Goal: Complete application form: Complete application form

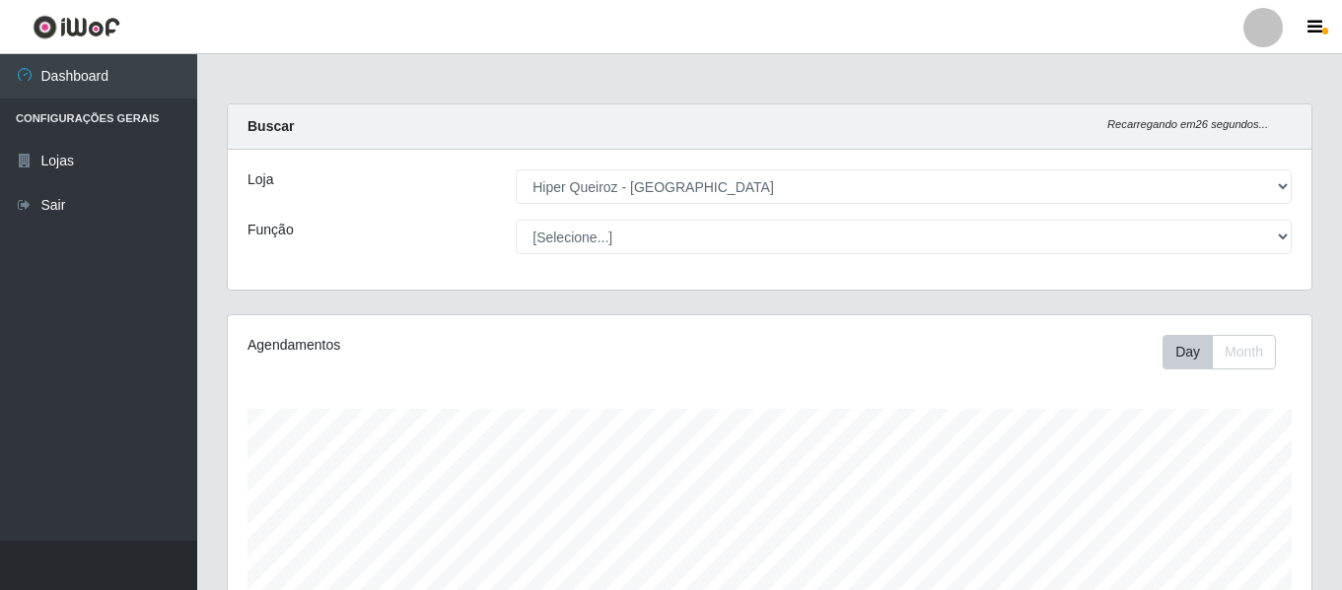
select select "497"
click at [516, 220] on select "[Selecione...] ASG ASG + ASG ++ Embalador Embalador + Embalador ++ Operador de …" at bounding box center [904, 237] width 776 height 34
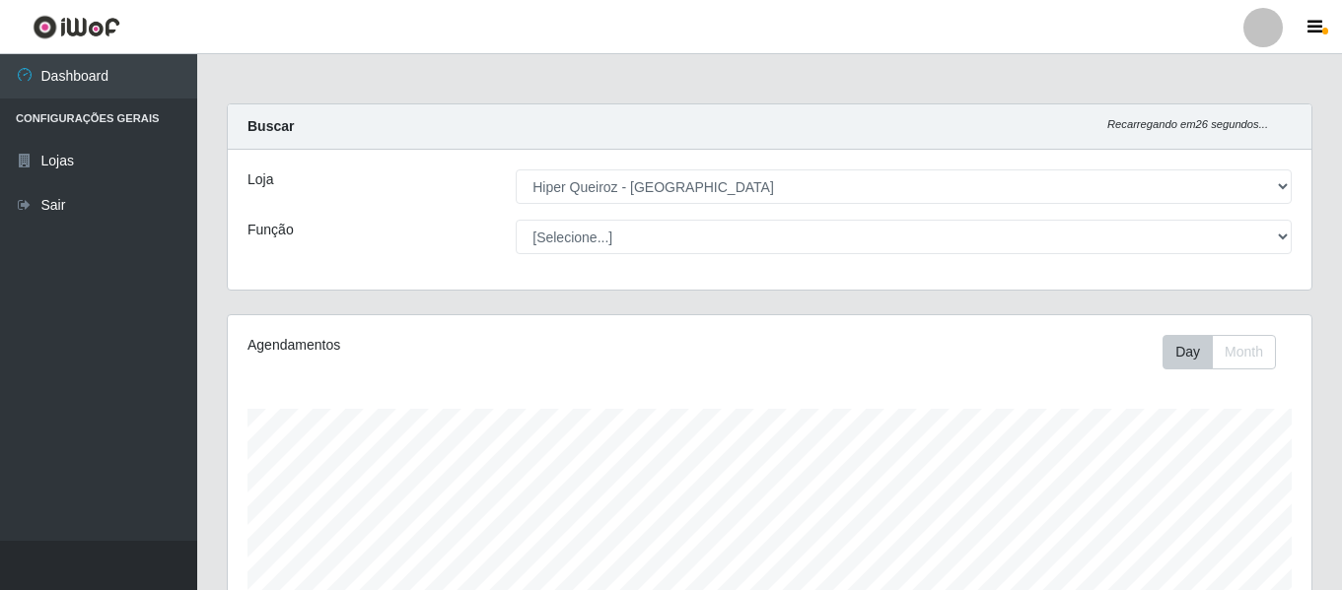
click at [516, 220] on select "[Selecione...] ASG ASG + ASG ++ Embalador Embalador + Embalador ++ Operador de …" at bounding box center [904, 237] width 776 height 34
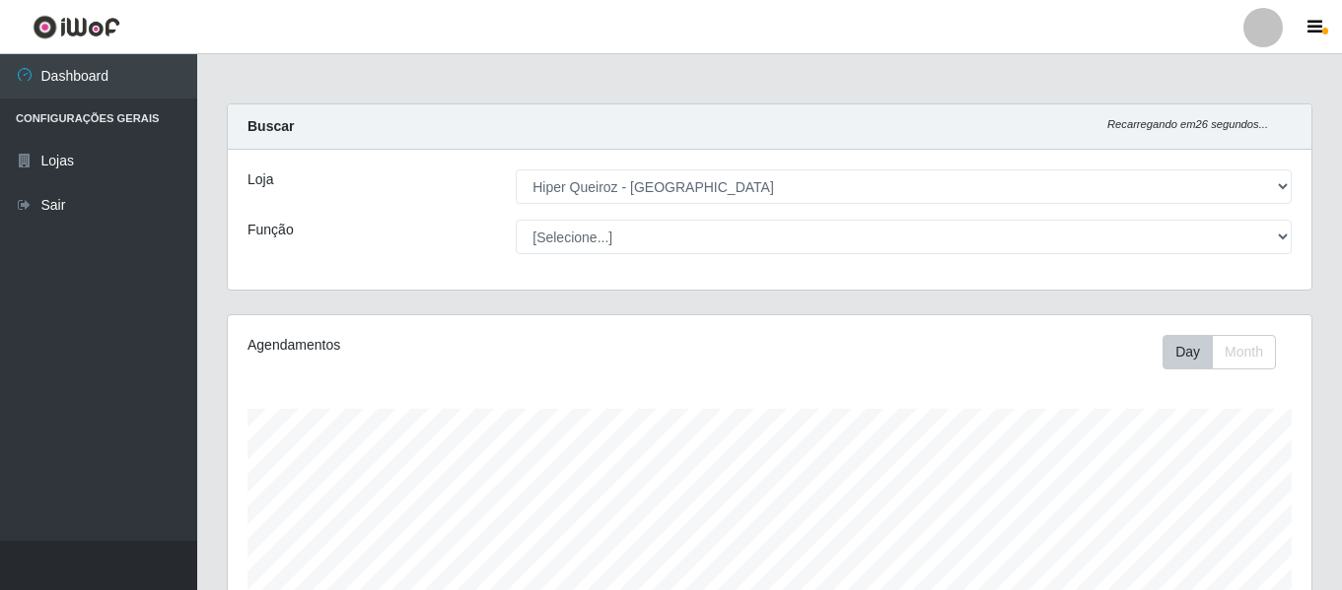
click at [516, 220] on select "[Selecione...] ASG ASG + ASG ++ Embalador Embalador + Embalador ++ Operador de …" at bounding box center [904, 237] width 776 height 34
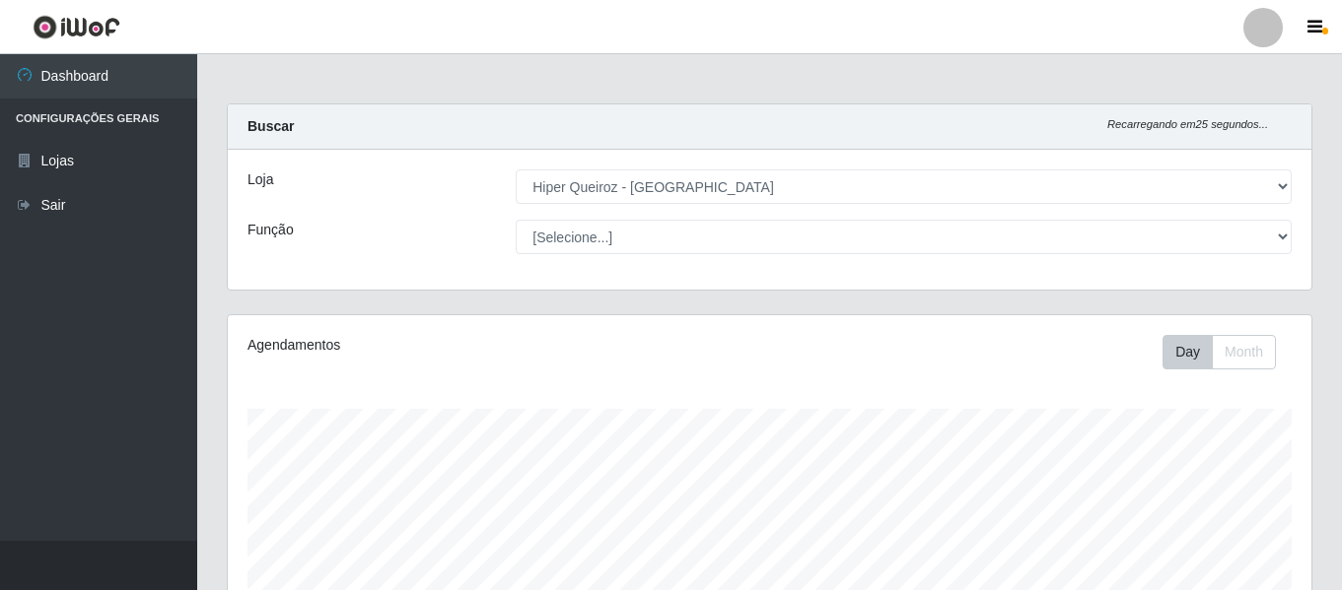
click at [516, 220] on select "[Selecione...] ASG ASG + ASG ++ Embalador Embalador + Embalador ++ Operador de …" at bounding box center [904, 237] width 776 height 34
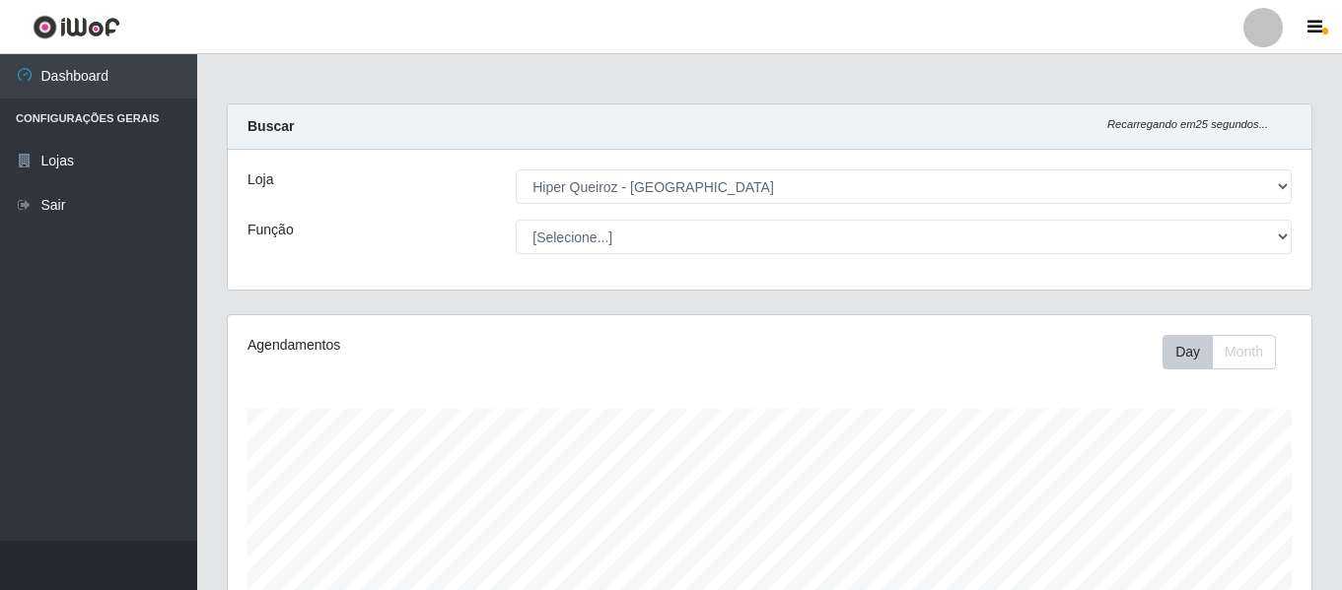
click at [516, 220] on select "[Selecione...] ASG ASG + ASG ++ Embalador Embalador + Embalador ++ Operador de …" at bounding box center [904, 237] width 776 height 34
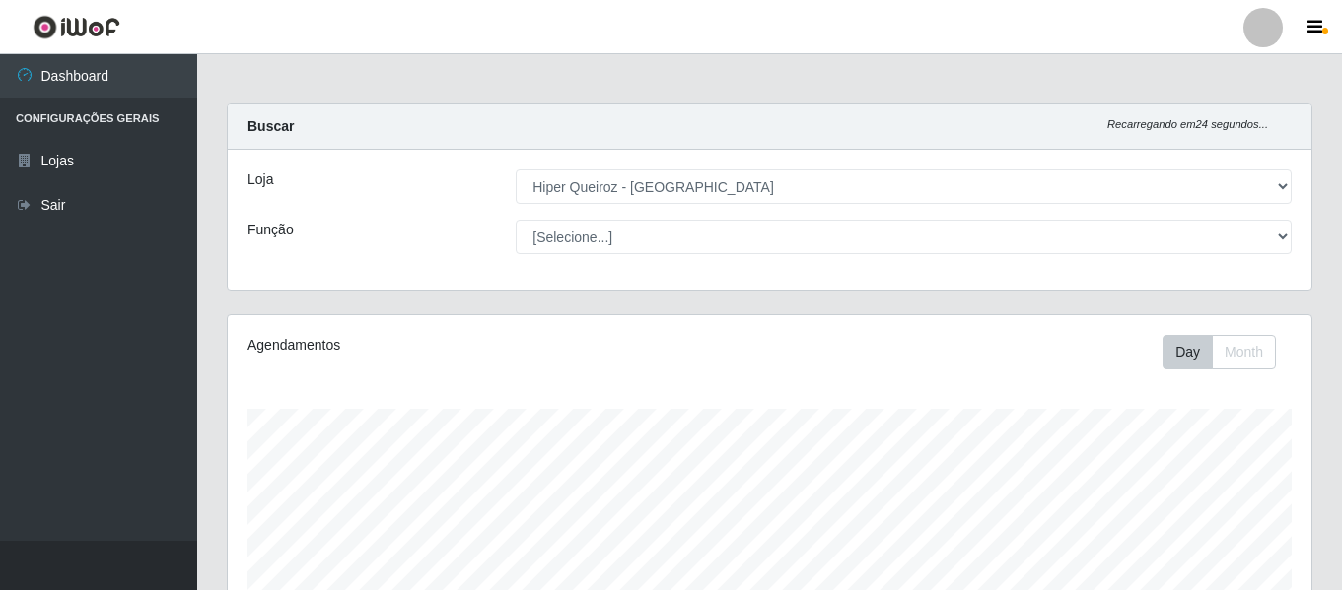
click at [516, 220] on select "[Selecione...] ASG ASG + ASG ++ Embalador Embalador + Embalador ++ Operador de …" at bounding box center [904, 237] width 776 height 34
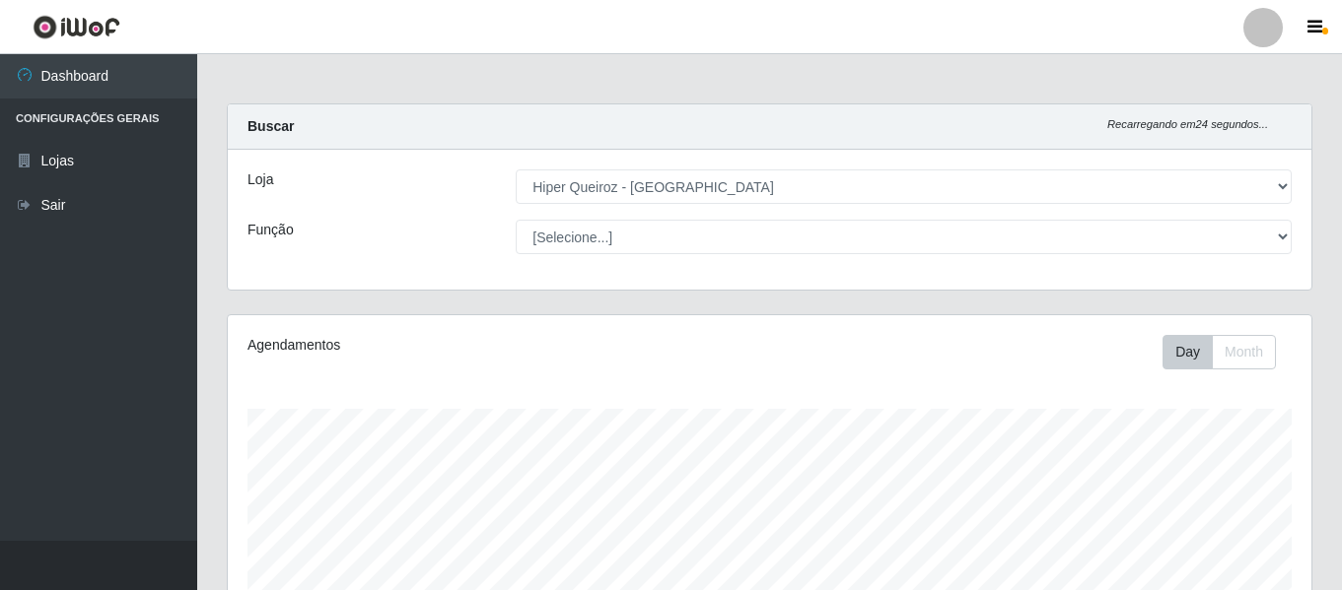
click at [516, 220] on select "[Selecione...] ASG ASG + ASG ++ Embalador Embalador + Embalador ++ Operador de …" at bounding box center [904, 237] width 776 height 34
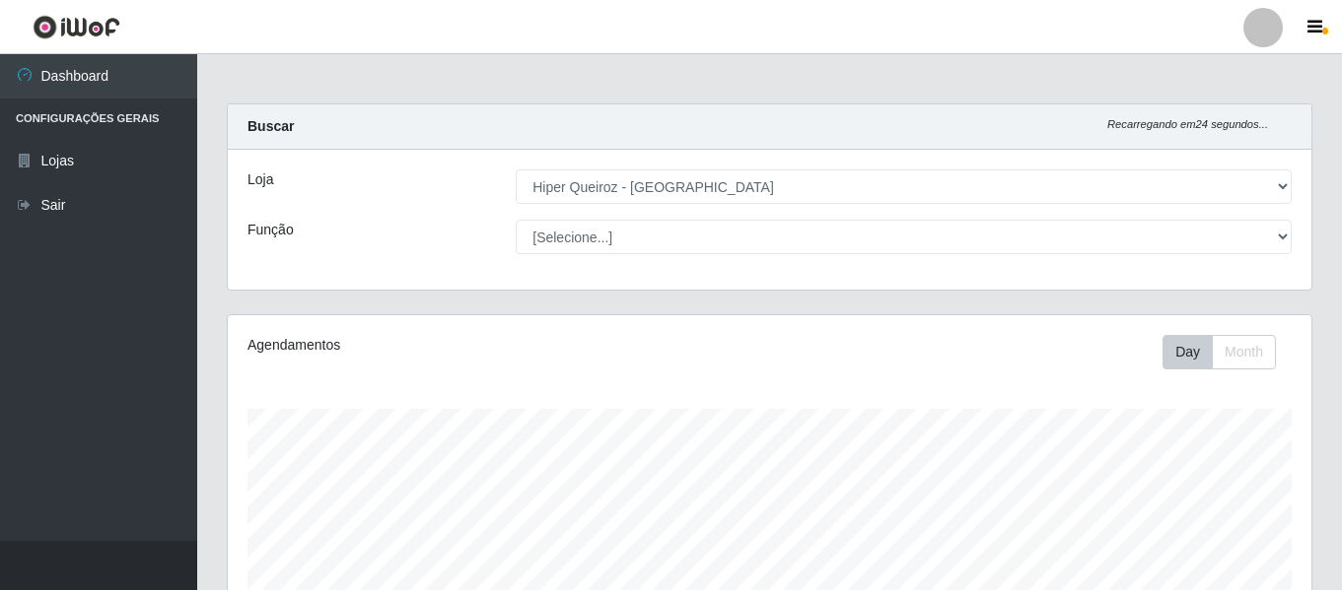
click at [516, 220] on select "[Selecione...] ASG ASG + ASG ++ Embalador Embalador + Embalador ++ Operador de …" at bounding box center [904, 237] width 776 height 34
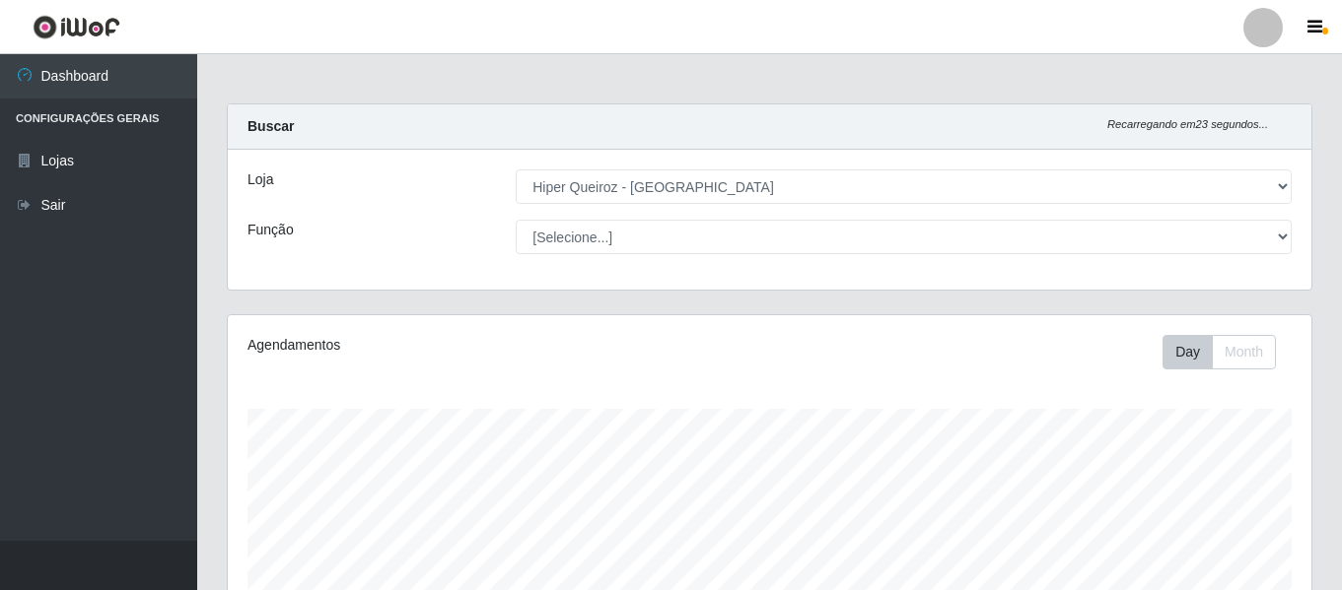
click at [516, 220] on select "[Selecione...] ASG ASG + ASG ++ Embalador Embalador + Embalador ++ Operador de …" at bounding box center [904, 237] width 776 height 34
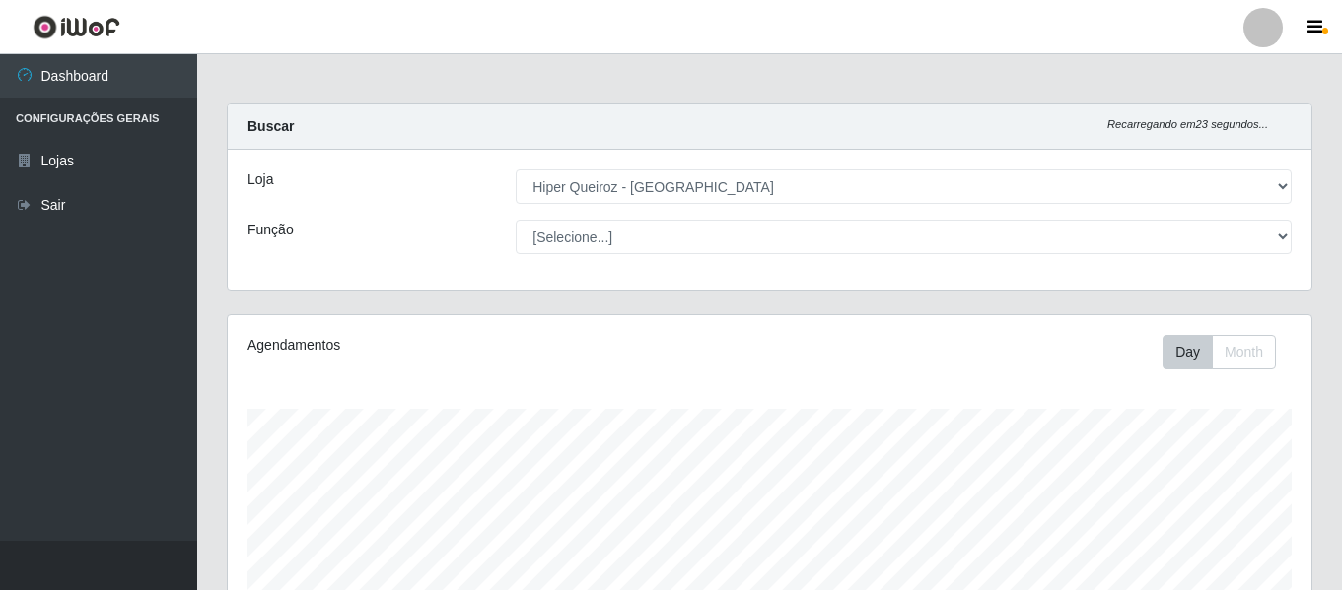
click at [516, 220] on select "[Selecione...] ASG ASG + ASG ++ Embalador Embalador + Embalador ++ Operador de …" at bounding box center [904, 237] width 776 height 34
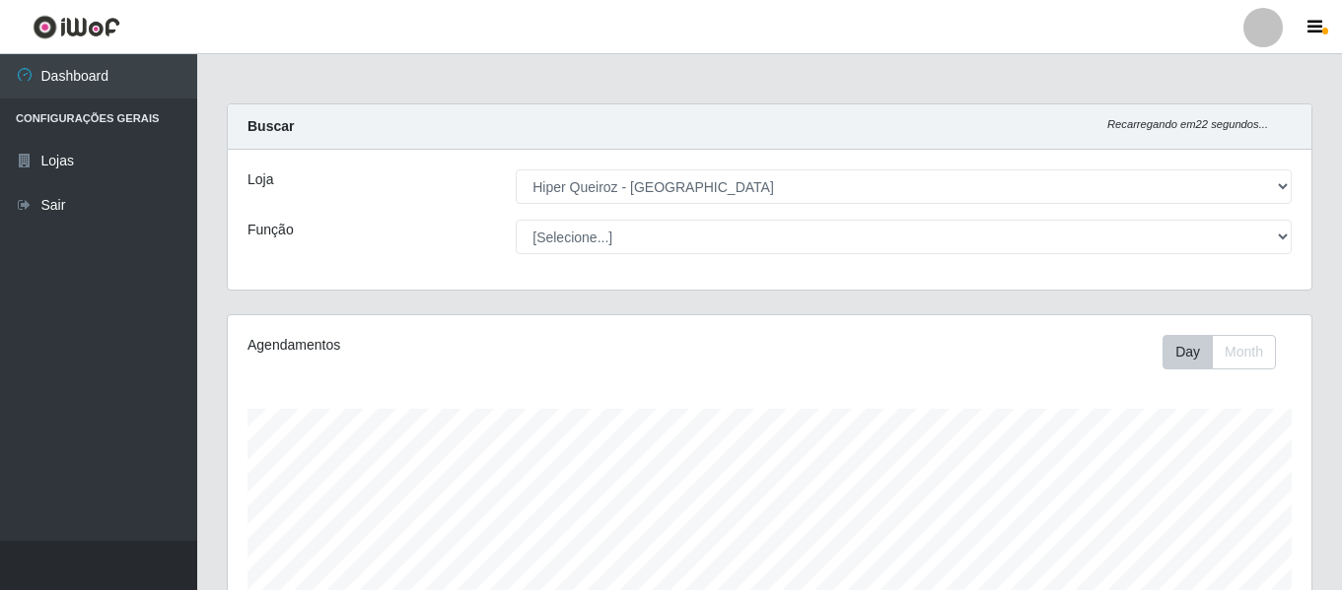
click at [516, 220] on select "[Selecione...] ASG ASG + ASG ++ Embalador Embalador + Embalador ++ Operador de …" at bounding box center [904, 237] width 776 height 34
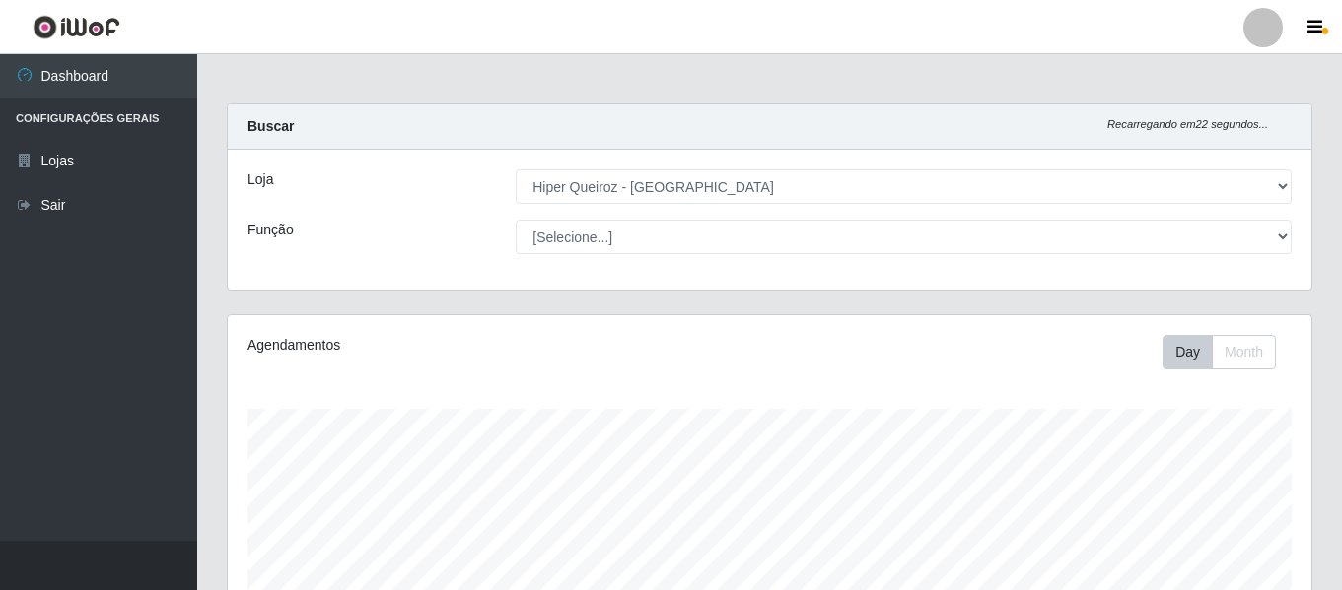
click at [516, 220] on select "[Selecione...] ASG ASG + ASG ++ Embalador Embalador + Embalador ++ Operador de …" at bounding box center [904, 237] width 776 height 34
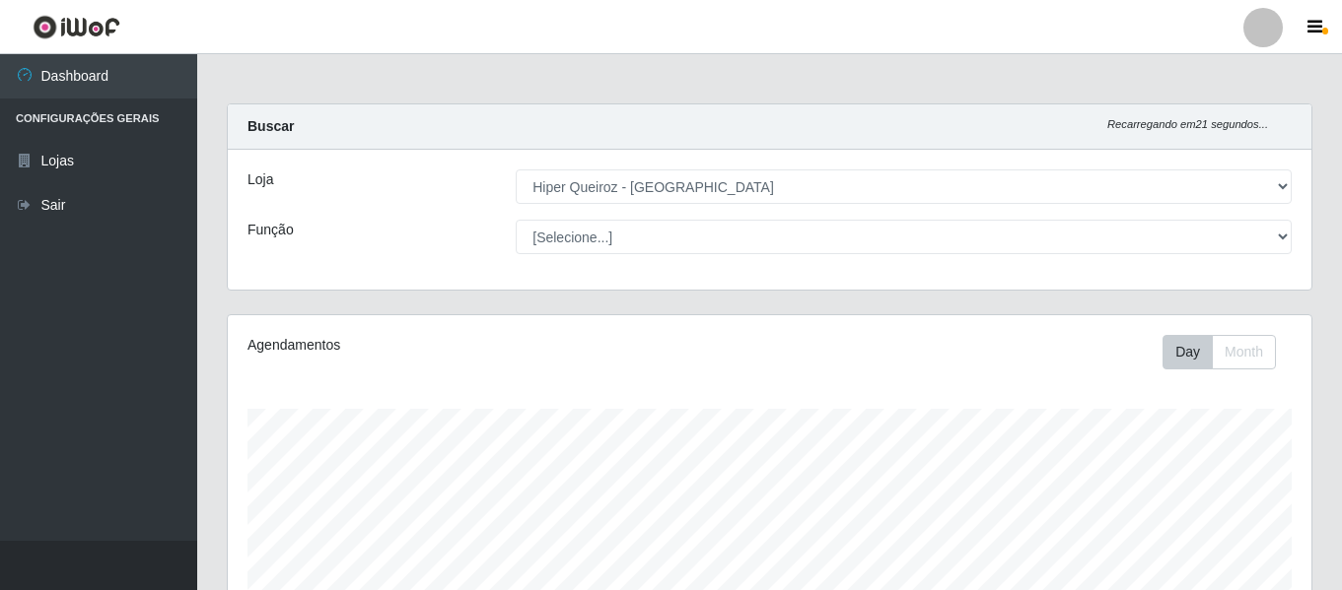
click at [516, 220] on select "[Selecione...] ASG ASG + ASG ++ Embalador Embalador + Embalador ++ Operador de …" at bounding box center [904, 237] width 776 height 34
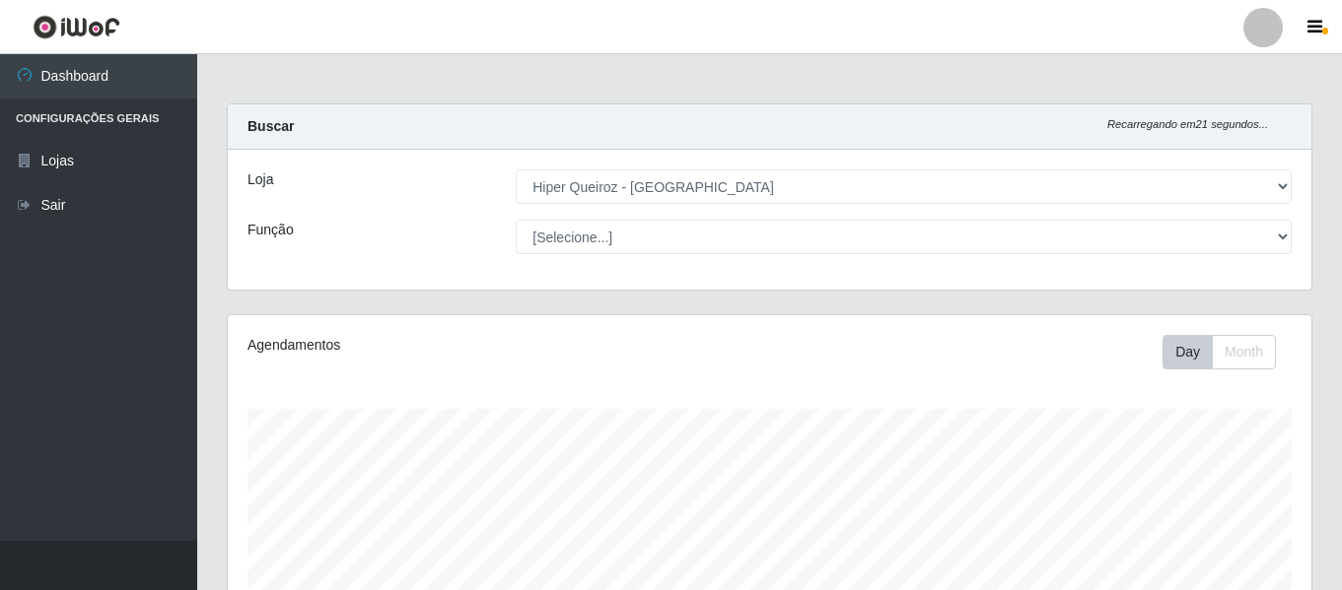
click at [516, 220] on select "[Selecione...] ASG ASG + ASG ++ Embalador Embalador + Embalador ++ Operador de …" at bounding box center [904, 237] width 776 height 34
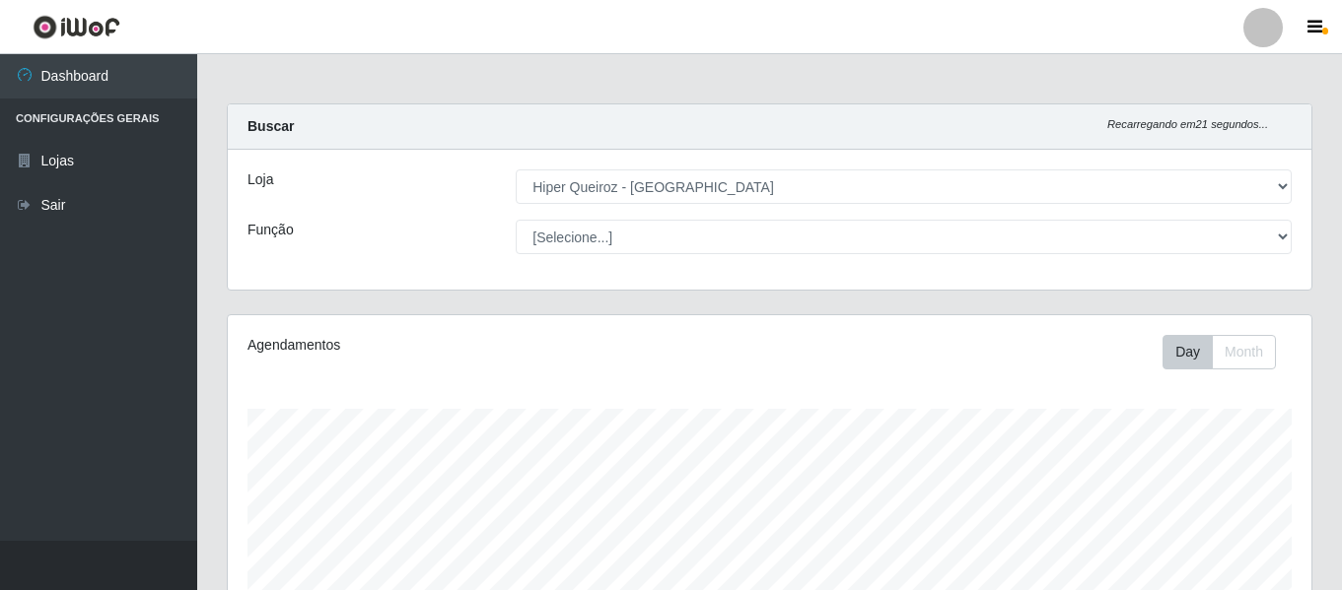
click at [516, 220] on select "[Selecione...] ASG ASG + ASG ++ Embalador Embalador + Embalador ++ Operador de …" at bounding box center [904, 237] width 776 height 34
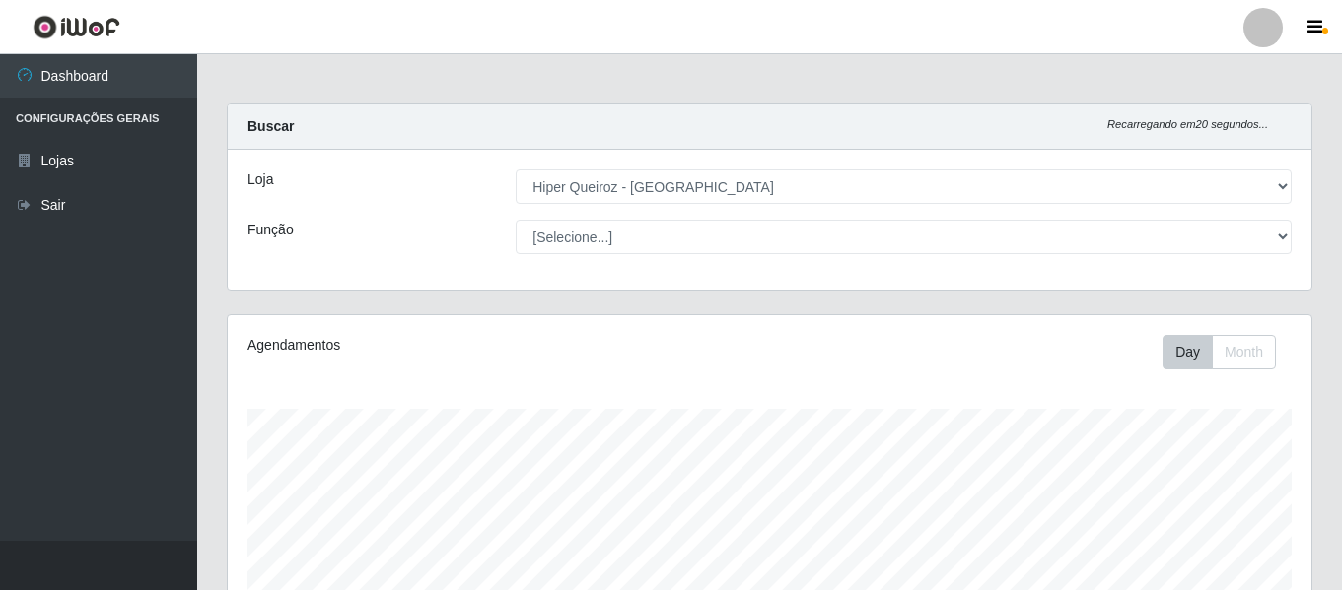
click at [516, 220] on select "[Selecione...] ASG ASG + ASG ++ Embalador Embalador + Embalador ++ Operador de …" at bounding box center [904, 237] width 776 height 34
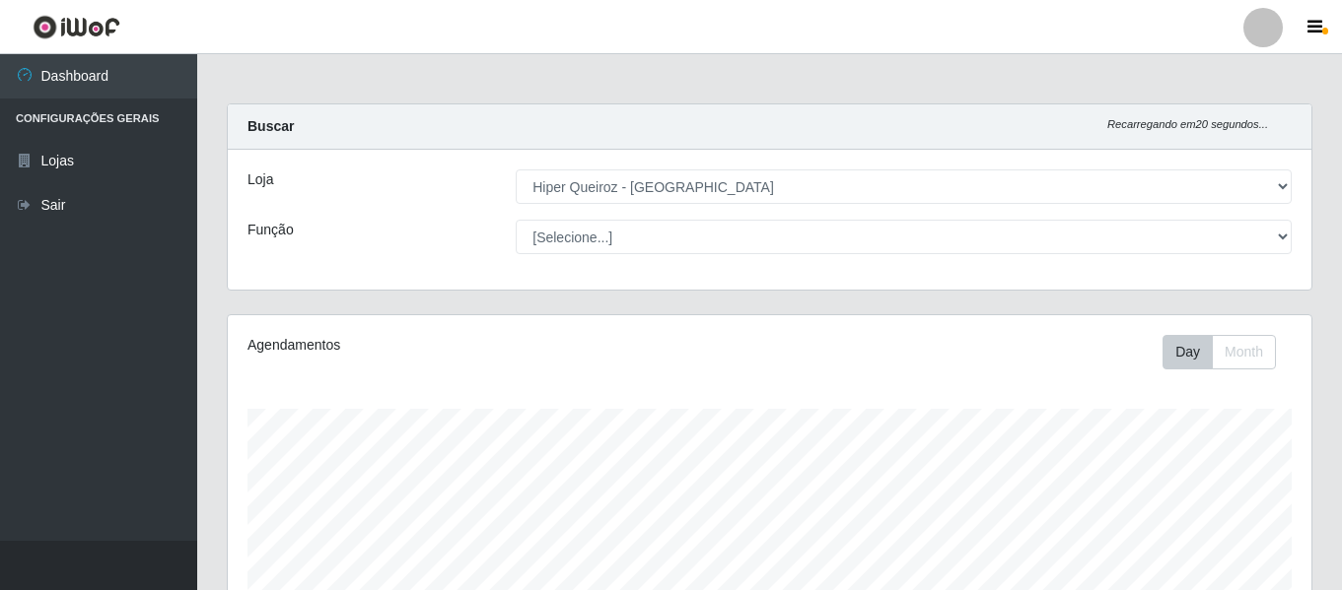
click at [516, 220] on select "[Selecione...] ASG ASG + ASG ++ Embalador Embalador + Embalador ++ Operador de …" at bounding box center [904, 237] width 776 height 34
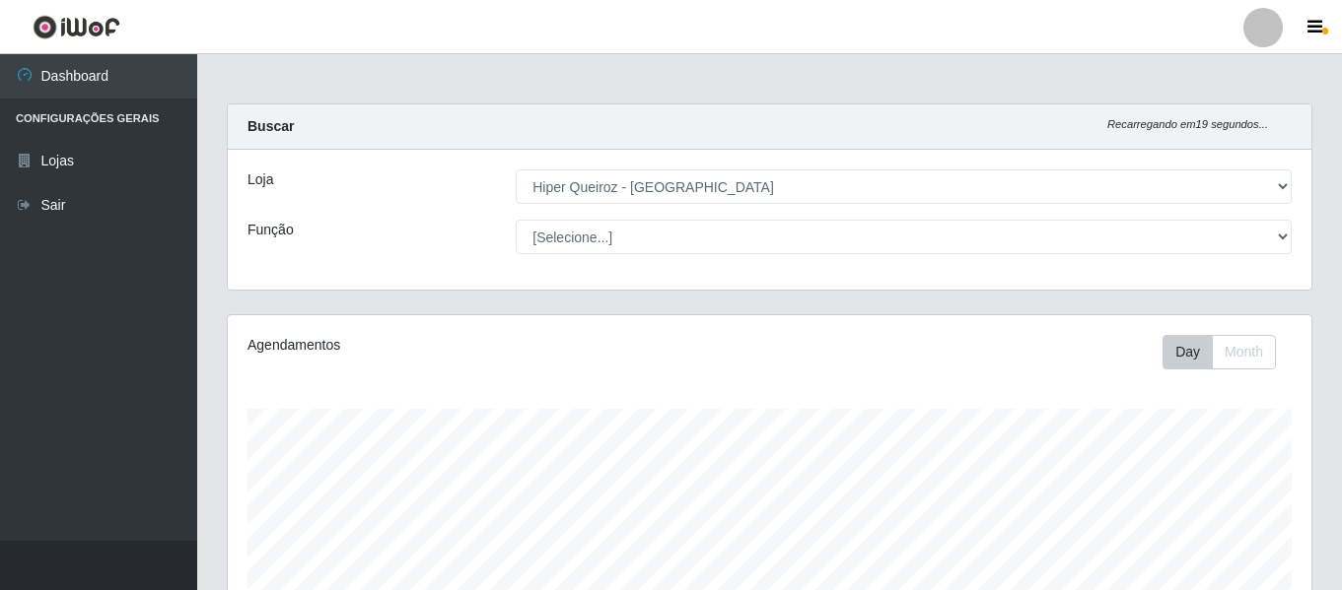
click at [516, 220] on select "[Selecione...] ASG ASG + ASG ++ Embalador Embalador + Embalador ++ Operador de …" at bounding box center [904, 237] width 776 height 34
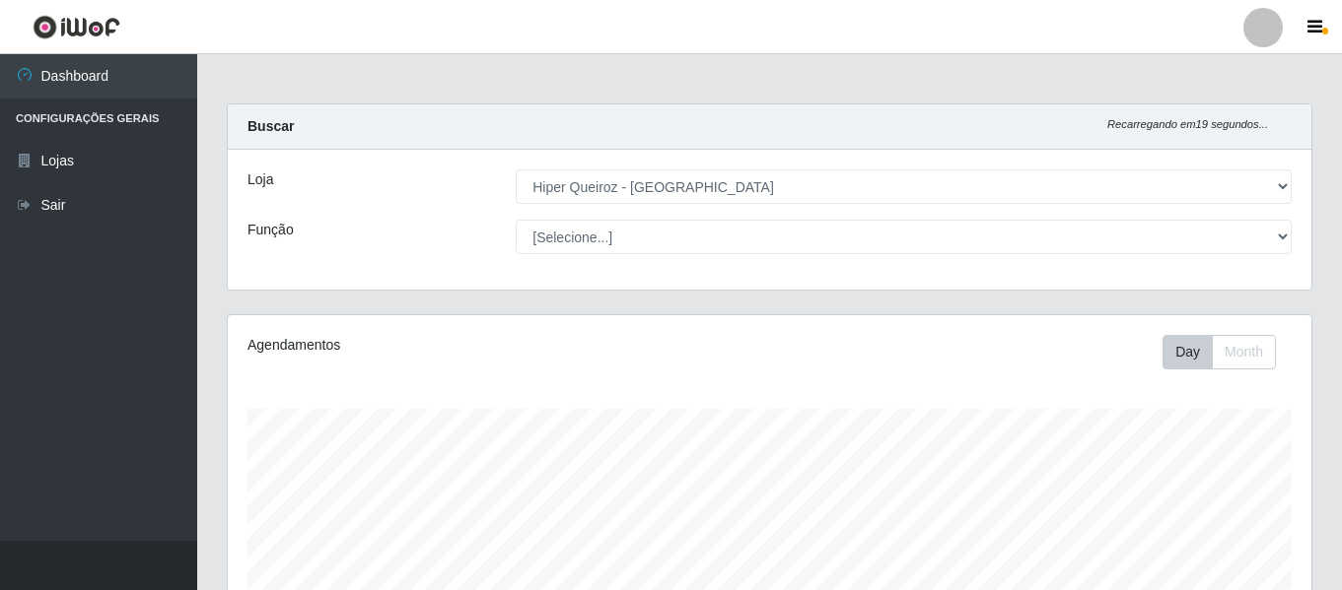
click at [516, 220] on select "[Selecione...] ASG ASG + ASG ++ Embalador Embalador + Embalador ++ Operador de …" at bounding box center [904, 237] width 776 height 34
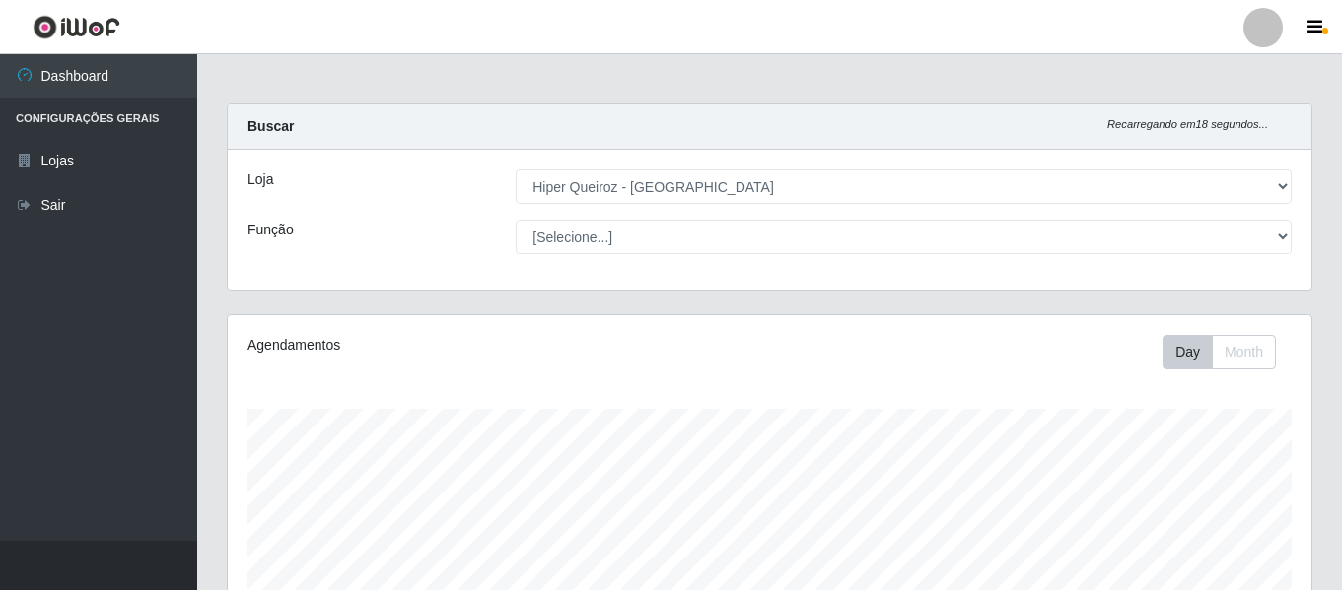
click at [516, 220] on select "[Selecione...] ASG ASG + ASG ++ Embalador Embalador + Embalador ++ Operador de …" at bounding box center [904, 237] width 776 height 34
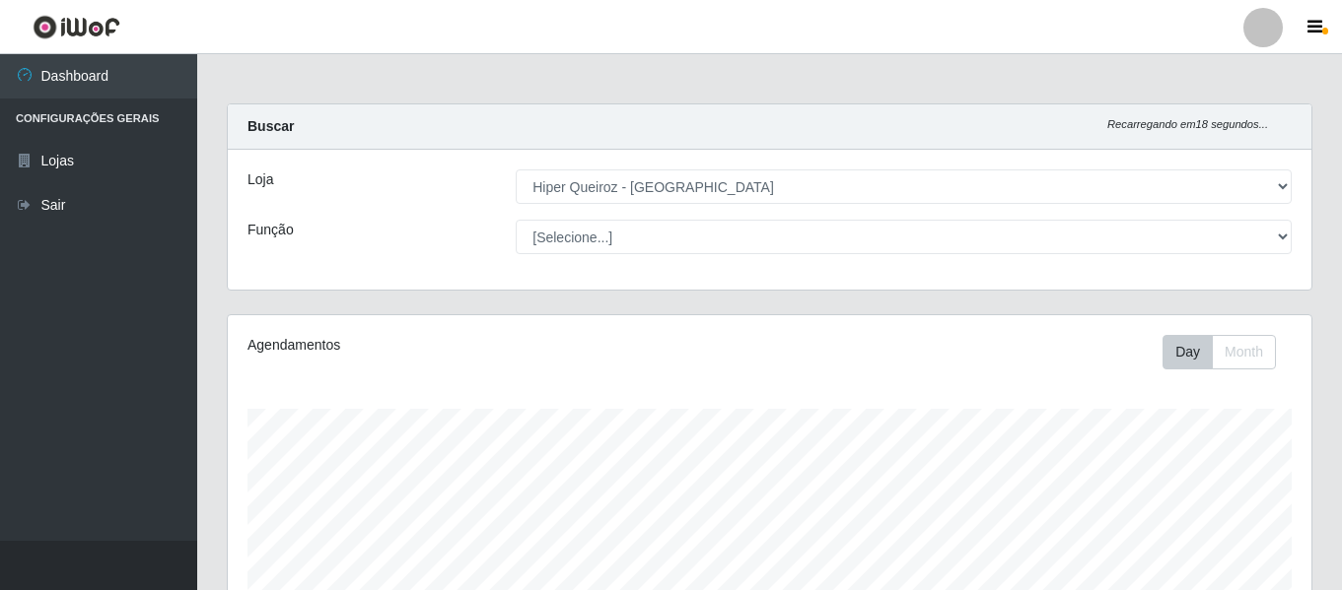
click at [516, 220] on select "[Selecione...] ASG ASG + ASG ++ Embalador Embalador + Embalador ++ Operador de …" at bounding box center [904, 237] width 776 height 34
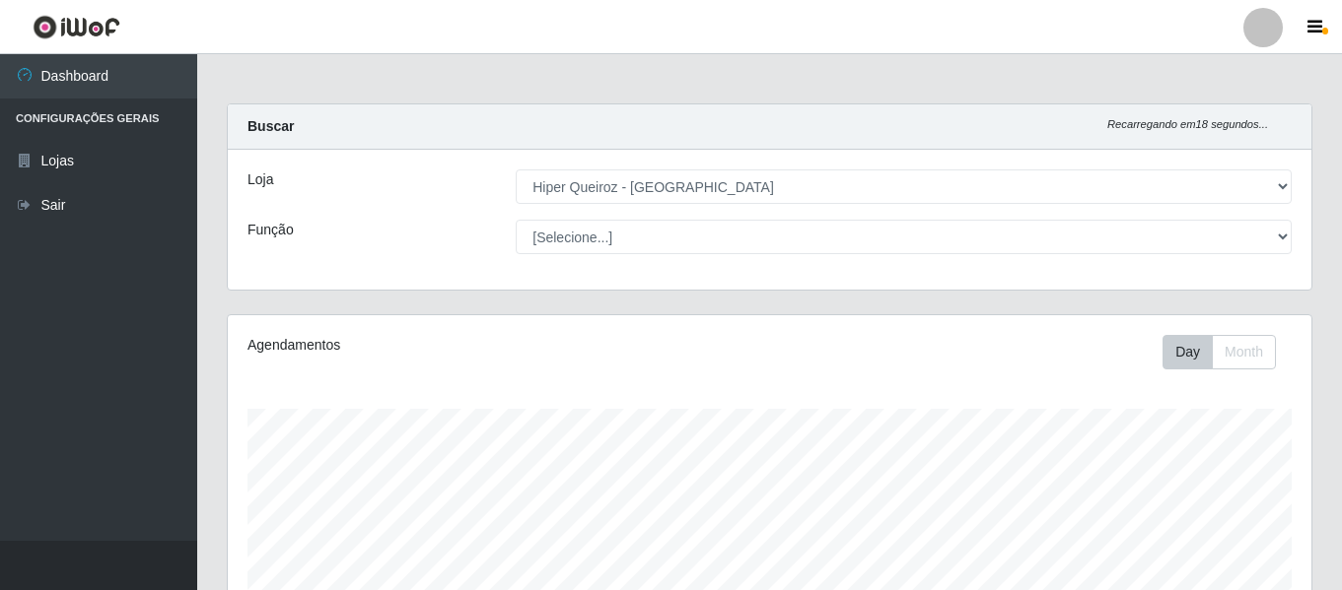
click at [516, 220] on select "[Selecione...] ASG ASG + ASG ++ Embalador Embalador + Embalador ++ Operador de …" at bounding box center [904, 237] width 776 height 34
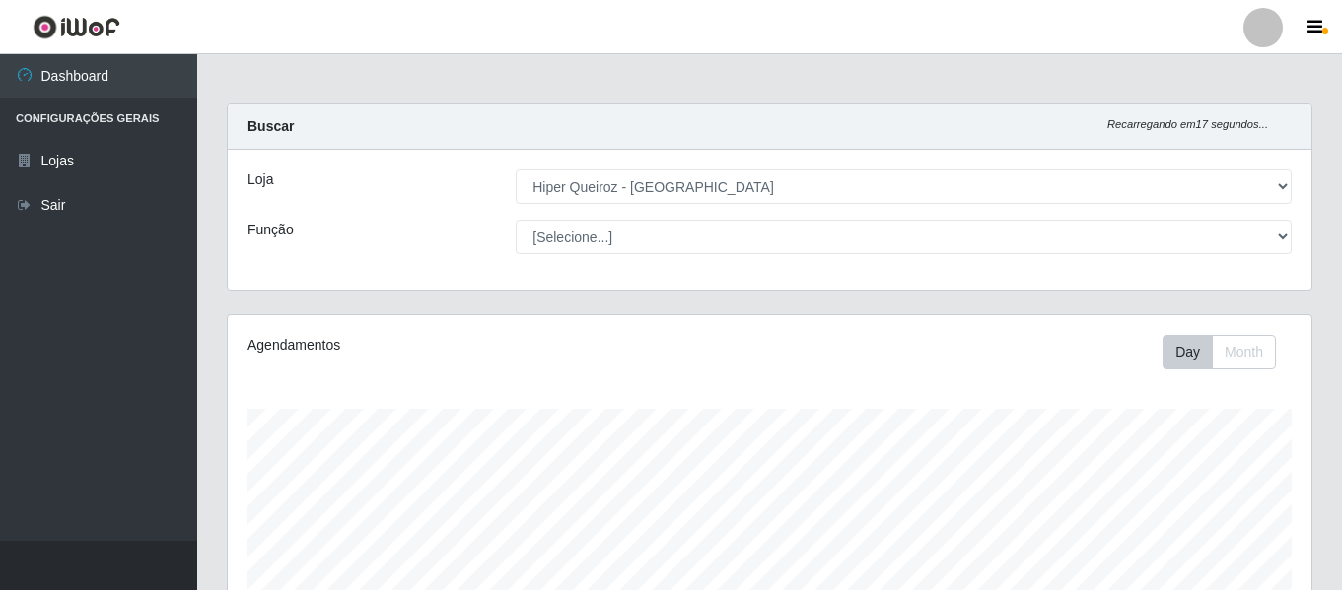
click at [516, 220] on select "[Selecione...] ASG ASG + ASG ++ Embalador Embalador + Embalador ++ Operador de …" at bounding box center [904, 237] width 776 height 34
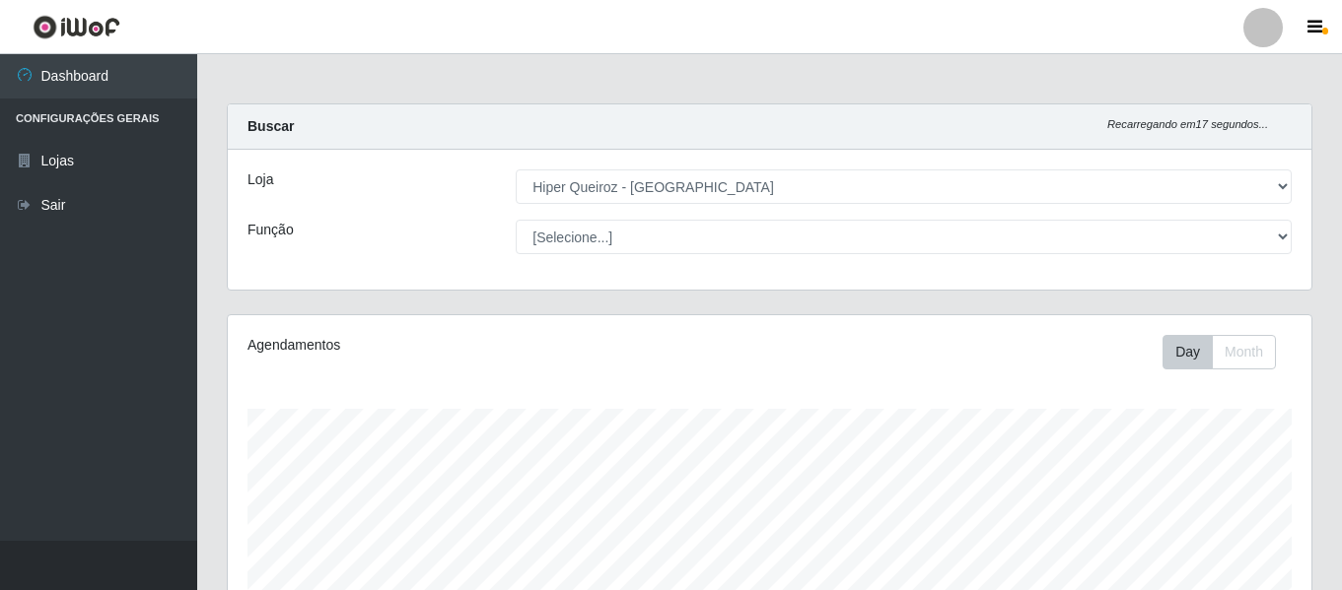
click at [516, 220] on select "[Selecione...] ASG ASG + ASG ++ Embalador Embalador + Embalador ++ Operador de …" at bounding box center [904, 237] width 776 height 34
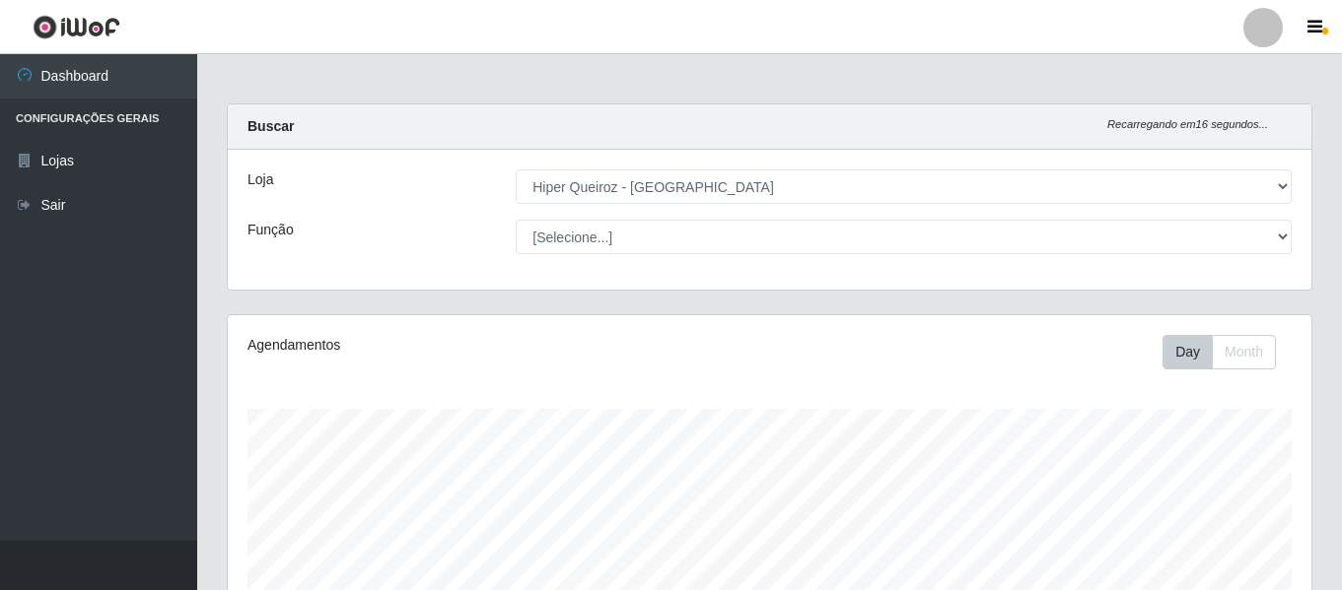
click at [516, 220] on select "[Selecione...] ASG ASG + ASG ++ Embalador Embalador + Embalador ++ Operador de …" at bounding box center [904, 237] width 776 height 34
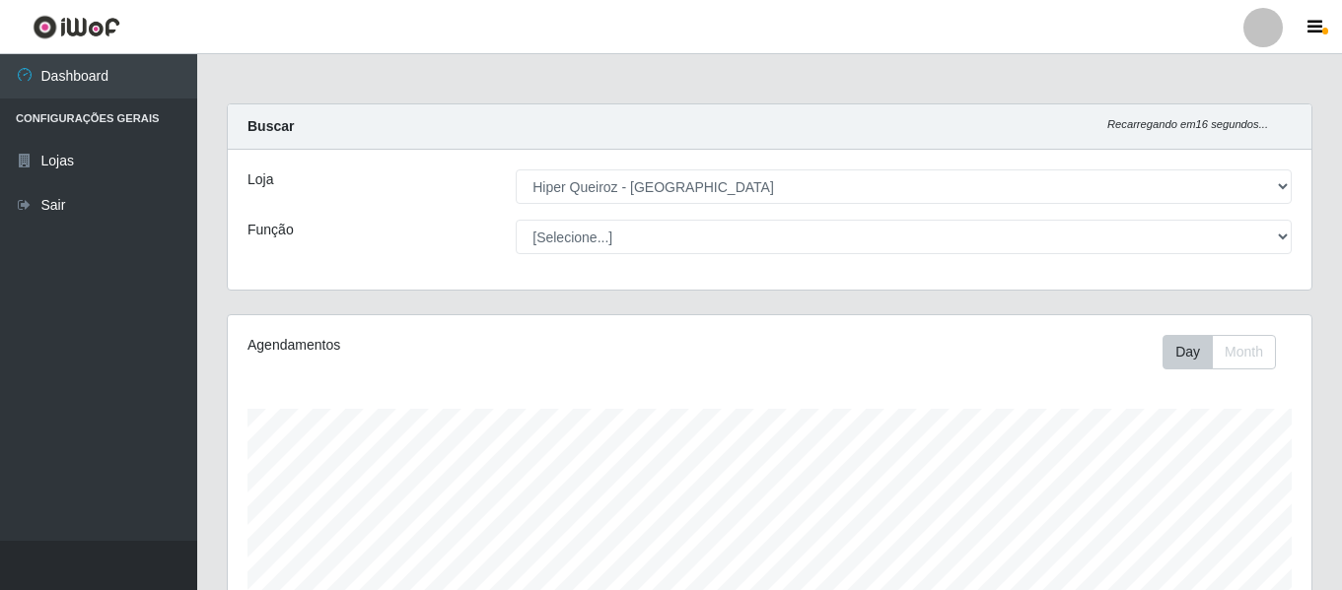
click at [516, 220] on select "[Selecione...] ASG ASG + ASG ++ Embalador Embalador + Embalador ++ Operador de …" at bounding box center [904, 237] width 776 height 34
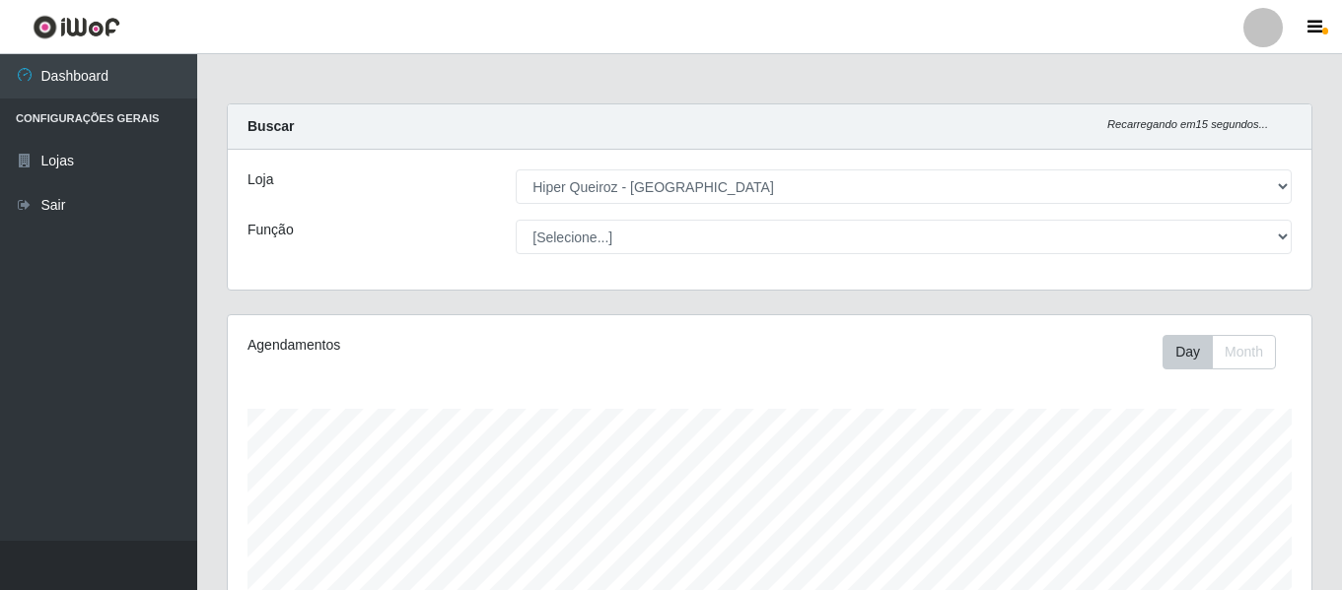
click at [516, 220] on select "[Selecione...] ASG ASG + ASG ++ Embalador Embalador + Embalador ++ Operador de …" at bounding box center [904, 237] width 776 height 34
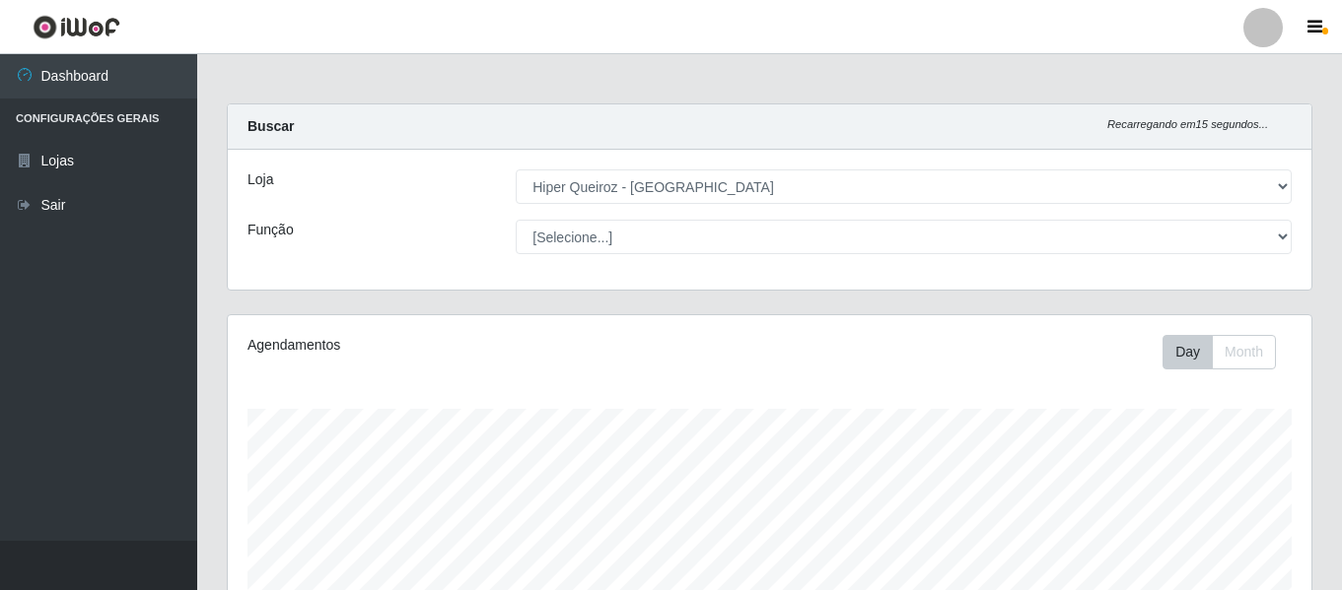
click at [516, 220] on select "[Selecione...] ASG ASG + ASG ++ Embalador Embalador + Embalador ++ Operador de …" at bounding box center [904, 237] width 776 height 34
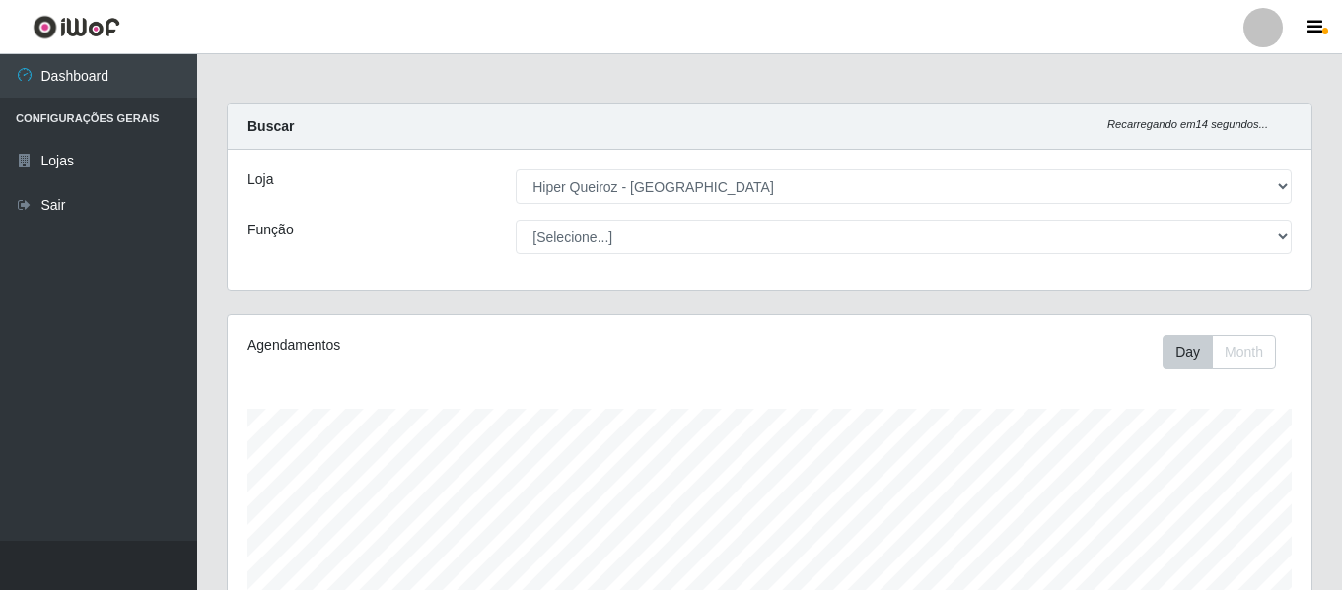
click at [516, 220] on select "[Selecione...] ASG ASG + ASG ++ Embalador Embalador + Embalador ++ Operador de …" at bounding box center [904, 237] width 776 height 34
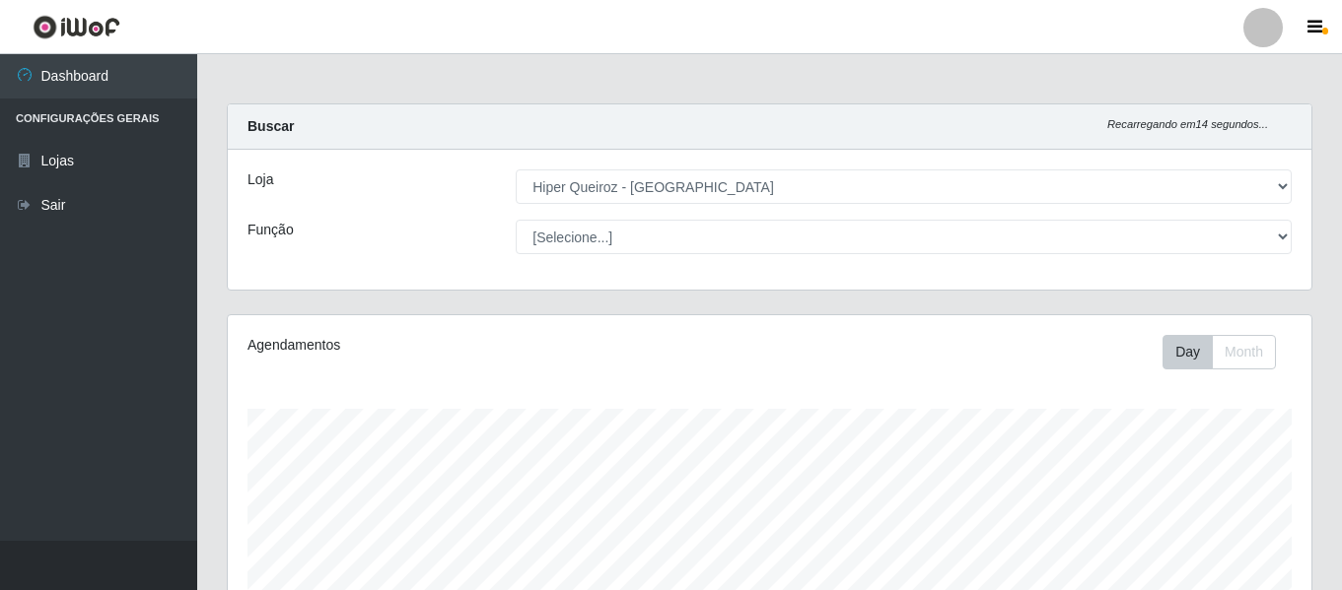
click at [516, 220] on select "[Selecione...] ASG ASG + ASG ++ Embalador Embalador + Embalador ++ Operador de …" at bounding box center [904, 237] width 776 height 34
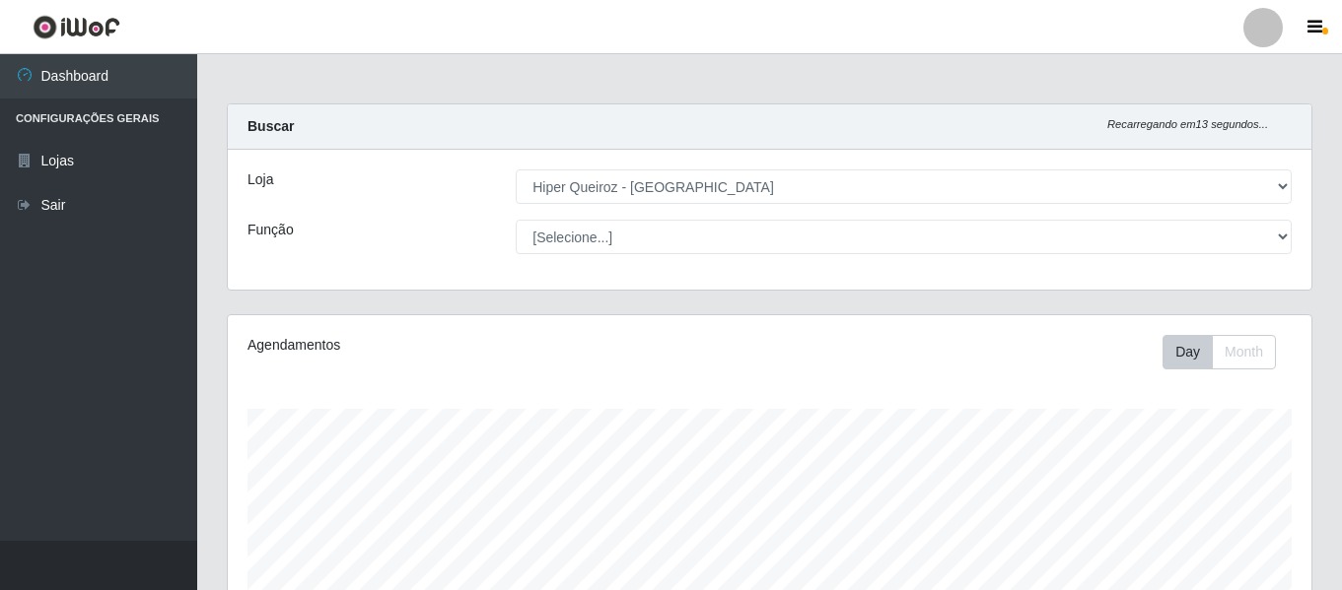
click at [516, 220] on select "[Selecione...] ASG ASG + ASG ++ Embalador Embalador + Embalador ++ Operador de …" at bounding box center [904, 237] width 776 height 34
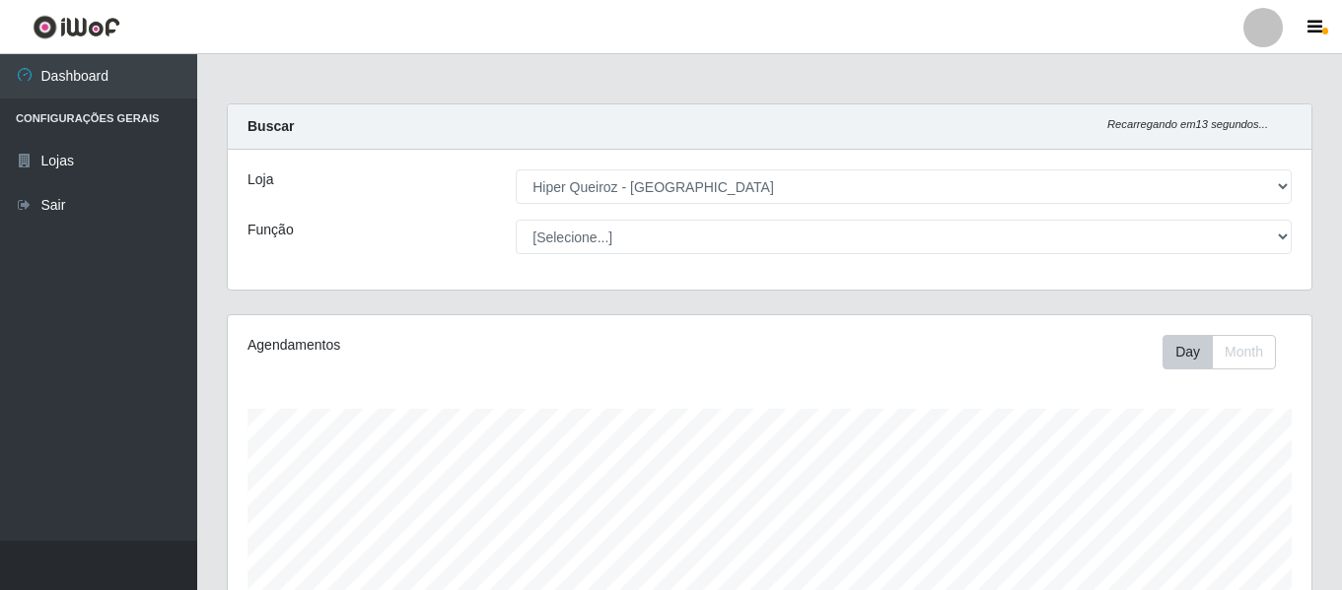
click at [516, 220] on select "[Selecione...] ASG ASG + ASG ++ Embalador Embalador + Embalador ++ Operador de …" at bounding box center [904, 237] width 776 height 34
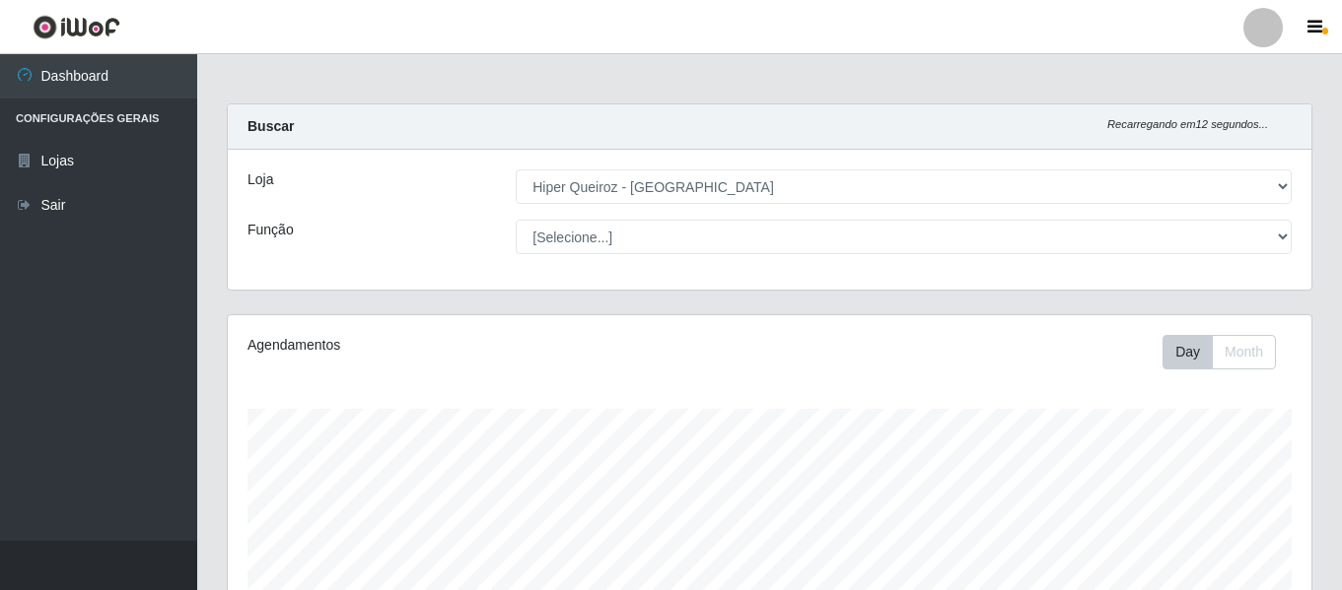
click at [516, 220] on select "[Selecione...] ASG ASG + ASG ++ Embalador Embalador + Embalador ++ Operador de …" at bounding box center [904, 237] width 776 height 34
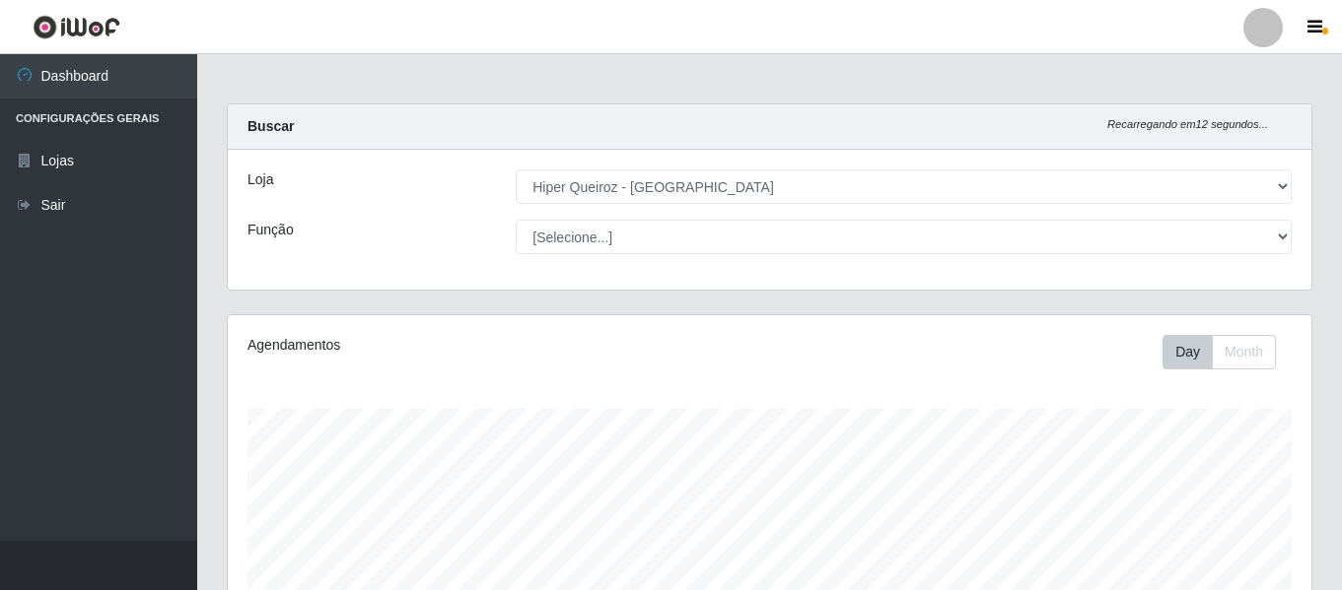
click at [516, 220] on select "[Selecione...] ASG ASG + ASG ++ Embalador Embalador + Embalador ++ Operador de …" at bounding box center [904, 237] width 776 height 34
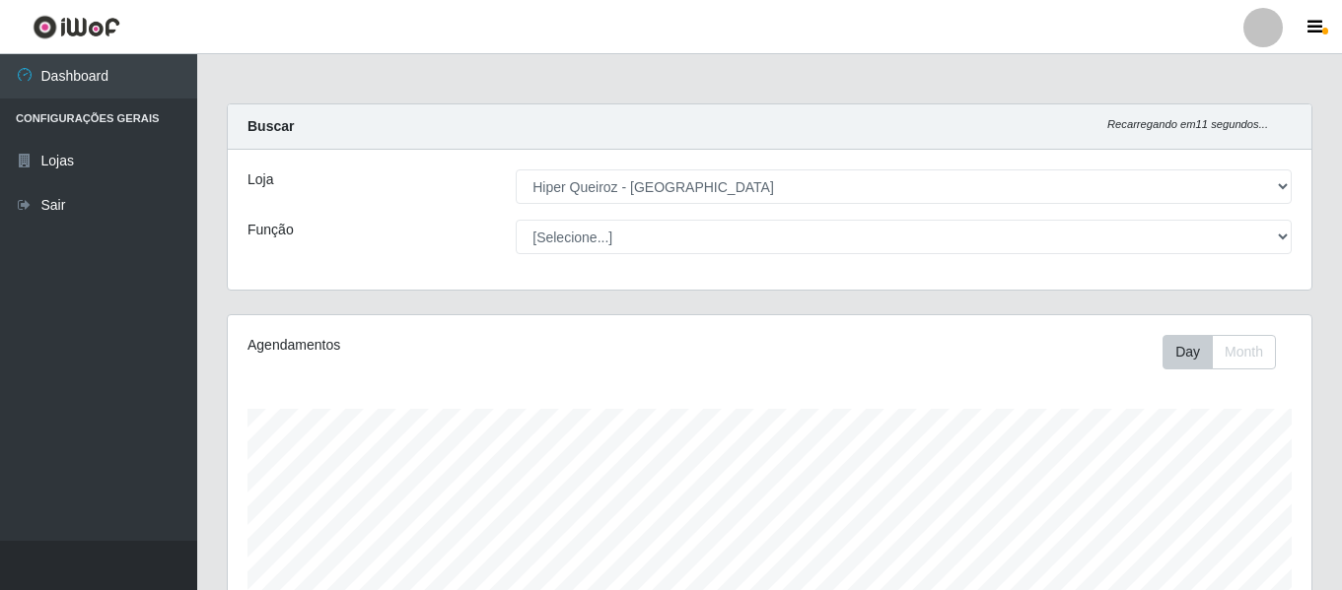
click at [516, 220] on select "[Selecione...] ASG ASG + ASG ++ Embalador Embalador + Embalador ++ Operador de …" at bounding box center [904, 237] width 776 height 34
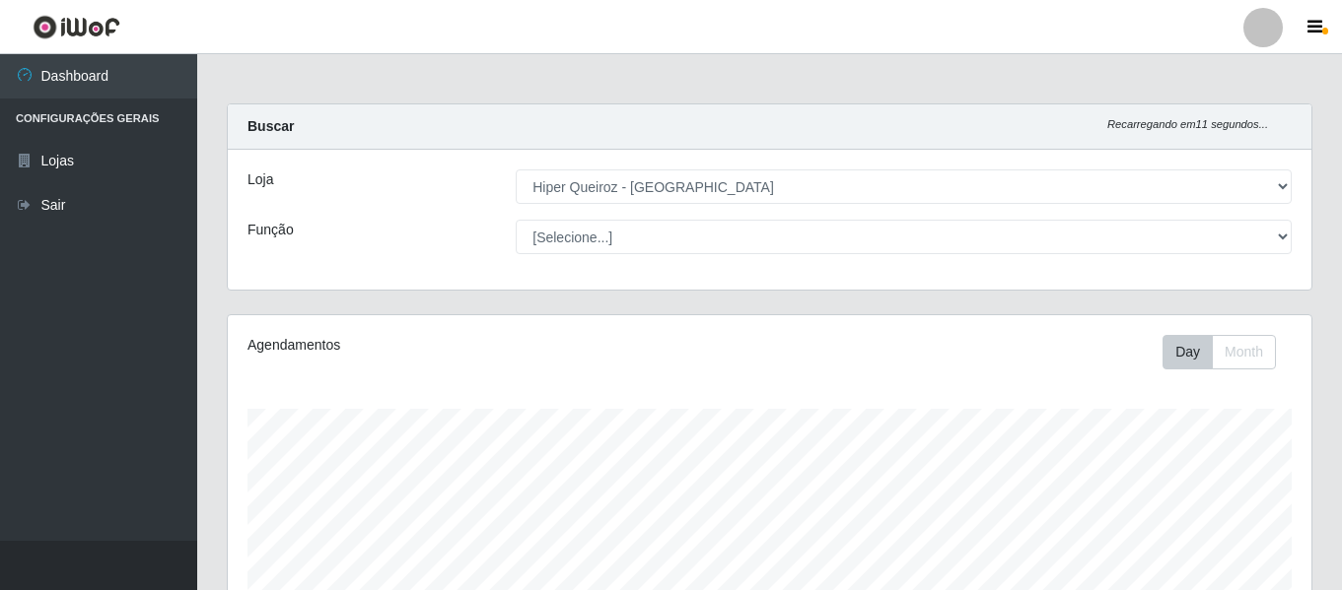
click at [516, 220] on select "[Selecione...] ASG ASG + ASG ++ Embalador Embalador + Embalador ++ Operador de …" at bounding box center [904, 237] width 776 height 34
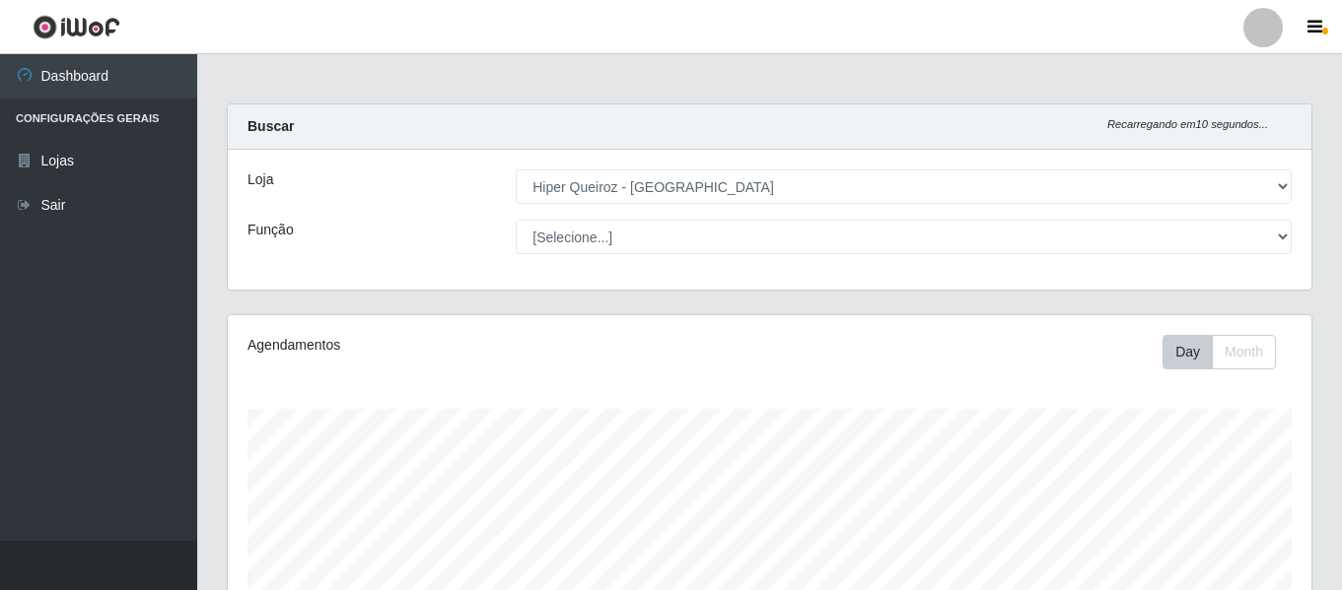
click at [516, 220] on select "[Selecione...] ASG ASG + ASG ++ Embalador Embalador + Embalador ++ Operador de …" at bounding box center [904, 237] width 776 height 34
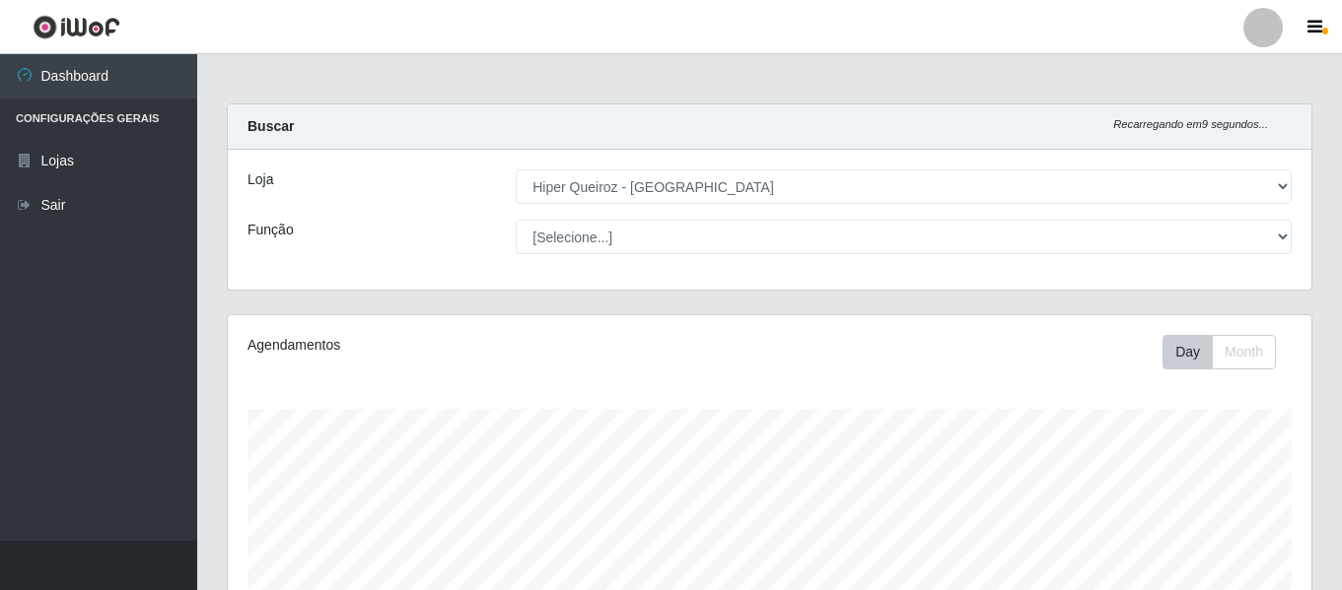
click at [516, 220] on select "[Selecione...] ASG ASG + ASG ++ Embalador Embalador + Embalador ++ Operador de …" at bounding box center [904, 237] width 776 height 34
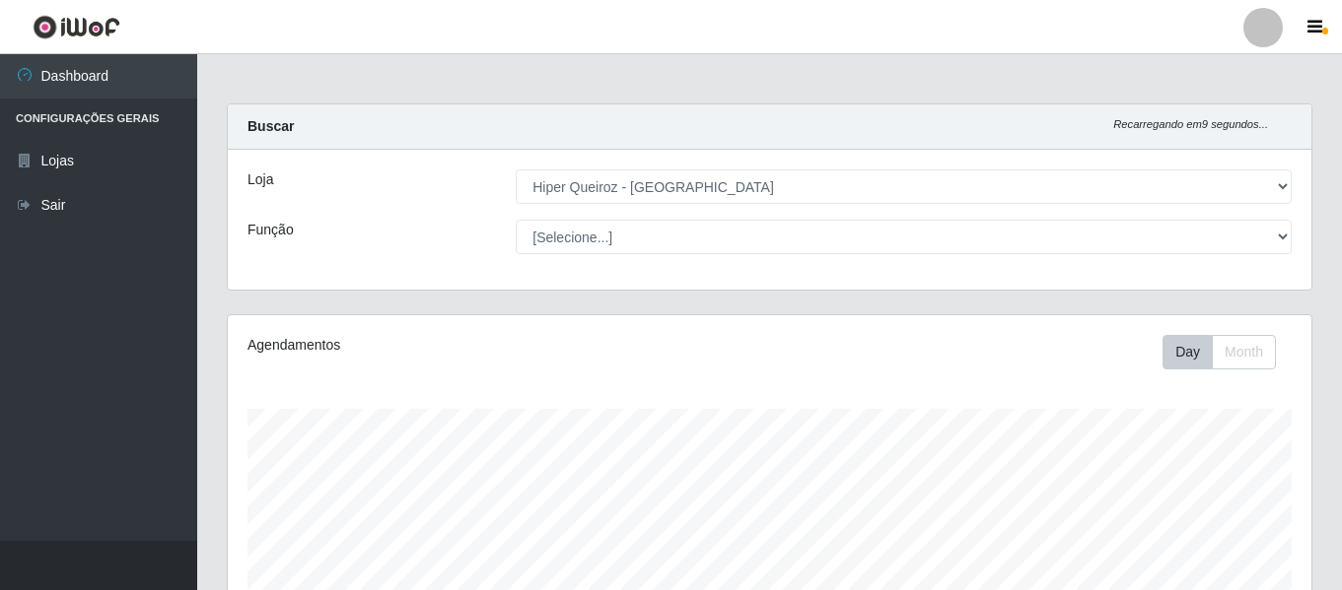
click at [516, 220] on select "[Selecione...] ASG ASG + ASG ++ Embalador Embalador + Embalador ++ Operador de …" at bounding box center [904, 237] width 776 height 34
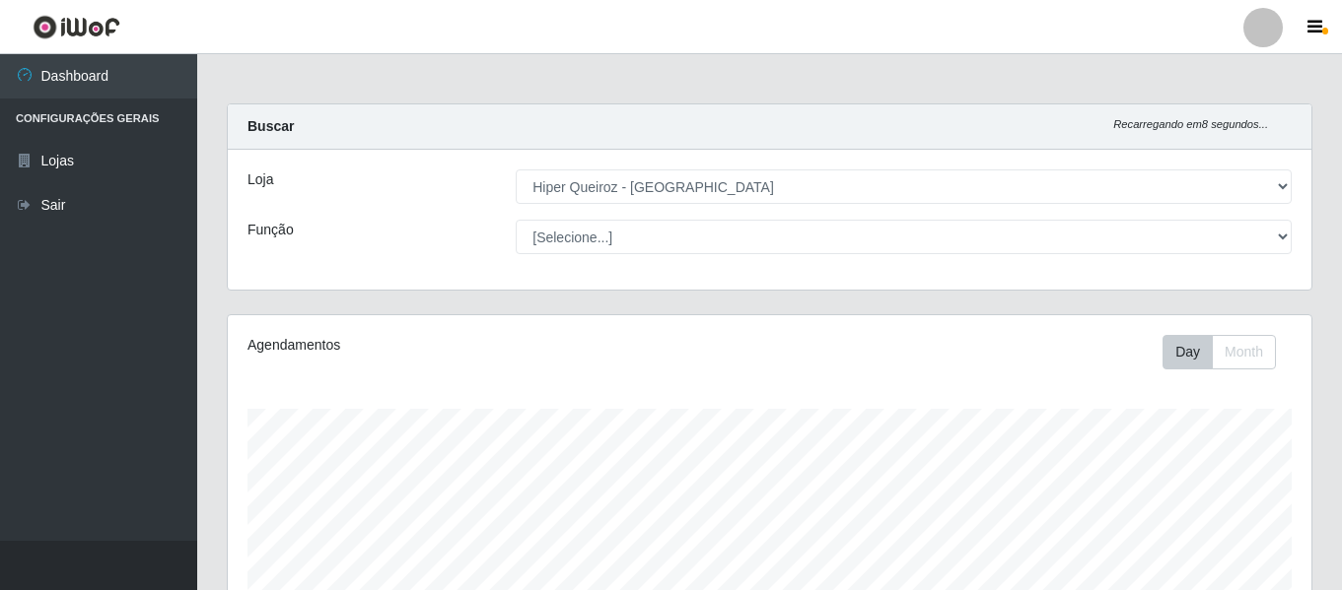
click at [516, 220] on select "[Selecione...] ASG ASG + ASG ++ Embalador Embalador + Embalador ++ Operador de …" at bounding box center [904, 237] width 776 height 34
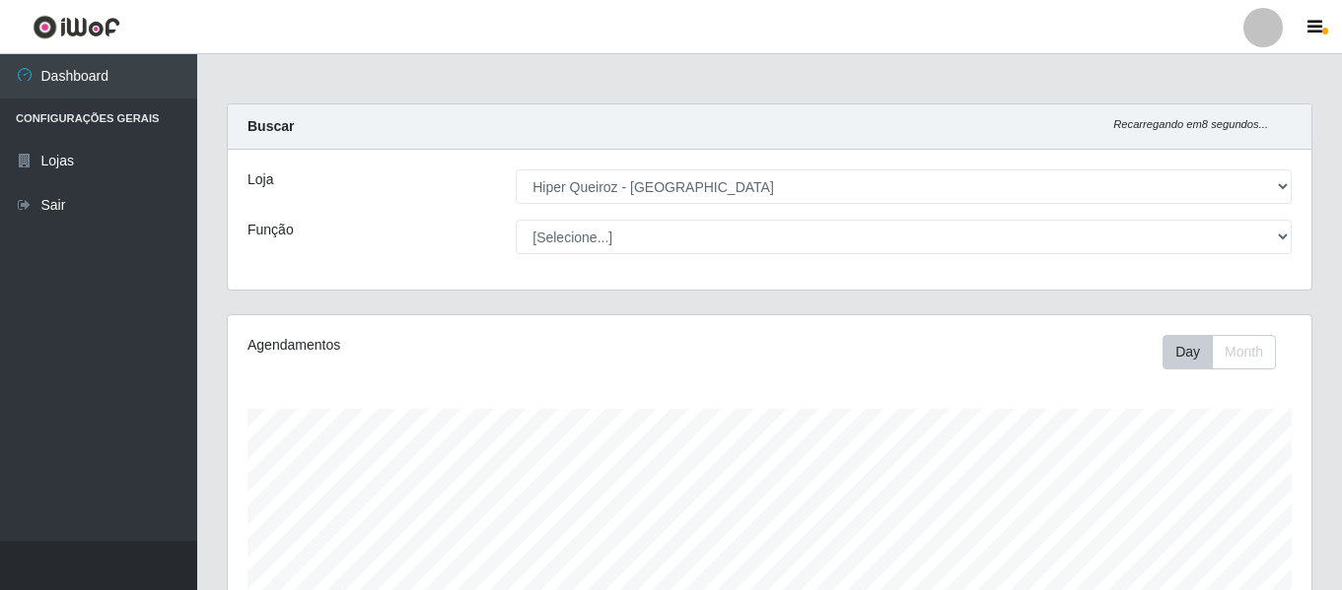
click at [516, 220] on select "[Selecione...] ASG ASG + ASG ++ Embalador Embalador + Embalador ++ Operador de …" at bounding box center [904, 237] width 776 height 34
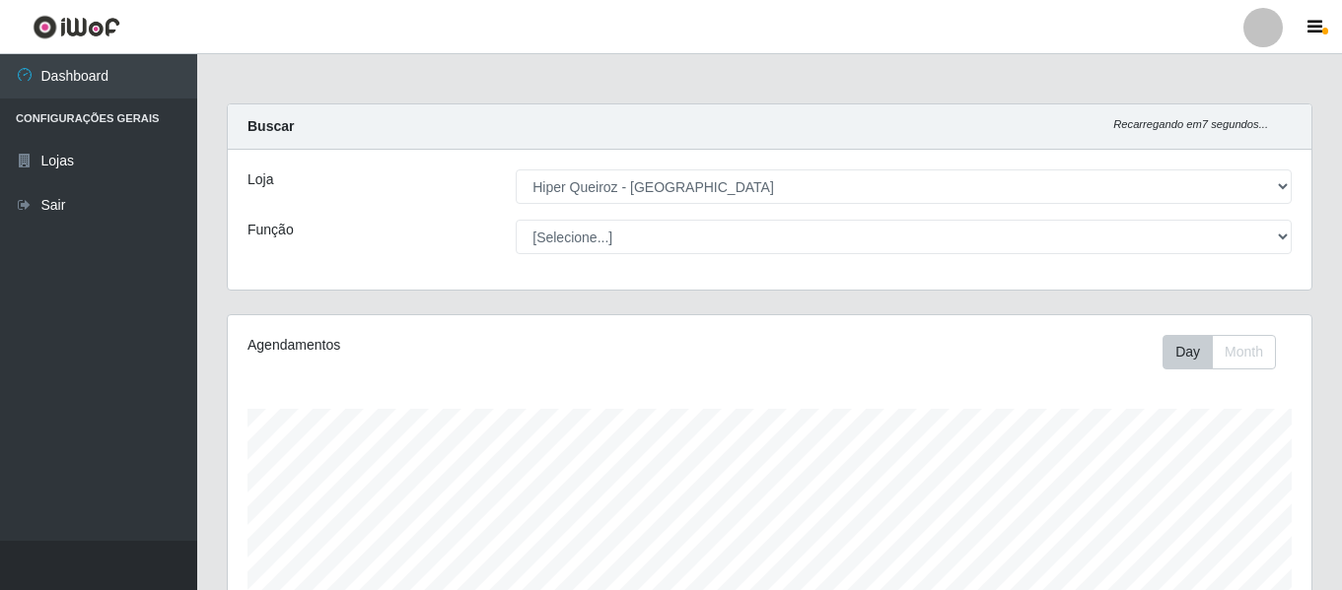
click at [516, 220] on select "[Selecione...] ASG ASG + ASG ++ Embalador Embalador + Embalador ++ Operador de …" at bounding box center [904, 237] width 776 height 34
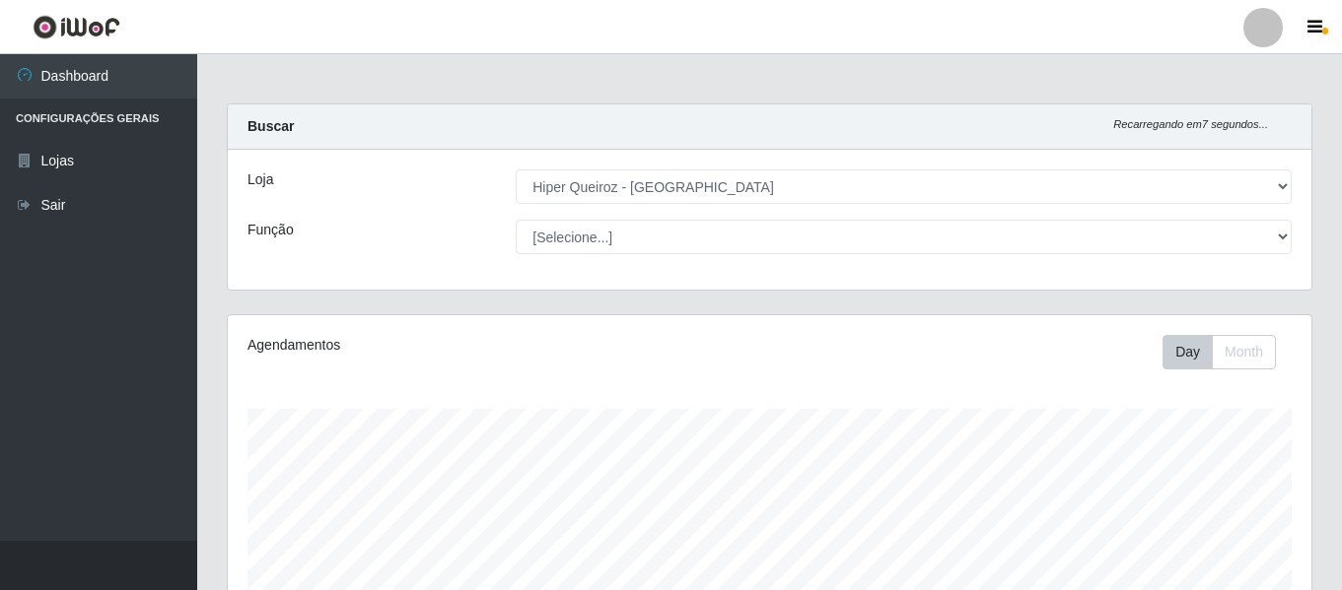
click at [516, 220] on select "[Selecione...] ASG ASG + ASG ++ Embalador Embalador + Embalador ++ Operador de …" at bounding box center [904, 237] width 776 height 34
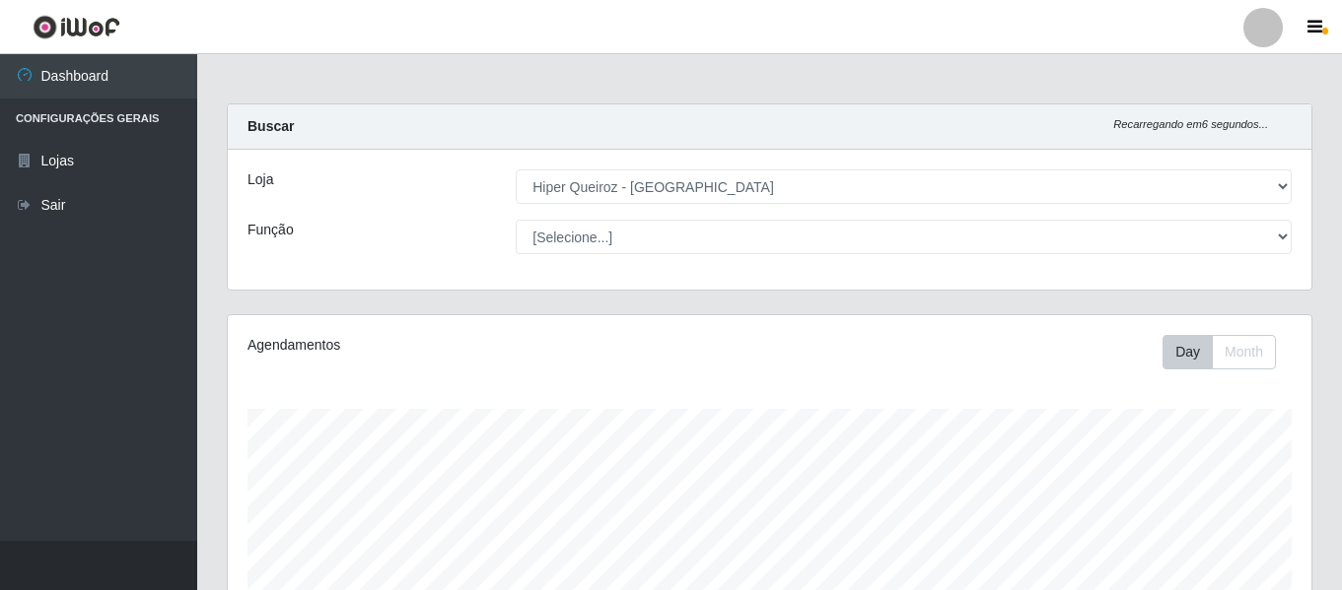
click at [516, 220] on select "[Selecione...] ASG ASG + ASG ++ Embalador Embalador + Embalador ++ Operador de …" at bounding box center [904, 237] width 776 height 34
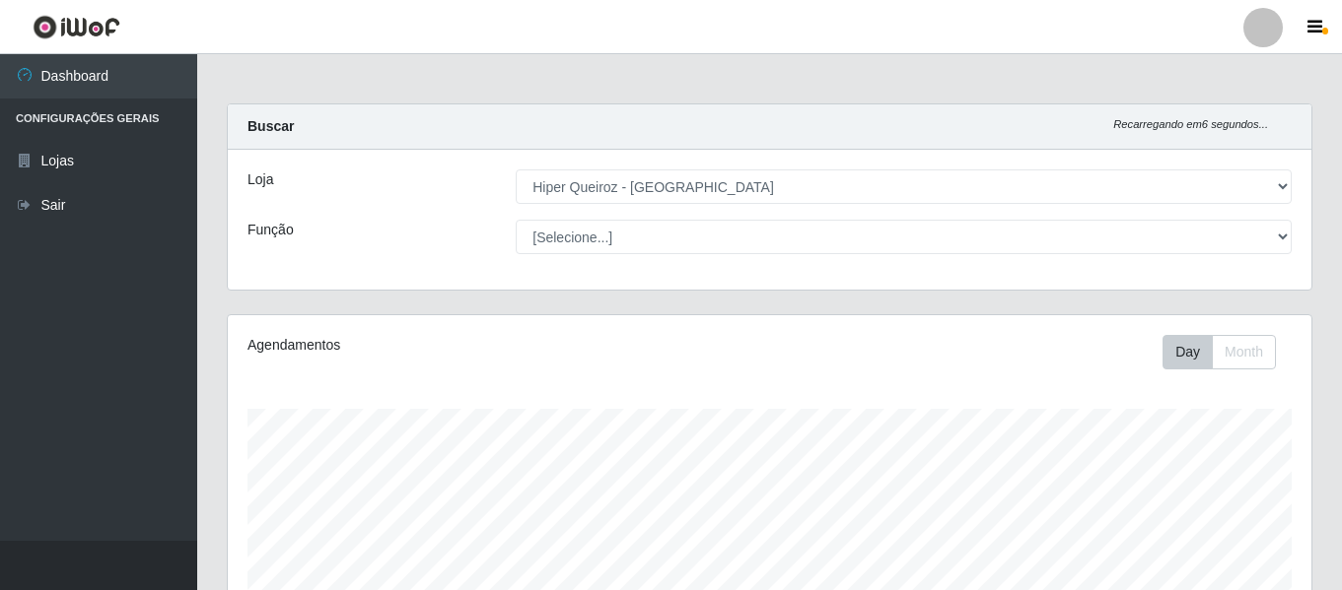
click at [516, 220] on select "[Selecione...] ASG ASG + ASG ++ Embalador Embalador + Embalador ++ Operador de …" at bounding box center [904, 237] width 776 height 34
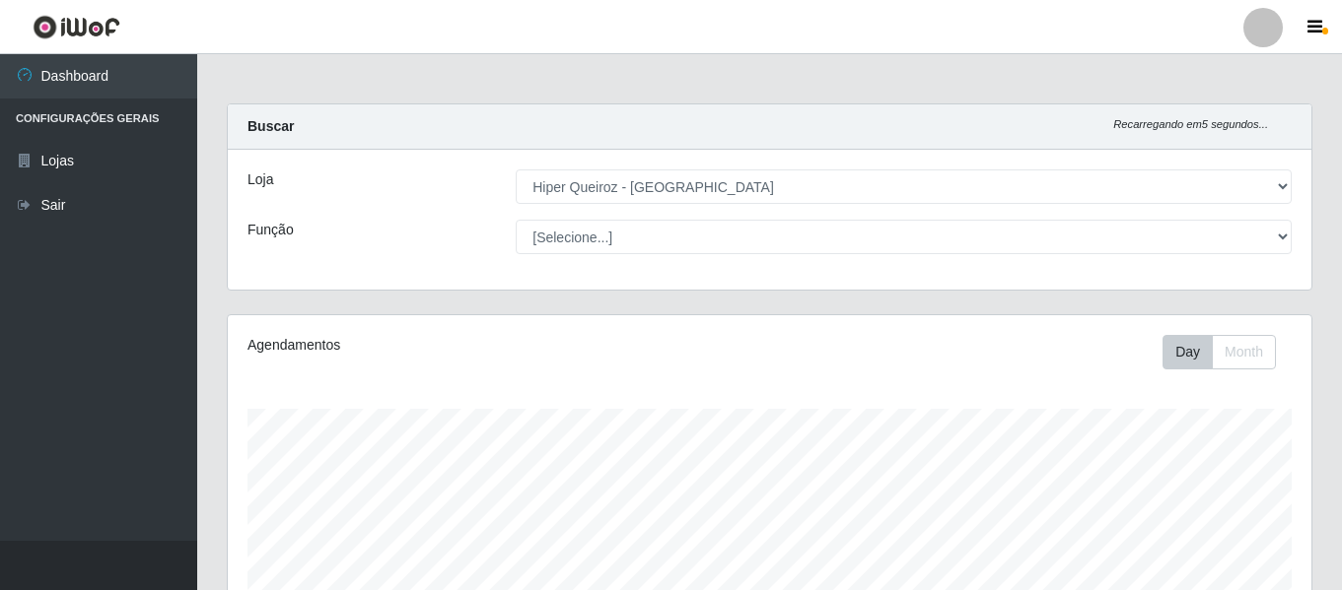
click at [516, 220] on select "[Selecione...] ASG ASG + ASG ++ Embalador Embalador + Embalador ++ Operador de …" at bounding box center [904, 237] width 776 height 34
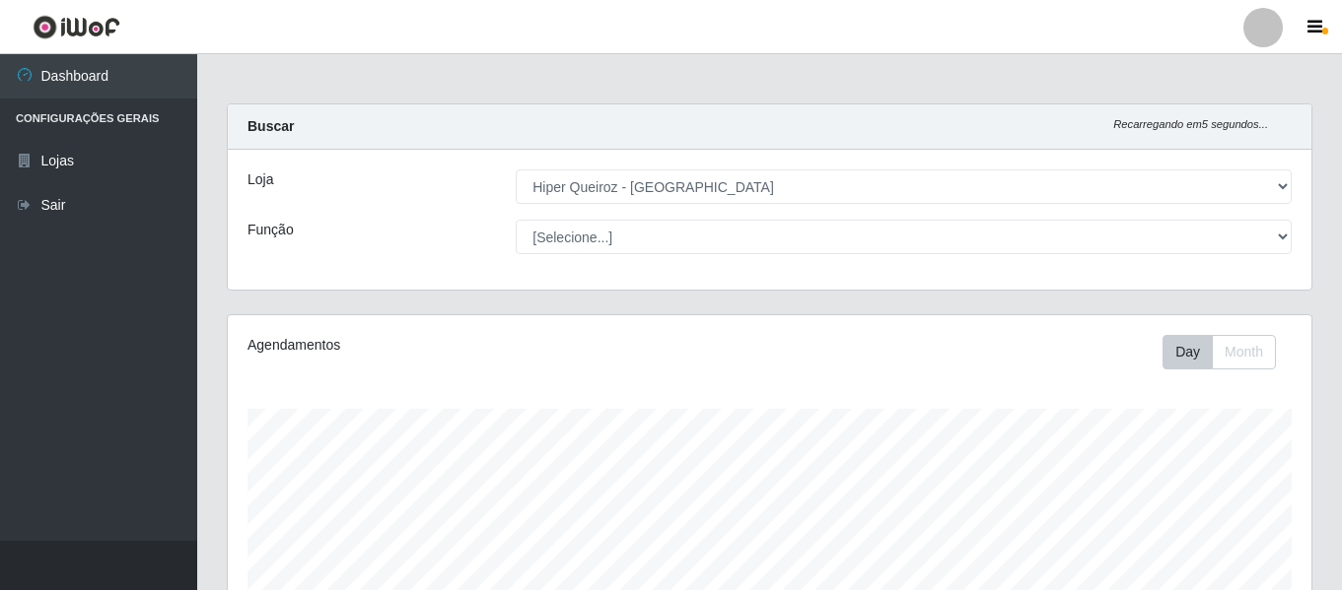
click at [516, 220] on select "[Selecione...] ASG ASG + ASG ++ Embalador Embalador + Embalador ++ Operador de …" at bounding box center [904, 237] width 776 height 34
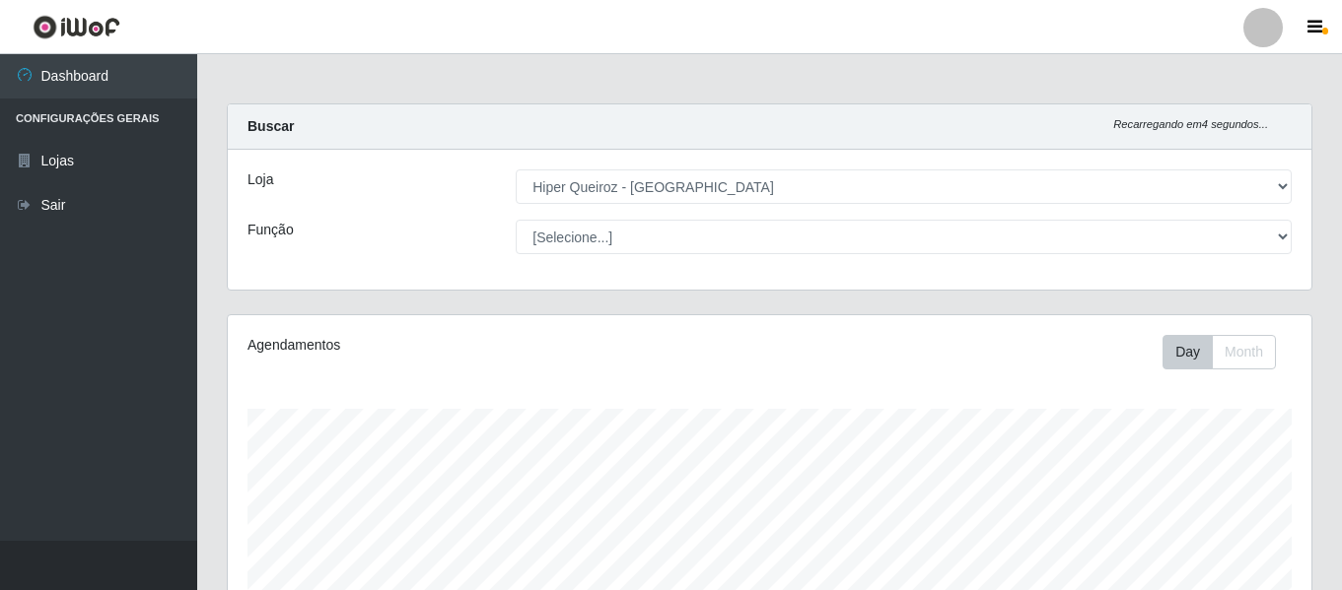
click at [516, 220] on select "[Selecione...] ASG ASG + ASG ++ Embalador Embalador + Embalador ++ Operador de …" at bounding box center [904, 237] width 776 height 34
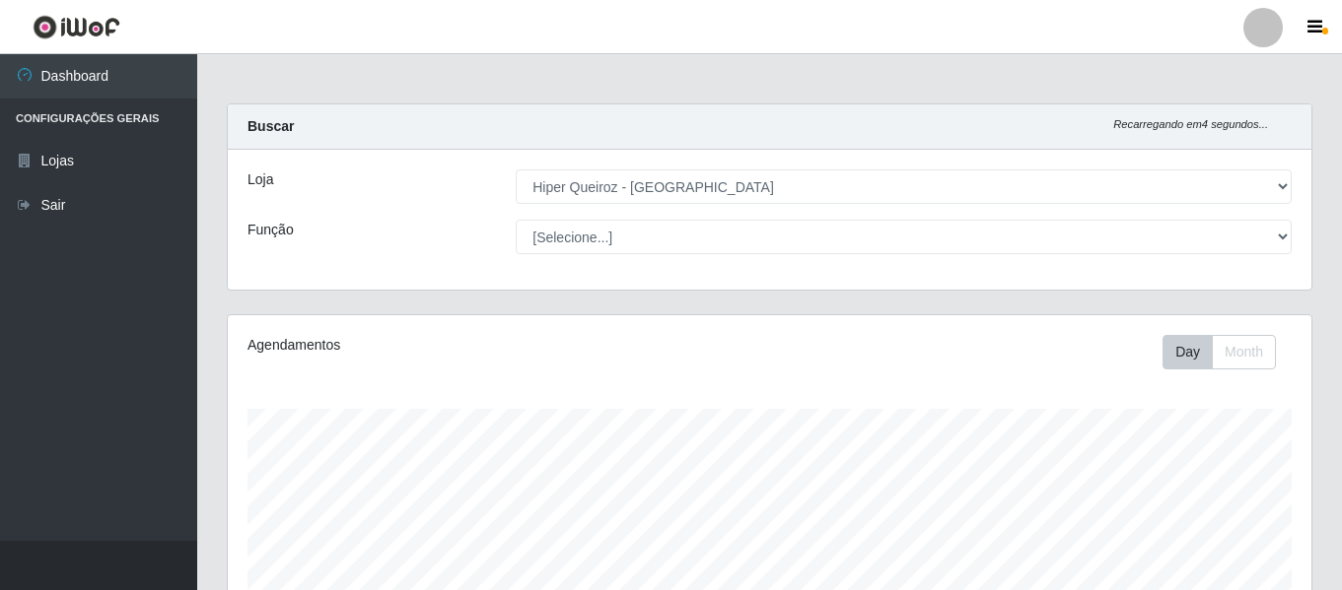
click at [516, 220] on select "[Selecione...] ASG ASG + ASG ++ Embalador Embalador + Embalador ++ Operador de …" at bounding box center [904, 237] width 776 height 34
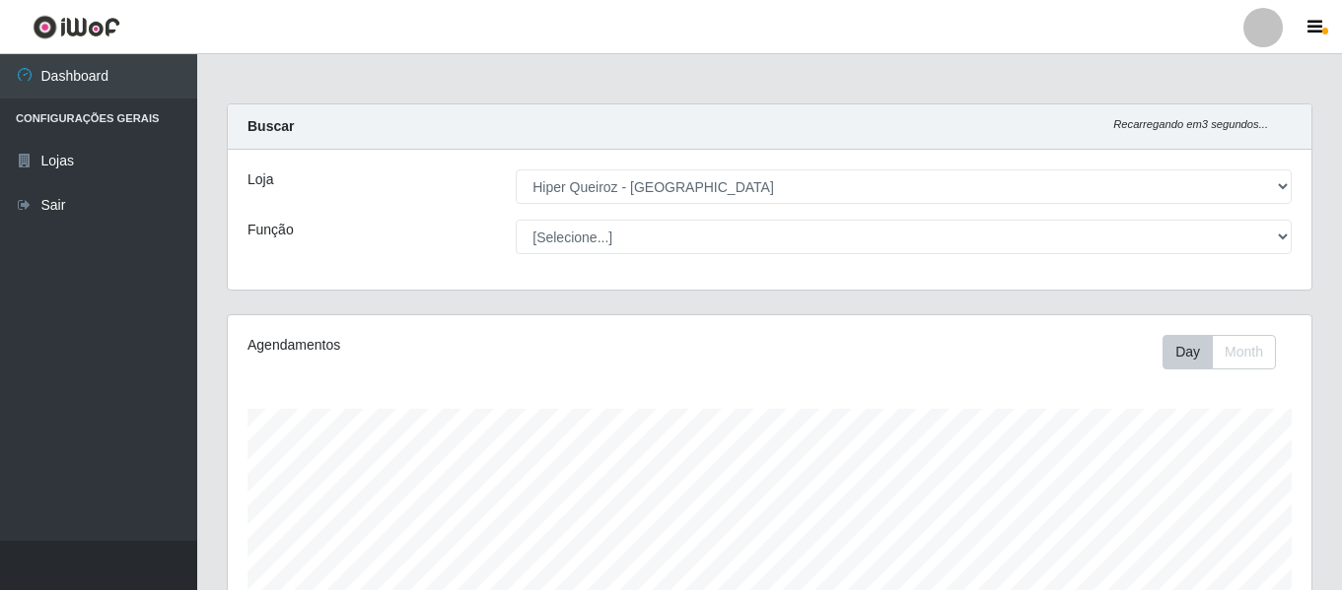
click at [516, 220] on select "[Selecione...] ASG ASG + ASG ++ Embalador Embalador + Embalador ++ Operador de …" at bounding box center [904, 237] width 776 height 34
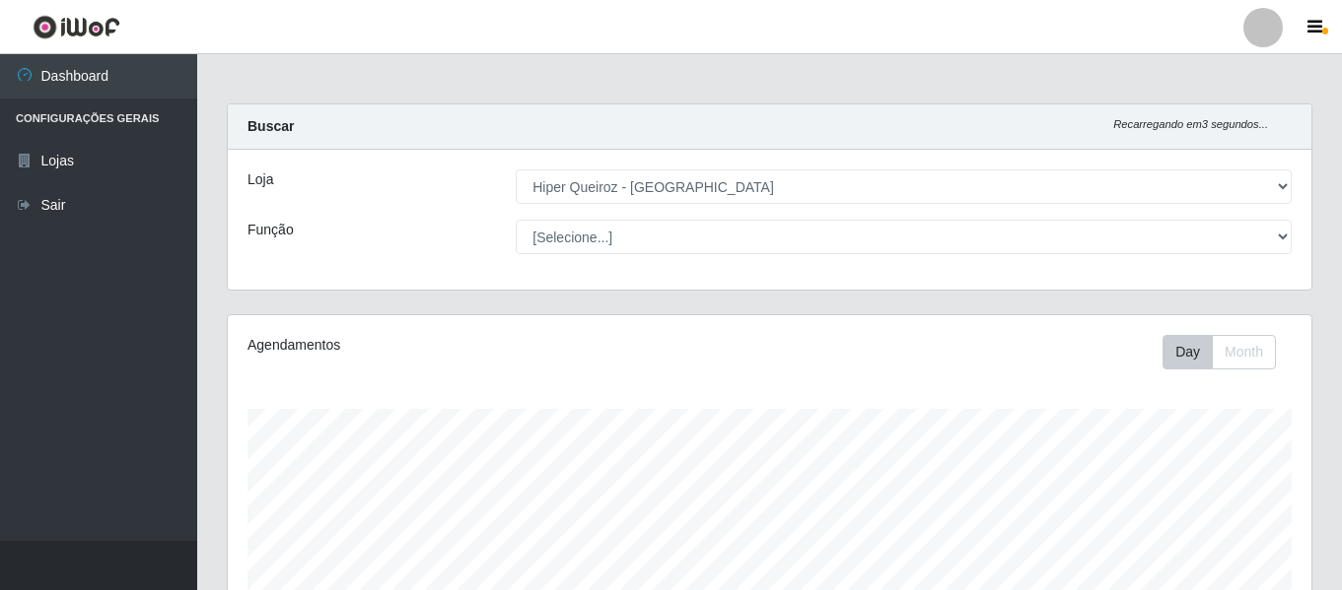
click at [516, 220] on select "[Selecione...] ASG ASG + ASG ++ Embalador Embalador + Embalador ++ Operador de …" at bounding box center [904, 237] width 776 height 34
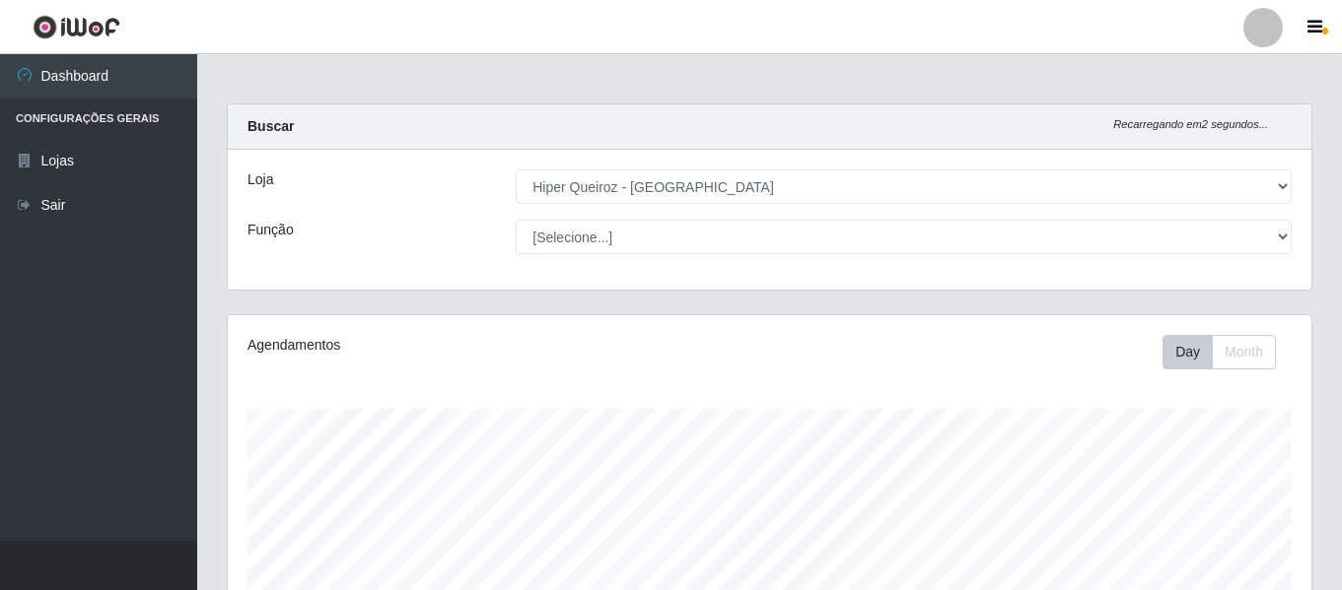
click at [516, 220] on select "[Selecione...] ASG ASG + ASG ++ Embalador Embalador + Embalador ++ Operador de …" at bounding box center [904, 237] width 776 height 34
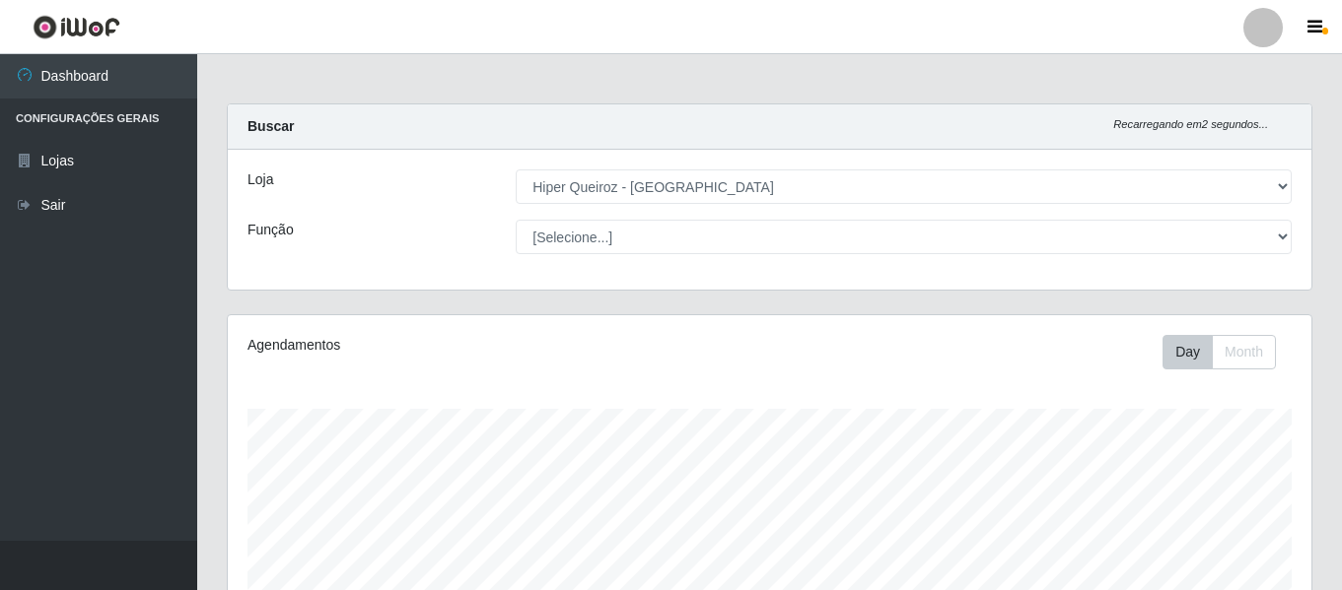
click at [516, 220] on select "[Selecione...] ASG ASG + ASG ++ Embalador Embalador + Embalador ++ Operador de …" at bounding box center [904, 237] width 776 height 34
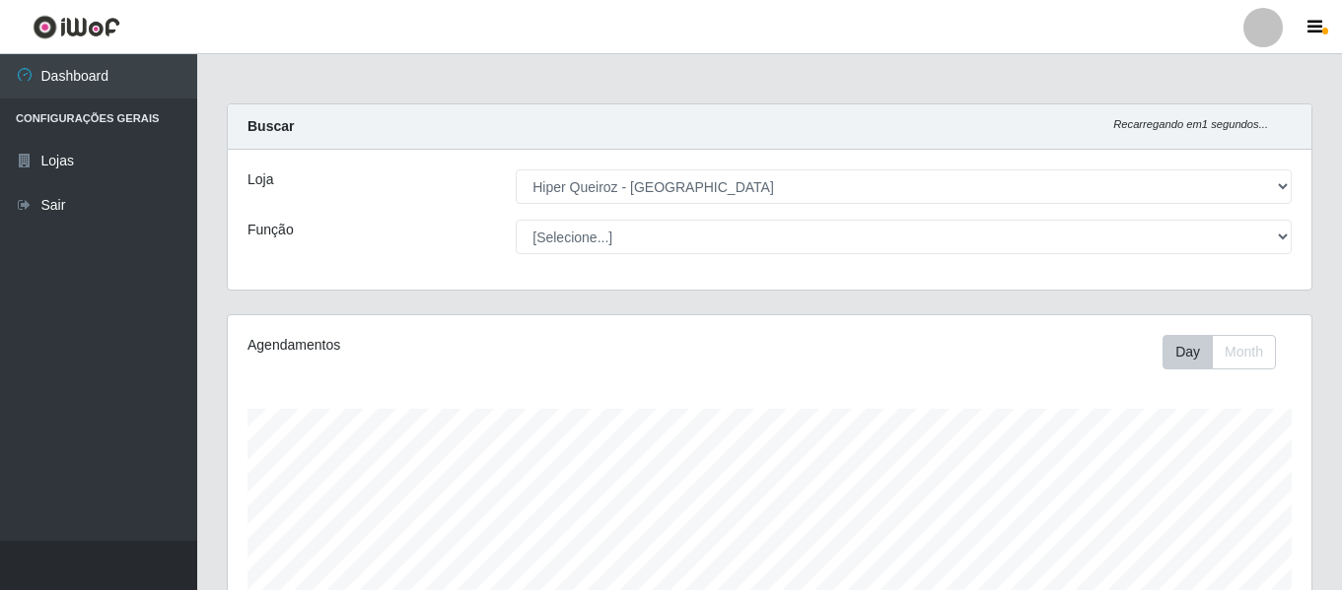
click at [516, 220] on select "[Selecione...] ASG ASG + ASG ++ Embalador Embalador + Embalador ++ Operador de …" at bounding box center [904, 237] width 776 height 34
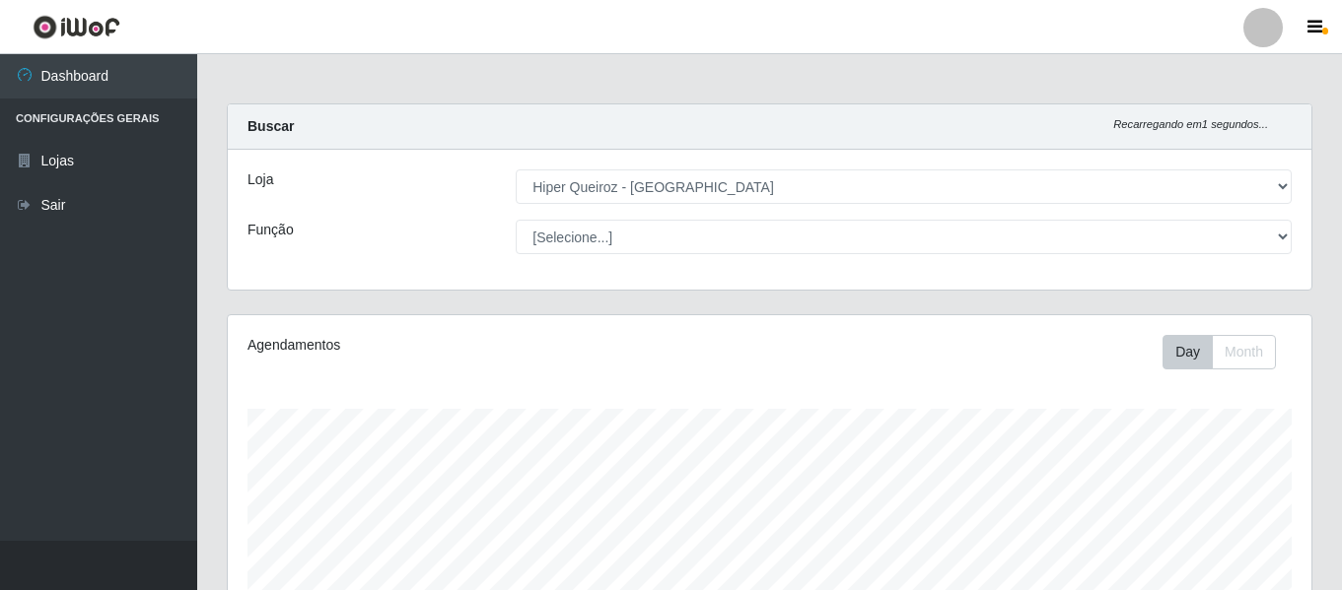
click at [516, 220] on select "[Selecione...] ASG ASG + ASG ++ Embalador Embalador + Embalador ++ Operador de …" at bounding box center [904, 237] width 776 height 34
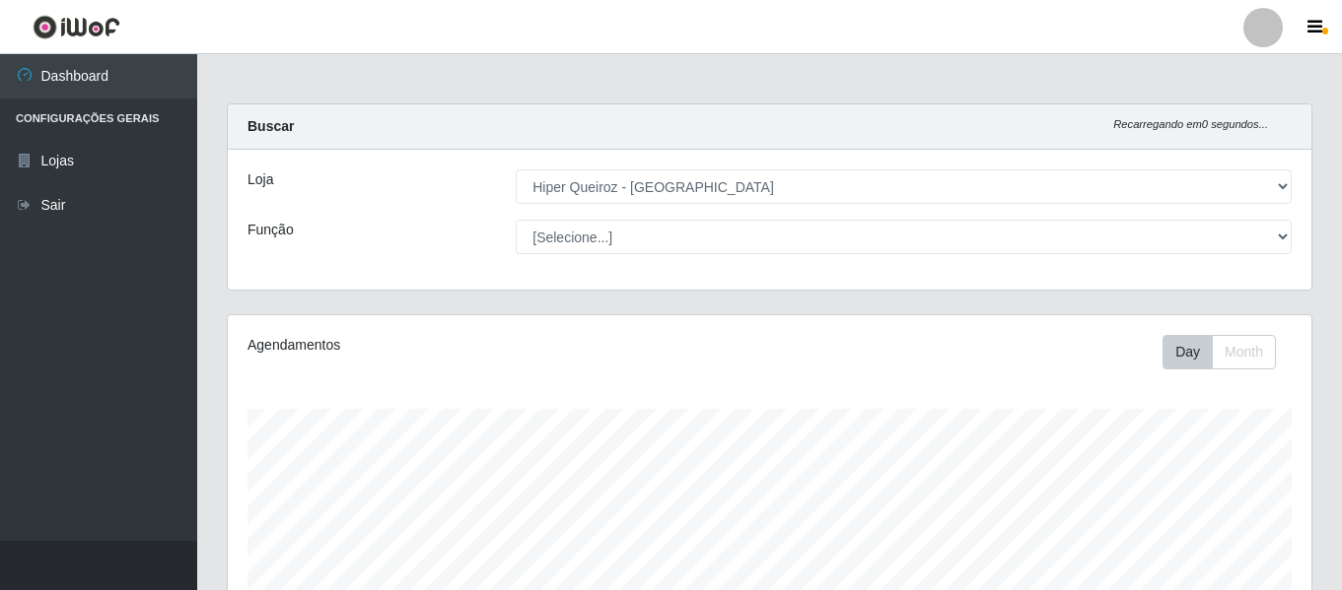
click at [516, 220] on select "[Selecione...] ASG ASG + ASG ++ Embalador Embalador + Embalador ++ Operador de …" at bounding box center [904, 237] width 776 height 34
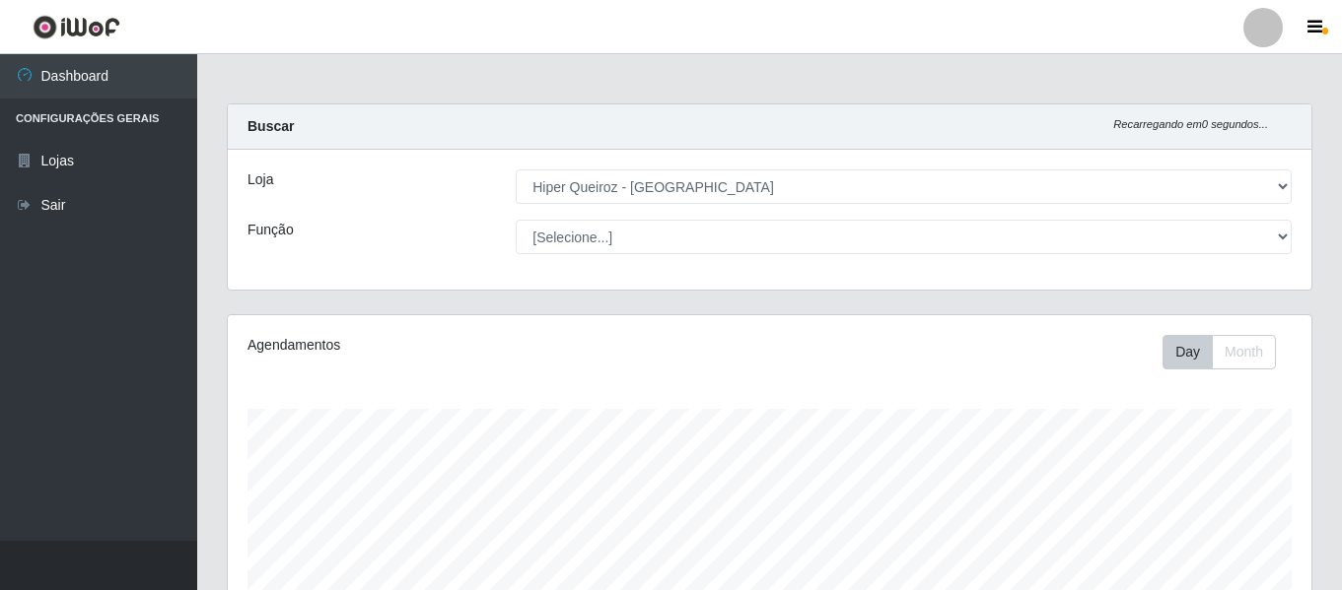
click at [516, 220] on select "[Selecione...] ASG ASG + ASG ++ Embalador Embalador + Embalador ++ Operador de …" at bounding box center [904, 237] width 776 height 34
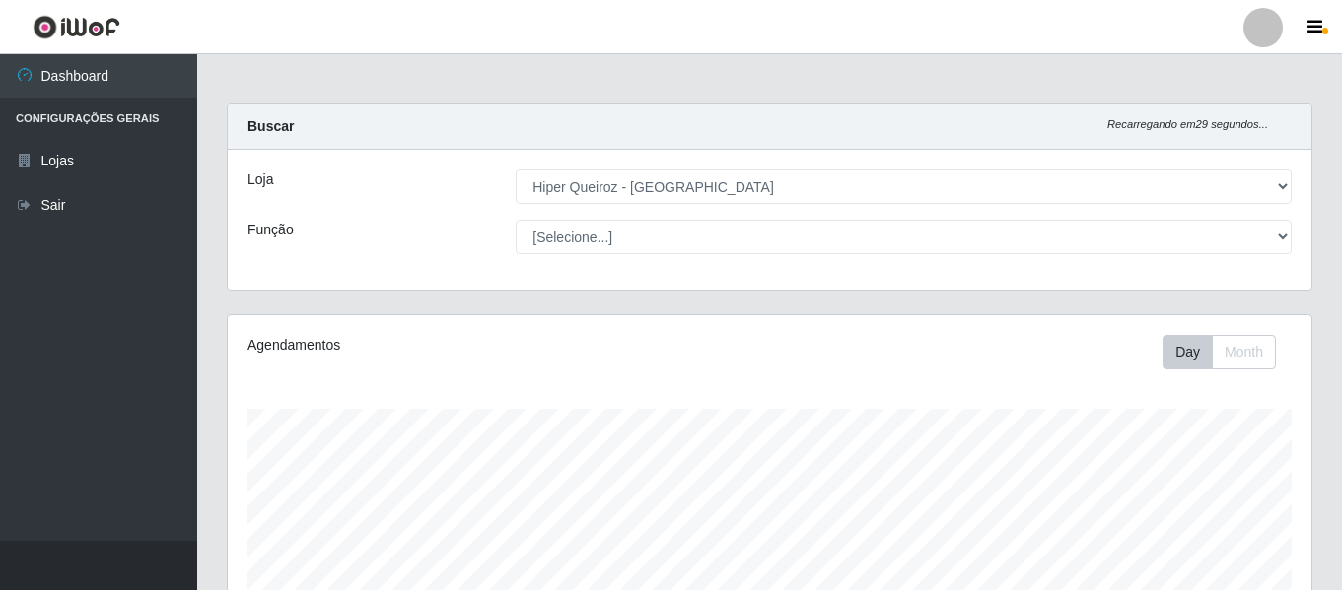
click at [516, 220] on select "[Selecione...] ASG ASG + ASG ++ Embalador Embalador + Embalador ++ Operador de …" at bounding box center [904, 237] width 776 height 34
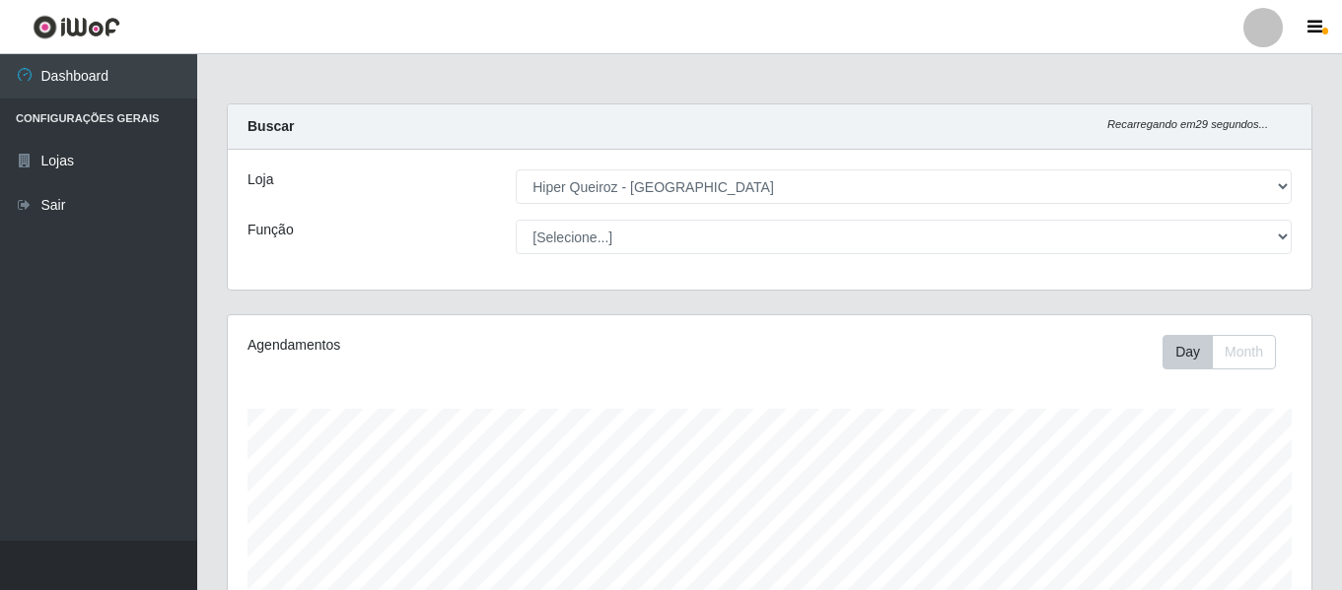
click at [516, 220] on select "[Selecione...] ASG ASG + ASG ++ Embalador Embalador + Embalador ++ Operador de …" at bounding box center [904, 237] width 776 height 34
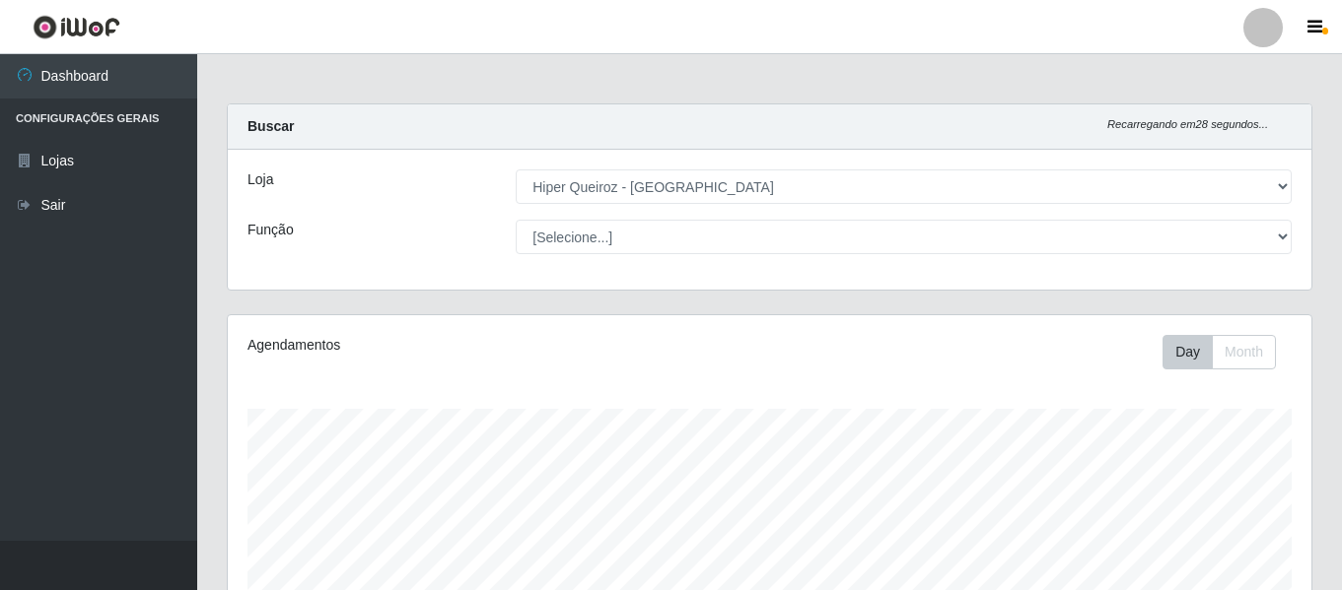
click at [516, 220] on select "[Selecione...] ASG ASG + ASG ++ Embalador Embalador + Embalador ++ Operador de …" at bounding box center [904, 237] width 776 height 34
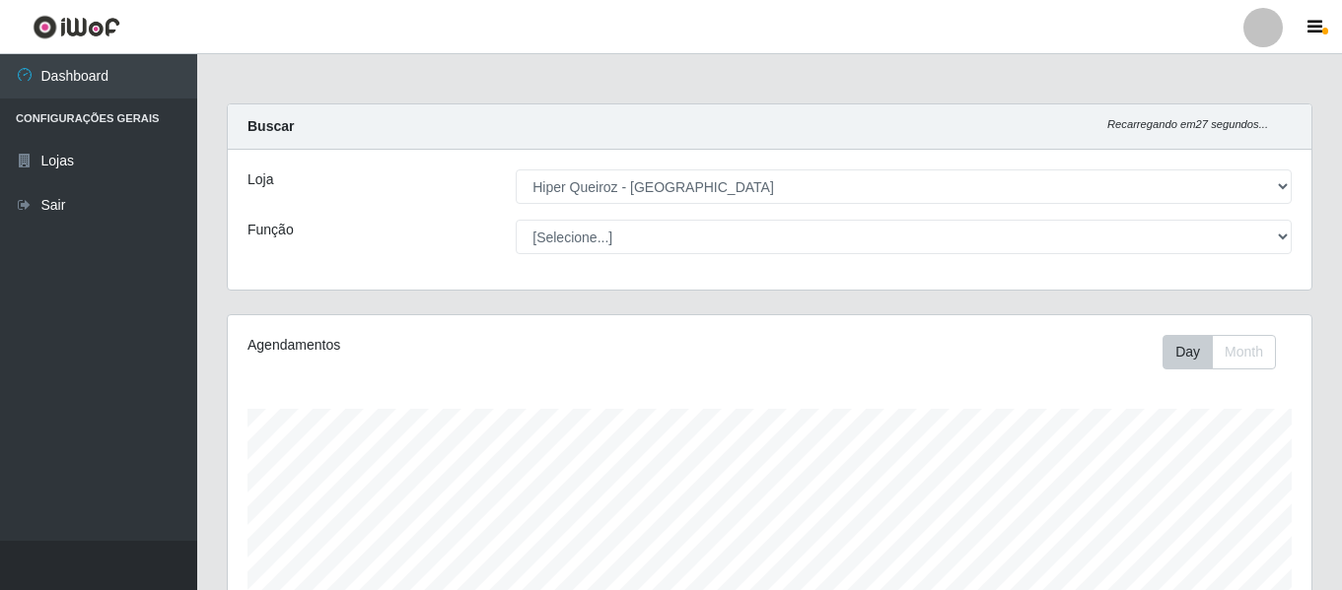
click at [516, 220] on select "[Selecione...] ASG ASG + ASG ++ Embalador Embalador + Embalador ++ Operador de …" at bounding box center [904, 237] width 776 height 34
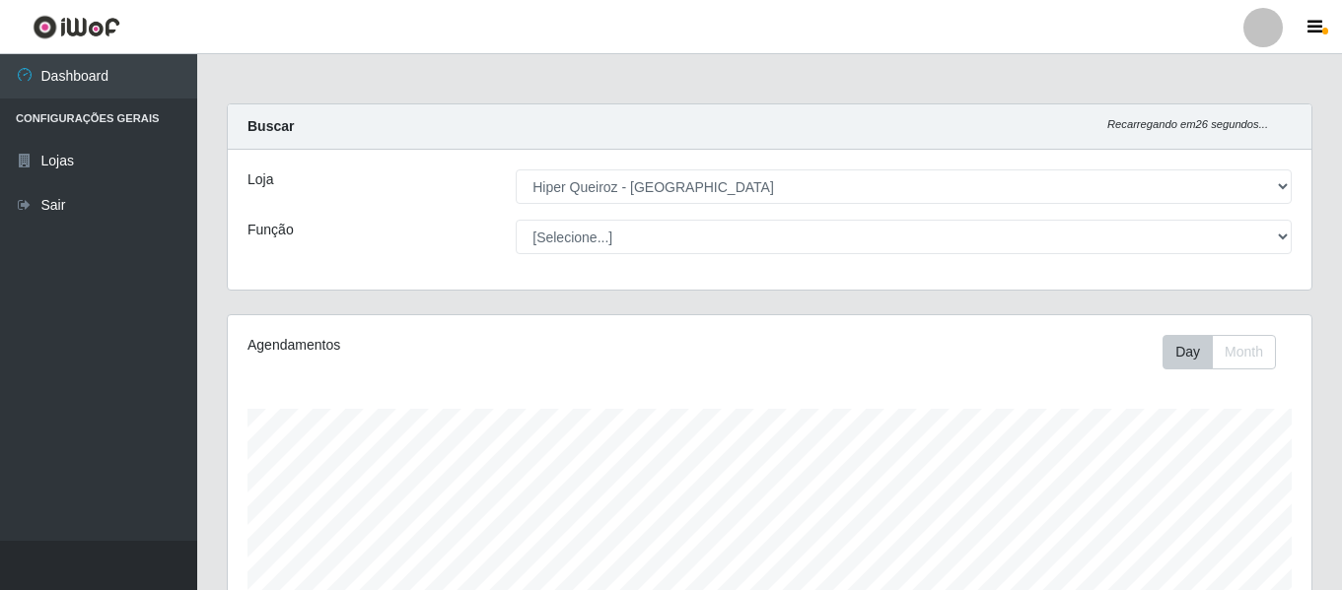
click at [516, 220] on select "[Selecione...] ASG ASG + ASG ++ Embalador Embalador + Embalador ++ Operador de …" at bounding box center [904, 237] width 776 height 34
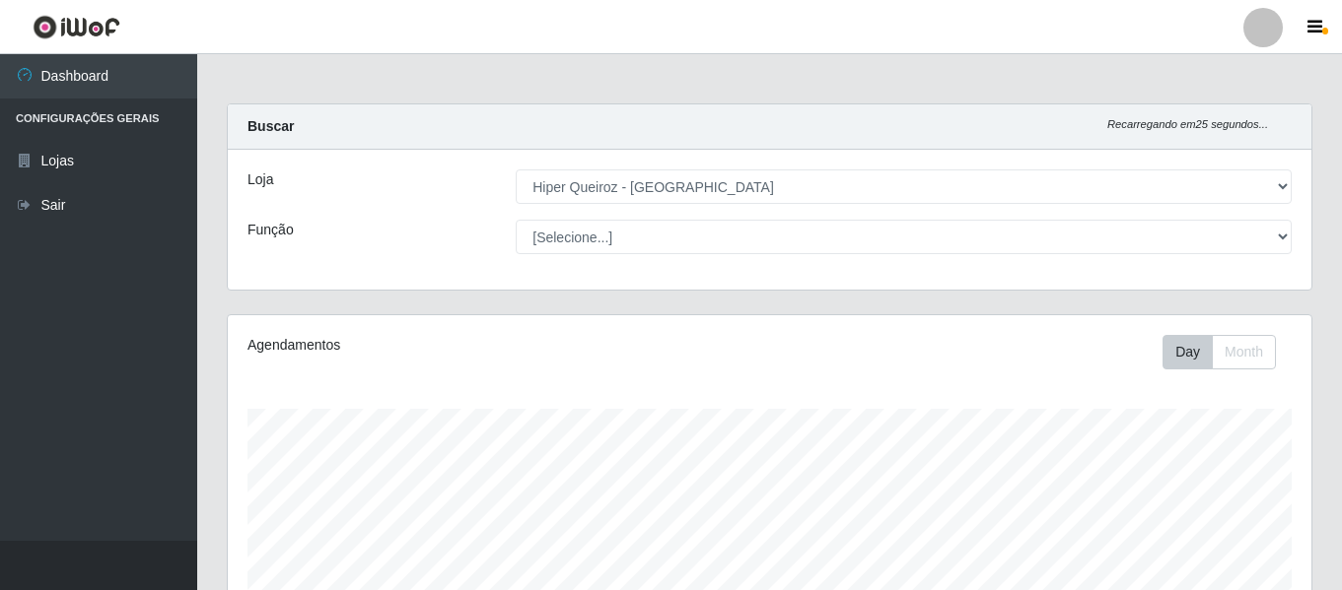
click at [516, 220] on select "[Selecione...] ASG ASG + ASG ++ Embalador Embalador + Embalador ++ Operador de …" at bounding box center [904, 237] width 776 height 34
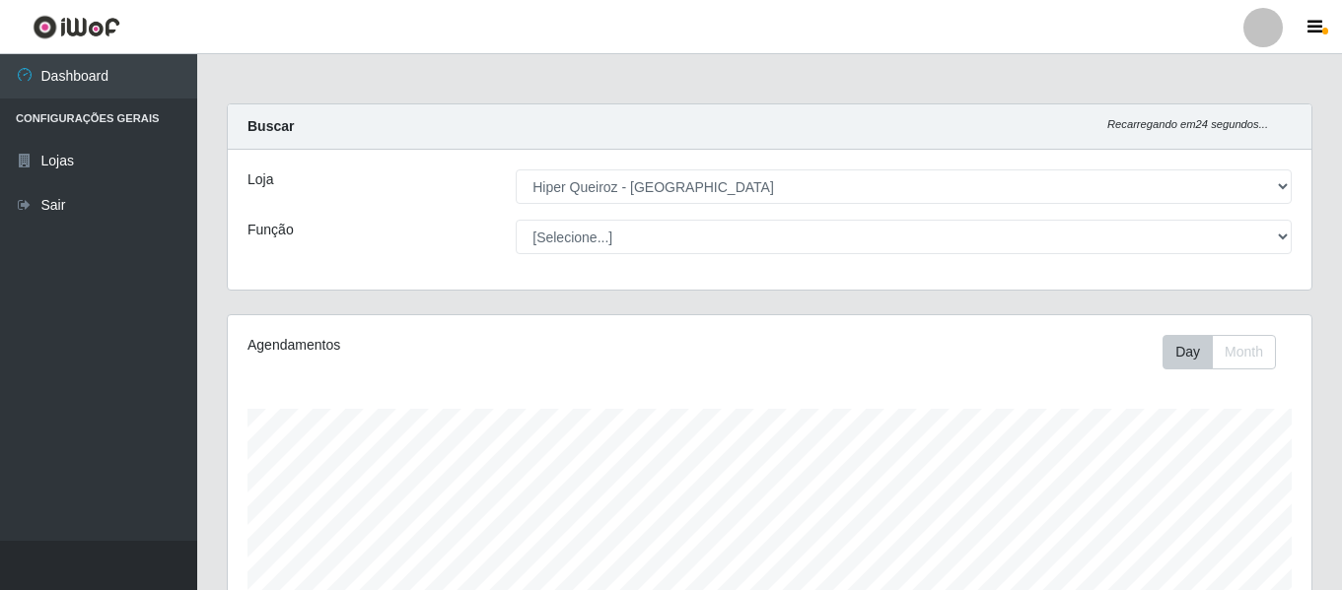
click at [516, 220] on select "[Selecione...] ASG ASG + ASG ++ Embalador Embalador + Embalador ++ Operador de …" at bounding box center [904, 237] width 776 height 34
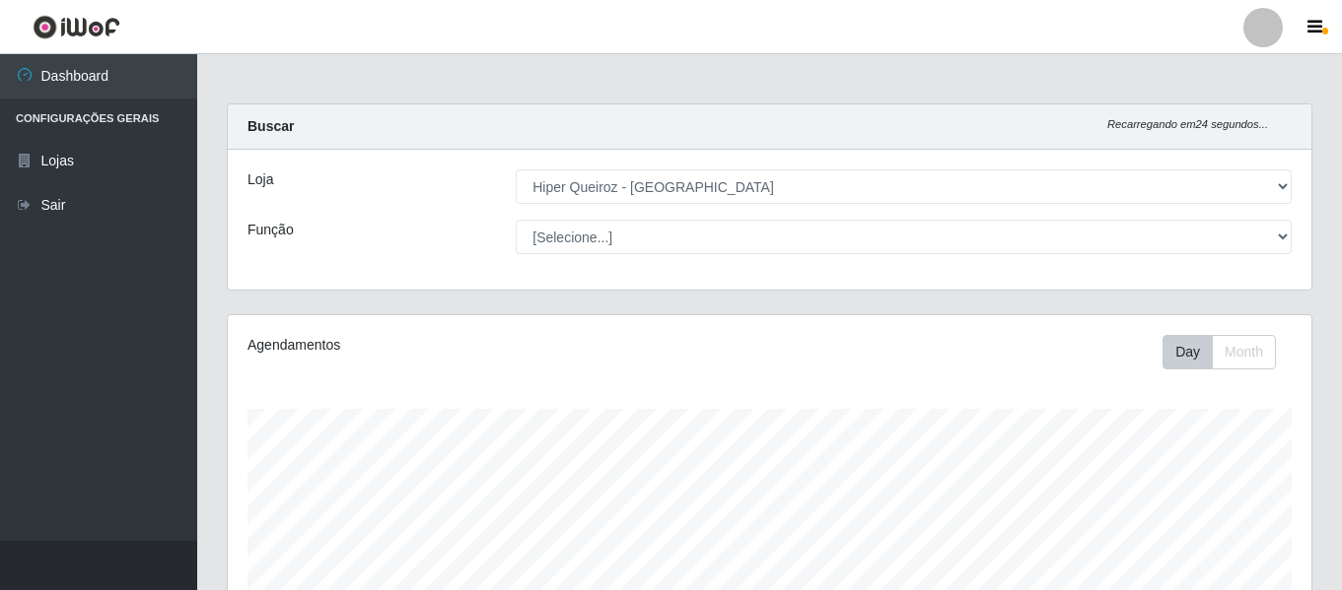
click at [516, 220] on select "[Selecione...] ASG ASG + ASG ++ Embalador Embalador + Embalador ++ Operador de …" at bounding box center [904, 237] width 776 height 34
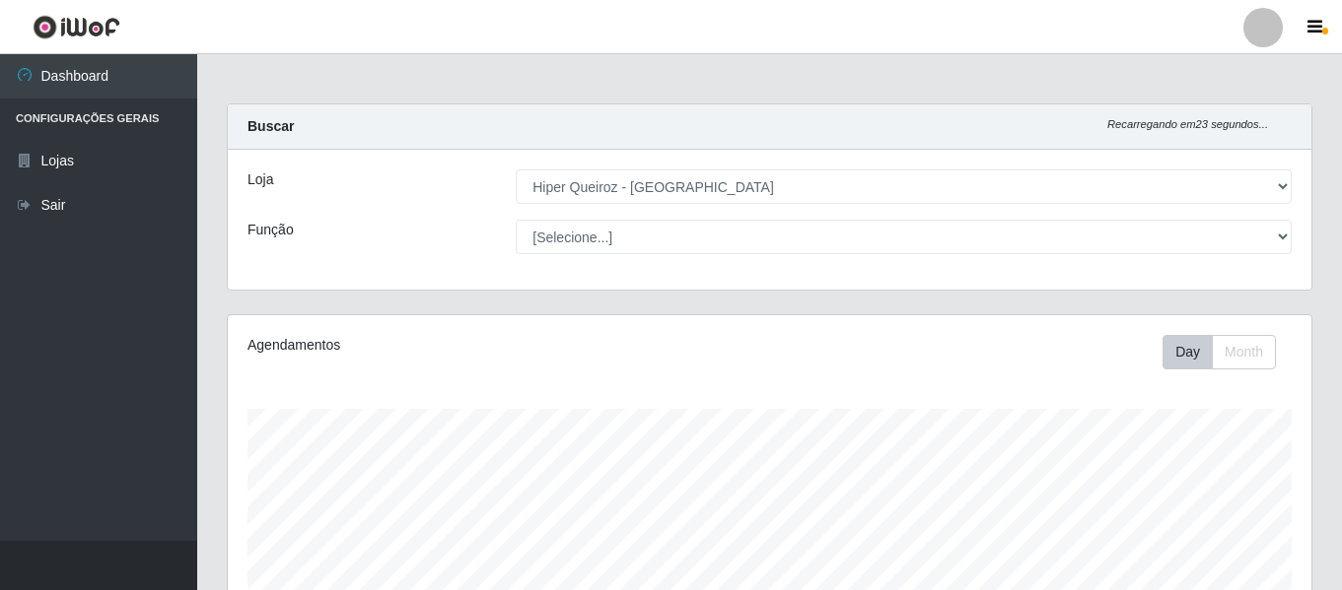
click at [516, 220] on select "[Selecione...] ASG ASG + ASG ++ Embalador Embalador + Embalador ++ Operador de …" at bounding box center [904, 237] width 776 height 34
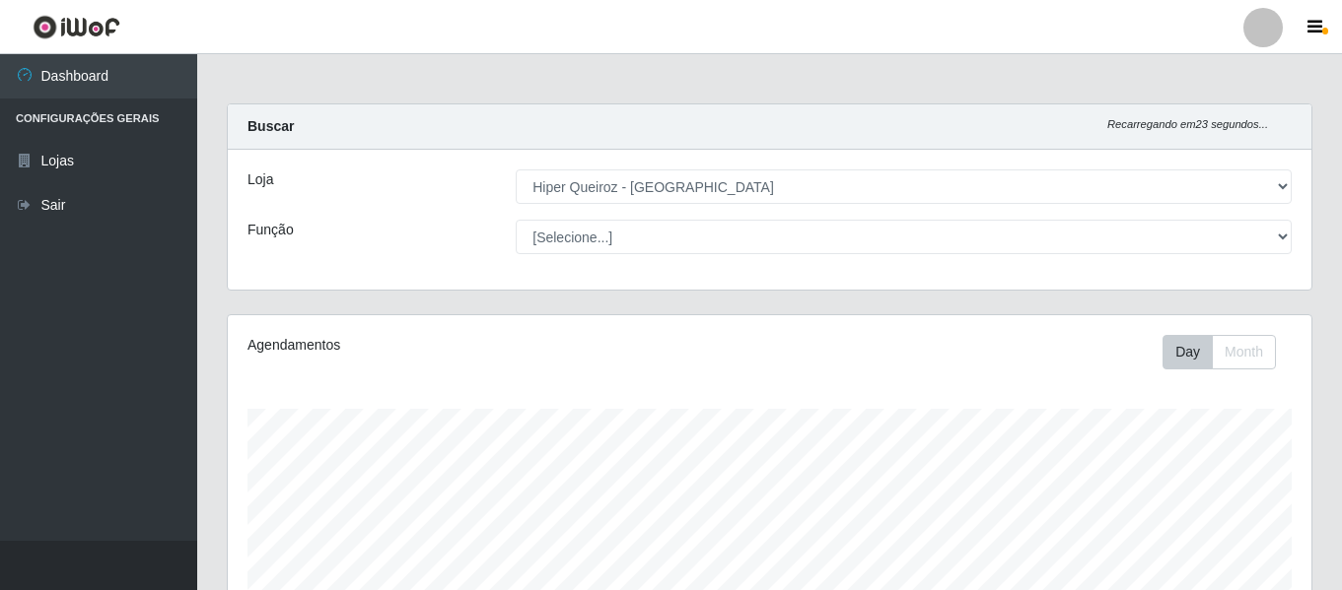
click at [516, 220] on select "[Selecione...] ASG ASG + ASG ++ Embalador Embalador + Embalador ++ Operador de …" at bounding box center [904, 237] width 776 height 34
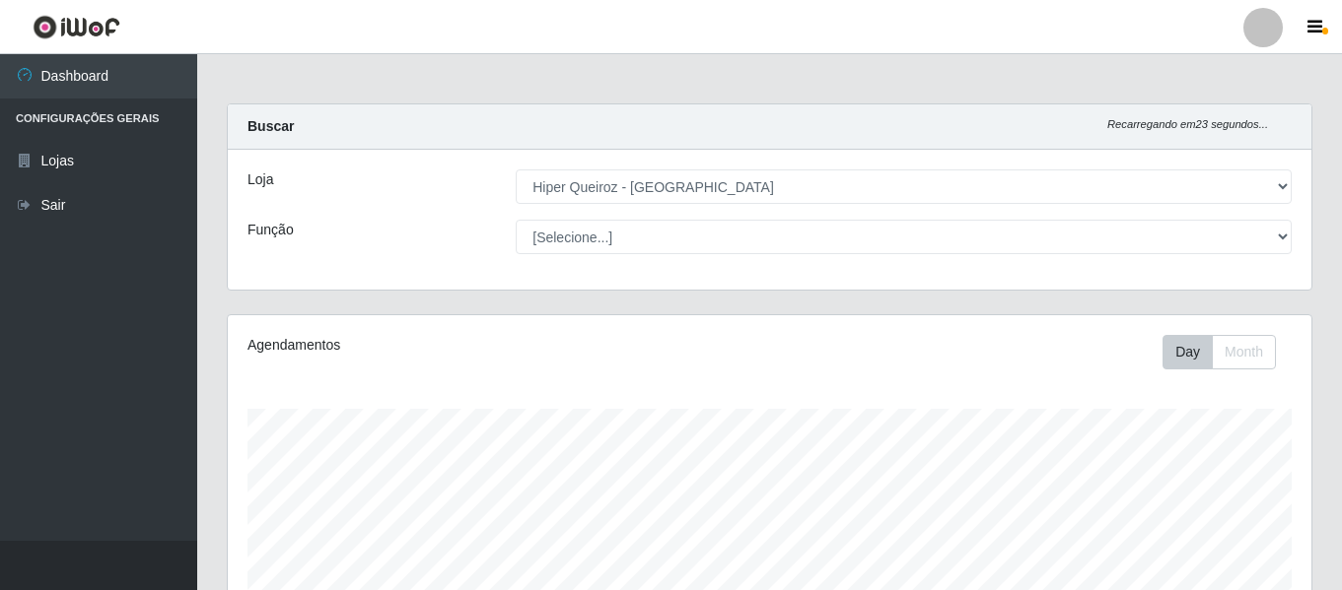
click at [516, 220] on select "[Selecione...] ASG ASG + ASG ++ Embalador Embalador + Embalador ++ Operador de …" at bounding box center [904, 237] width 776 height 34
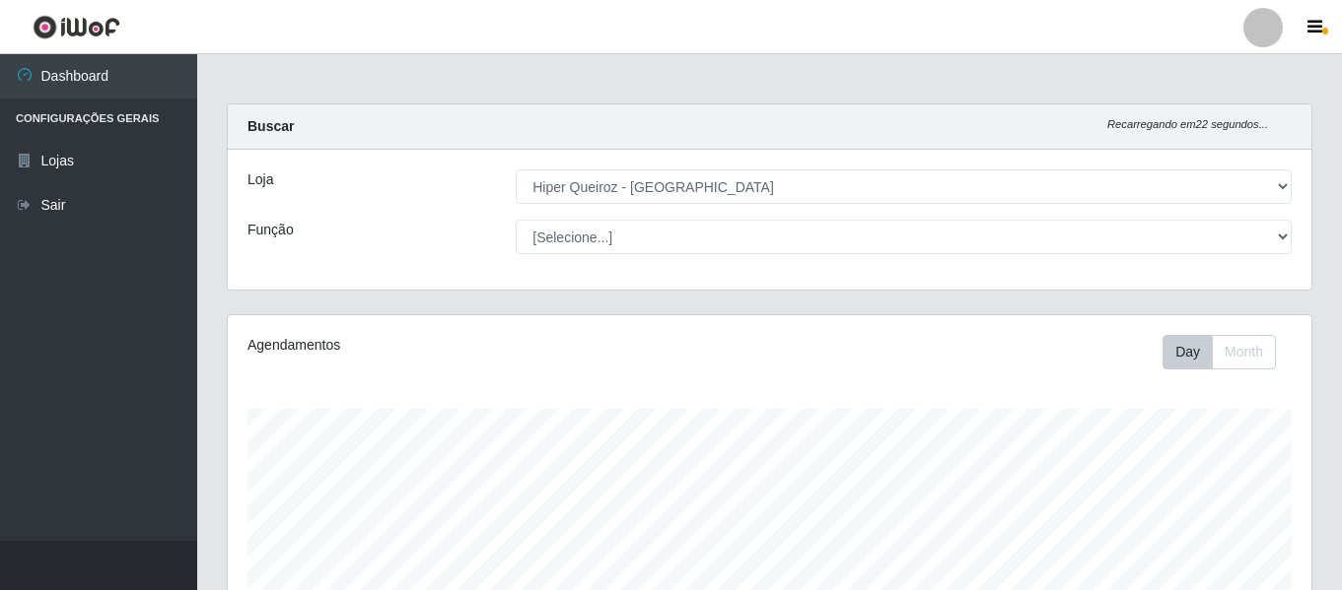
click at [516, 220] on select "[Selecione...] ASG ASG + ASG ++ Embalador Embalador + Embalador ++ Operador de …" at bounding box center [904, 237] width 776 height 34
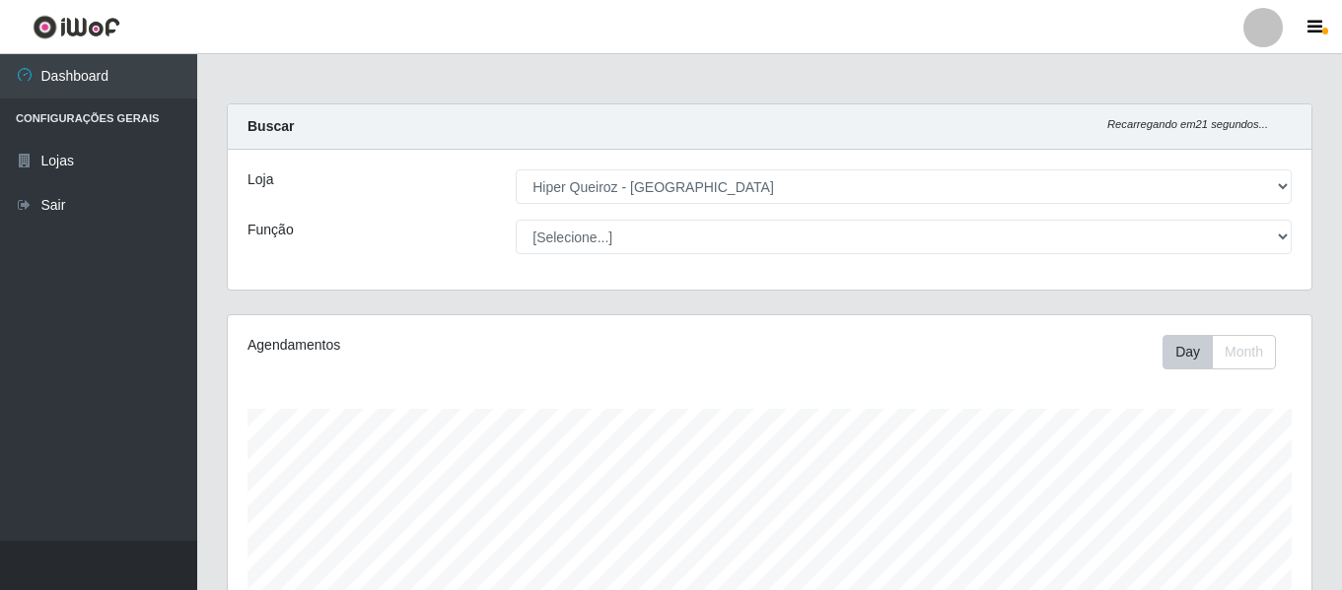
click at [516, 220] on select "[Selecione...] ASG ASG + ASG ++ Embalador Embalador + Embalador ++ Operador de …" at bounding box center [904, 237] width 776 height 34
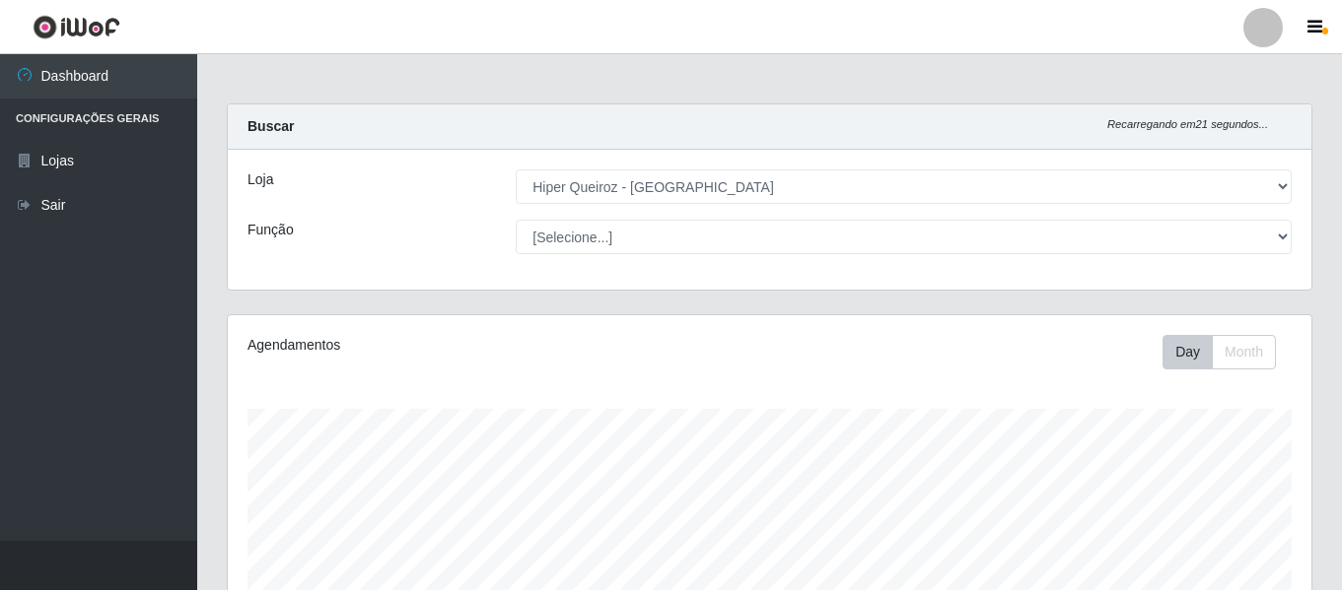
click at [516, 220] on select "[Selecione...] ASG ASG + ASG ++ Embalador Embalador + Embalador ++ Operador de …" at bounding box center [904, 237] width 776 height 34
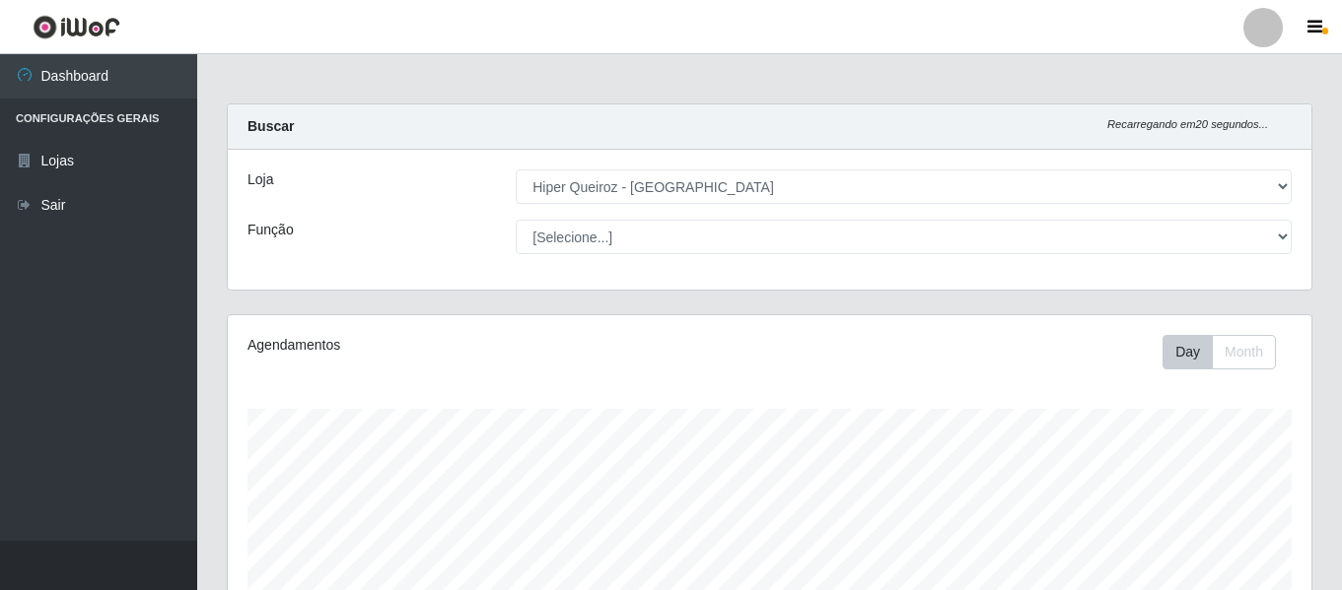
click at [516, 220] on select "[Selecione...] ASG ASG + ASG ++ Embalador Embalador + Embalador ++ Operador de …" at bounding box center [904, 237] width 776 height 34
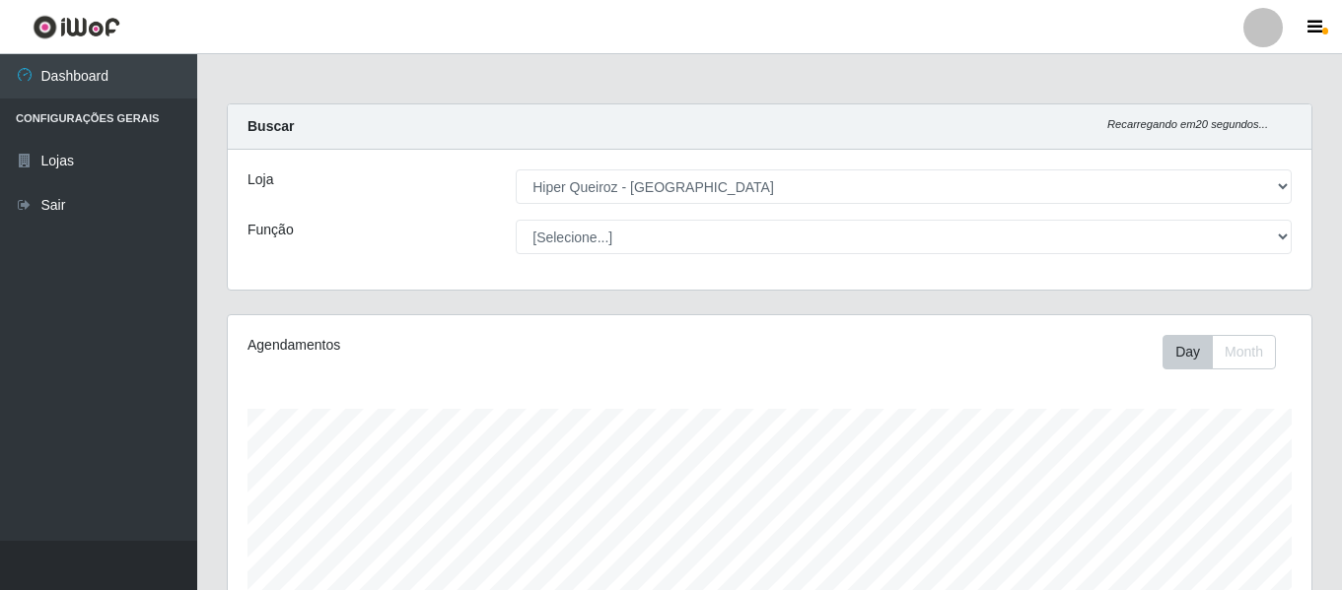
click at [516, 220] on select "[Selecione...] ASG ASG + ASG ++ Embalador Embalador + Embalador ++ Operador de …" at bounding box center [904, 237] width 776 height 34
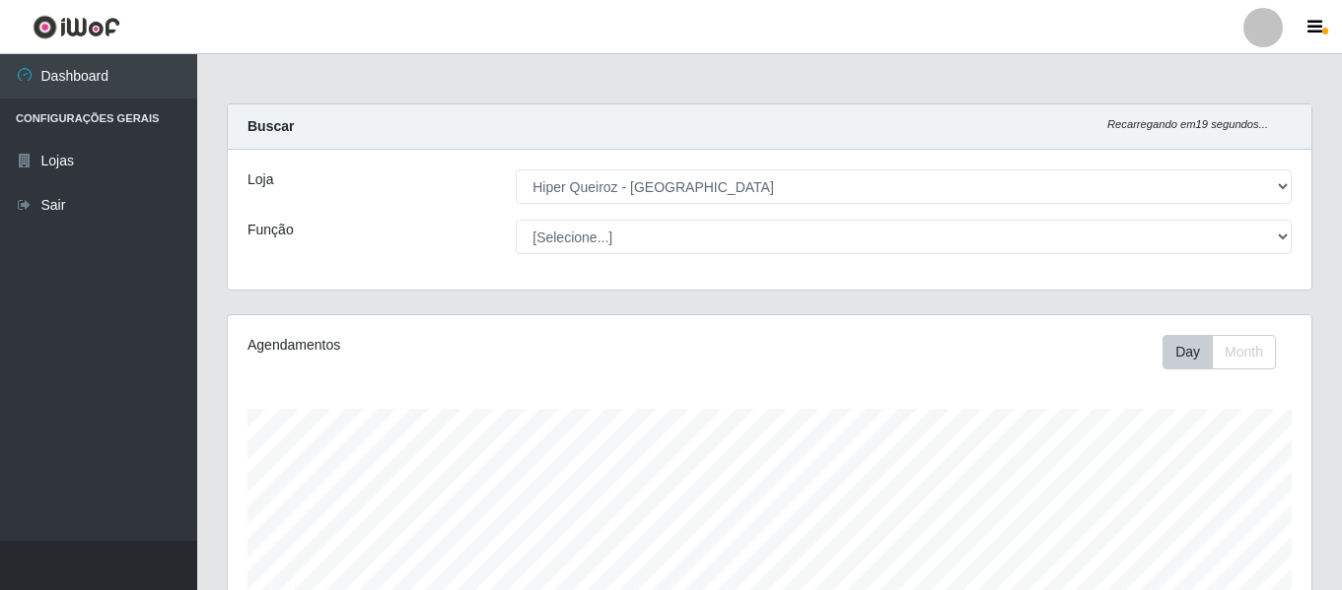
click at [516, 220] on select "[Selecione...] ASG ASG + ASG ++ Embalador Embalador + Embalador ++ Operador de …" at bounding box center [904, 237] width 776 height 34
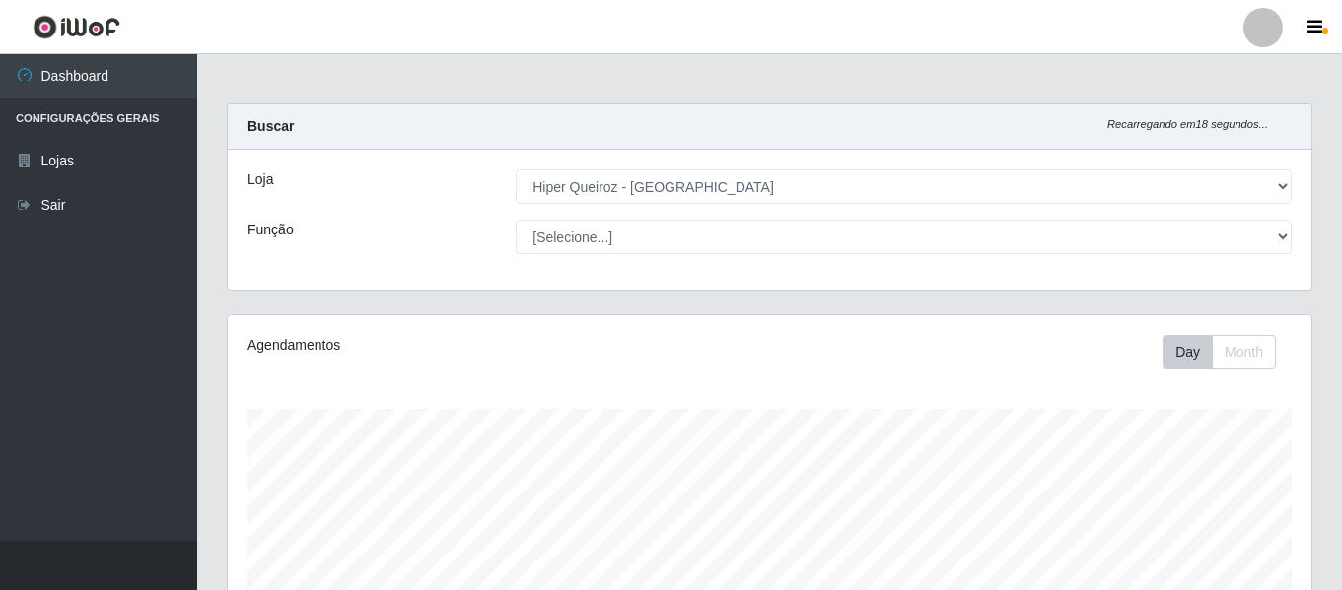
click at [516, 220] on select "[Selecione...] ASG ASG + ASG ++ Embalador Embalador + Embalador ++ Operador de …" at bounding box center [904, 237] width 776 height 34
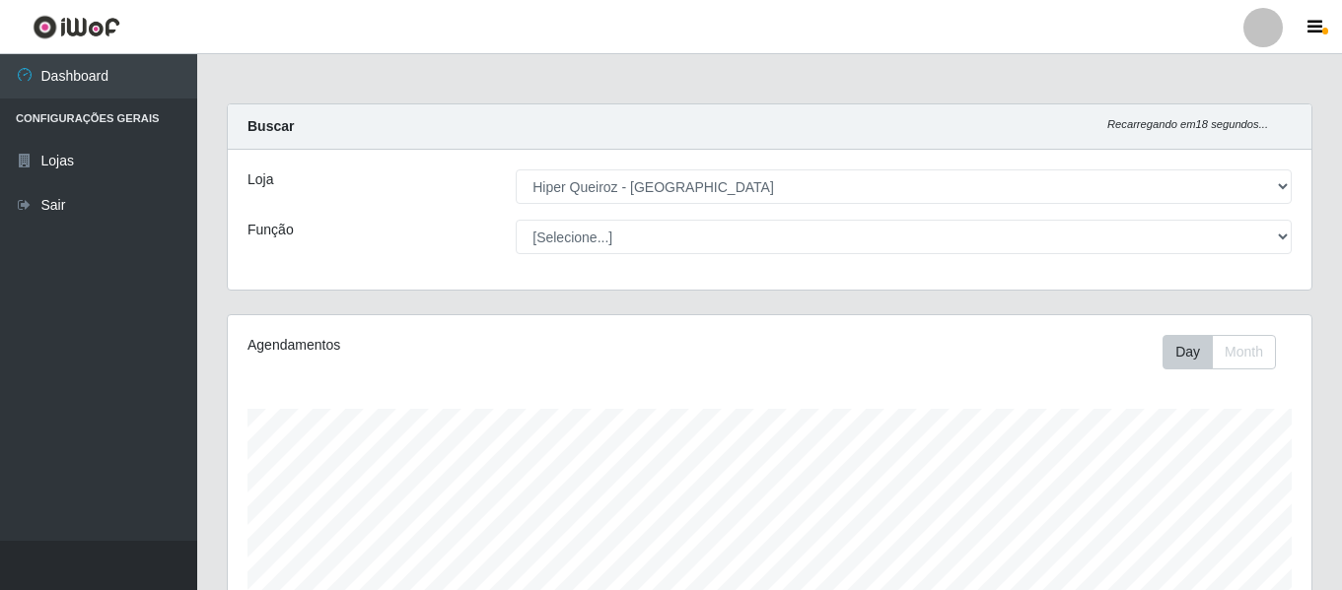
click at [516, 220] on select "[Selecione...] ASG ASG + ASG ++ Embalador Embalador + Embalador ++ Operador de …" at bounding box center [904, 237] width 776 height 34
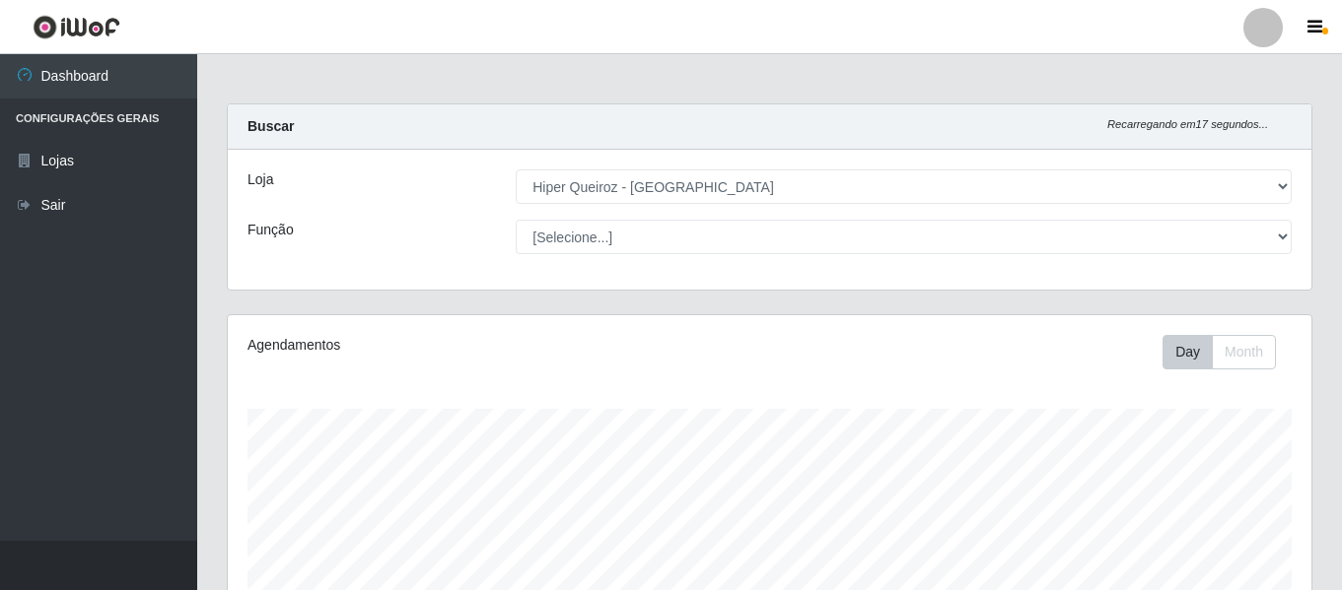
click at [516, 220] on select "[Selecione...] ASG ASG + ASG ++ Embalador Embalador + Embalador ++ Operador de …" at bounding box center [904, 237] width 776 height 34
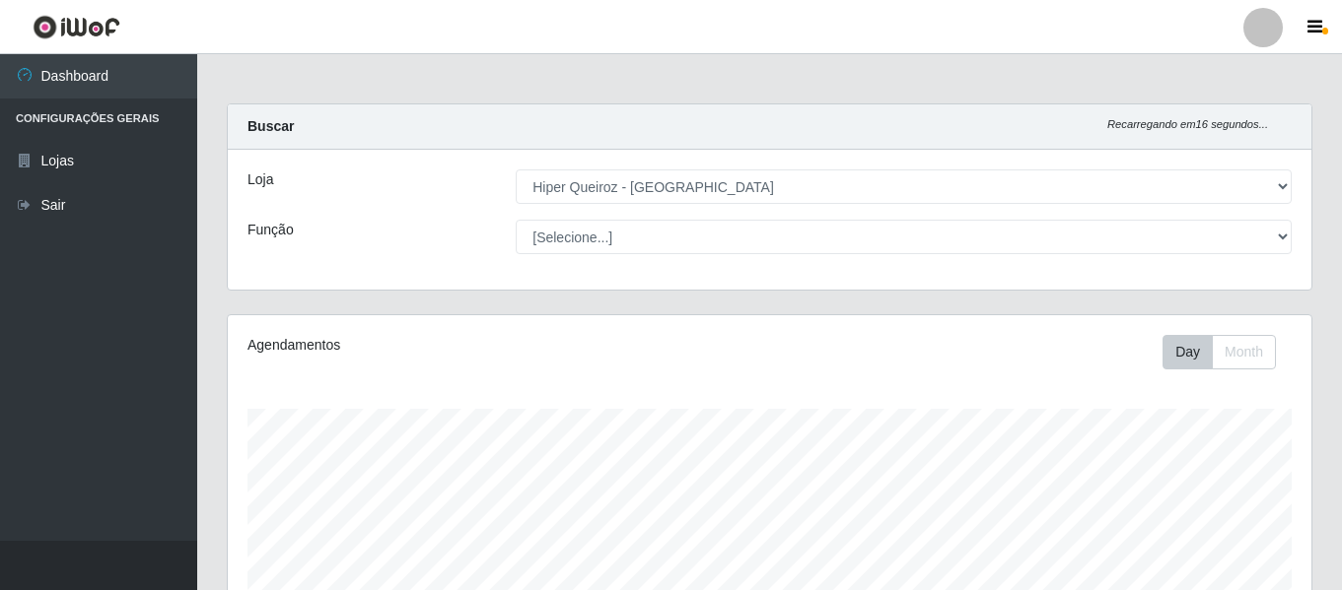
click at [516, 220] on select "[Selecione...] ASG ASG + ASG ++ Embalador Embalador + Embalador ++ Operador de …" at bounding box center [904, 237] width 776 height 34
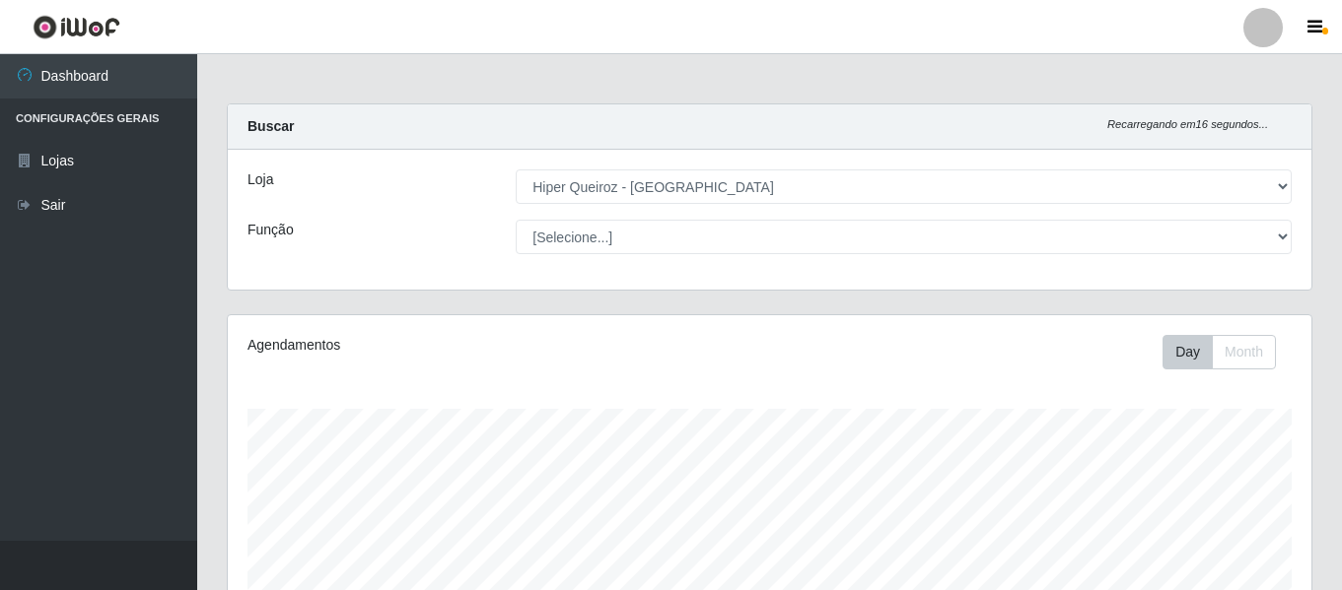
click at [516, 220] on select "[Selecione...] ASG ASG + ASG ++ Embalador Embalador + Embalador ++ Operador de …" at bounding box center [904, 237] width 776 height 34
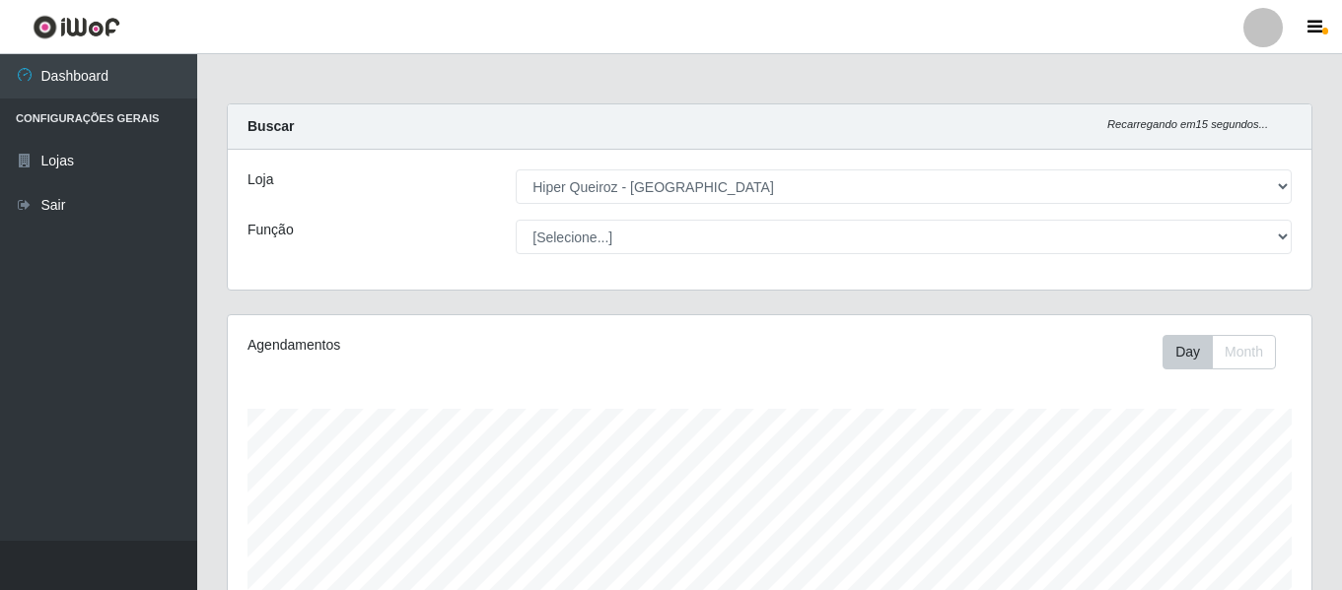
click at [516, 220] on select "[Selecione...] ASG ASG + ASG ++ Embalador Embalador + Embalador ++ Operador de …" at bounding box center [904, 237] width 776 height 34
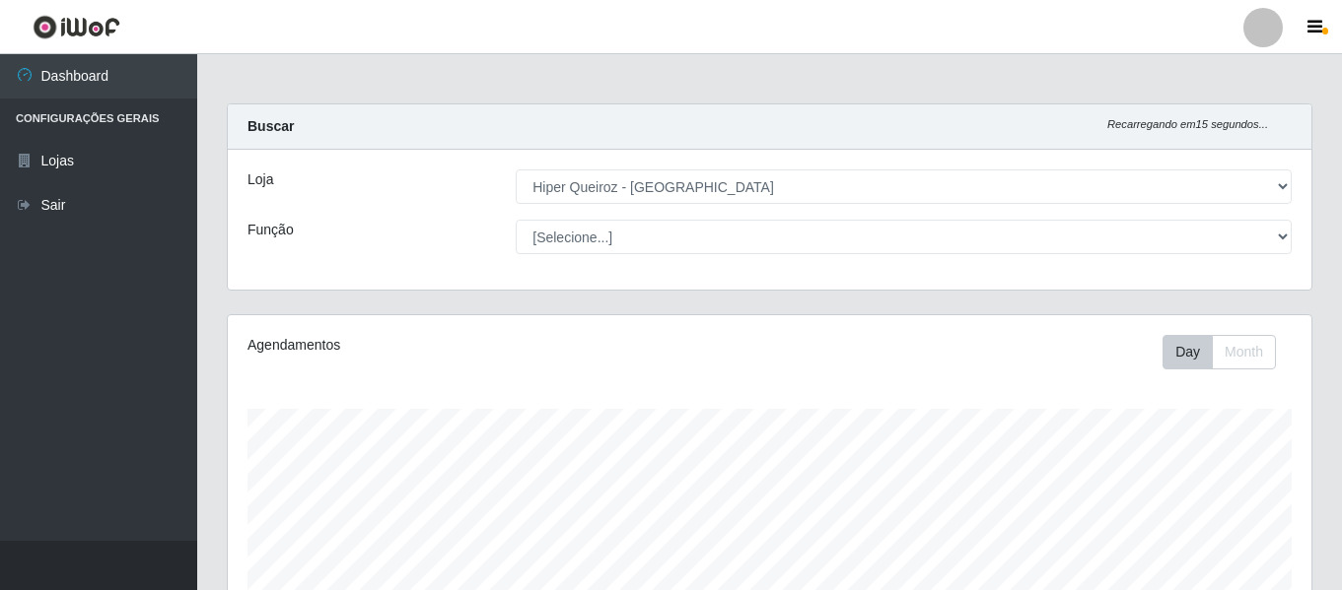
click at [516, 220] on select "[Selecione...] ASG ASG + ASG ++ Embalador Embalador + Embalador ++ Operador de …" at bounding box center [904, 237] width 776 height 34
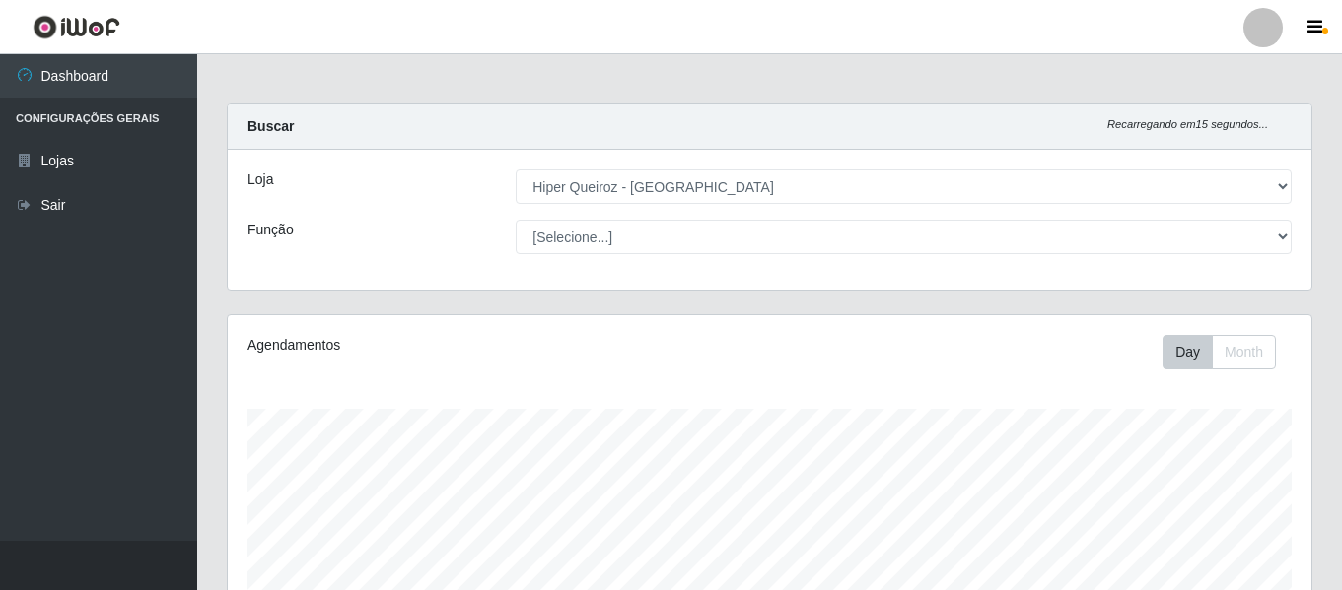
click at [516, 220] on select "[Selecione...] ASG ASG + ASG ++ Embalador Embalador + Embalador ++ Operador de …" at bounding box center [904, 237] width 776 height 34
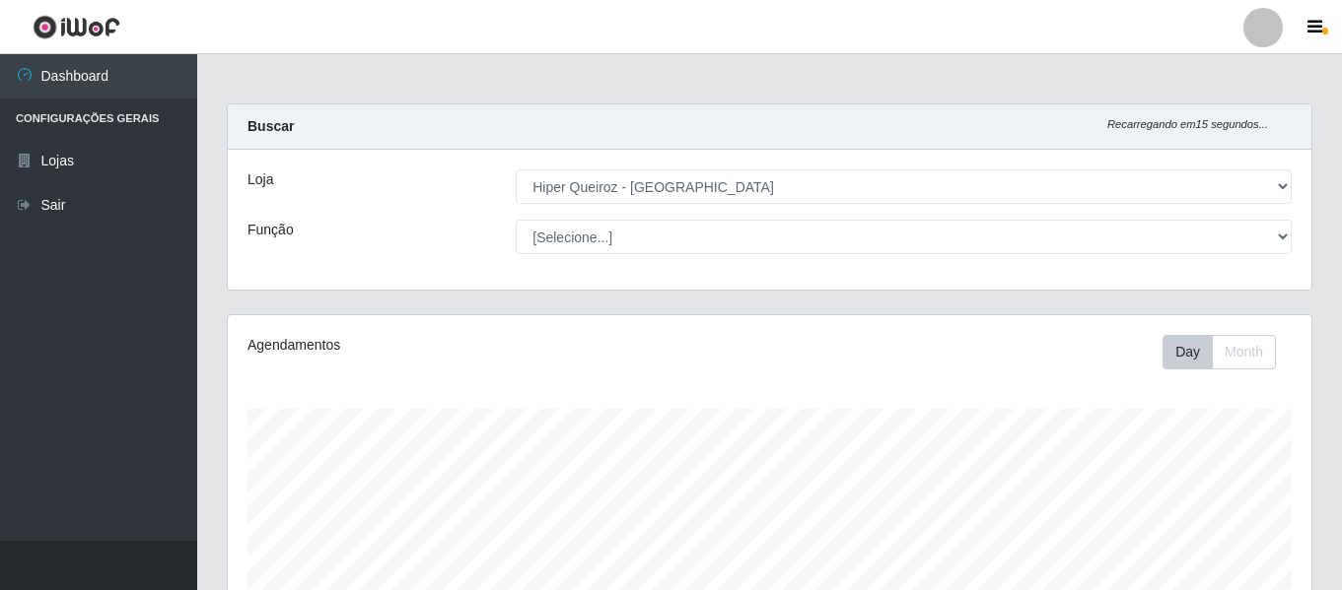
click at [516, 220] on select "[Selecione...] ASG ASG + ASG ++ Embalador Embalador + Embalador ++ Operador de …" at bounding box center [904, 237] width 776 height 34
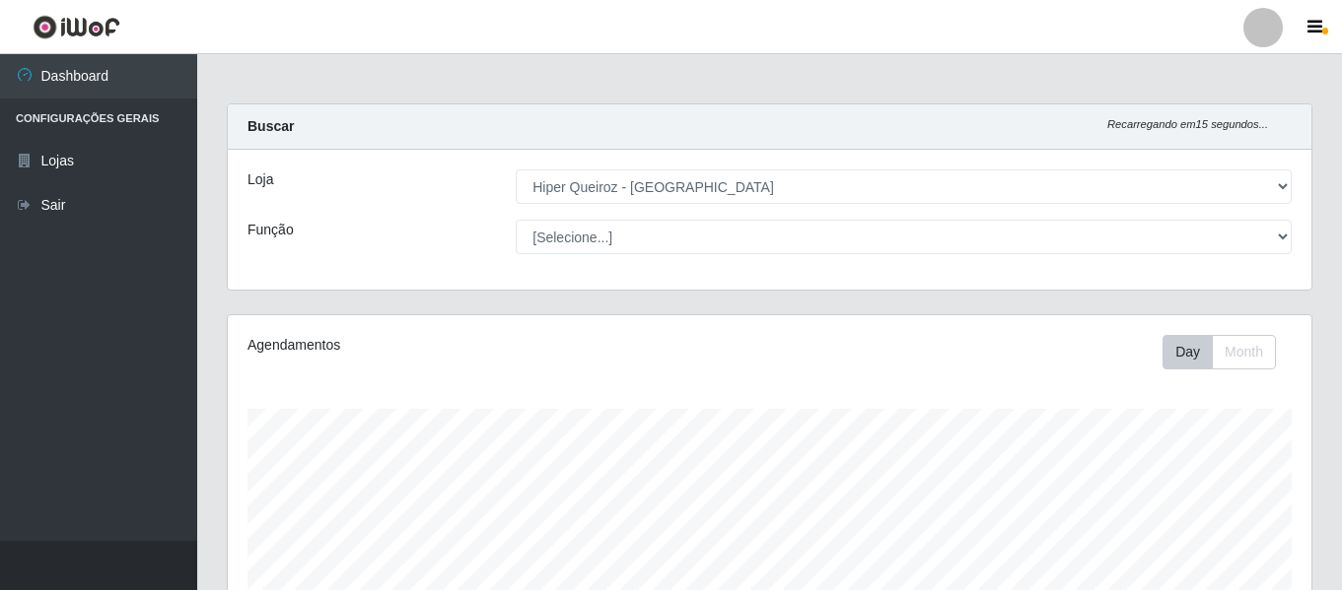
click at [516, 220] on select "[Selecione...] ASG ASG + ASG ++ Embalador Embalador + Embalador ++ Operador de …" at bounding box center [904, 237] width 776 height 34
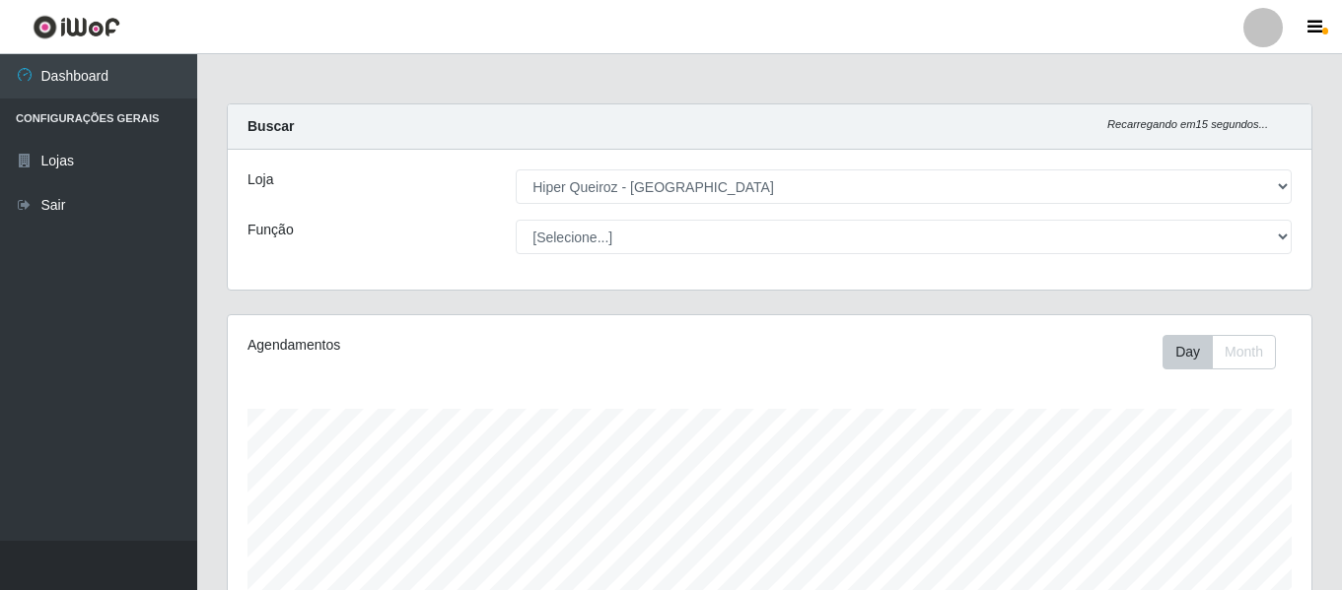
click at [516, 220] on select "[Selecione...] ASG ASG + ASG ++ Embalador Embalador + Embalador ++ Operador de …" at bounding box center [904, 237] width 776 height 34
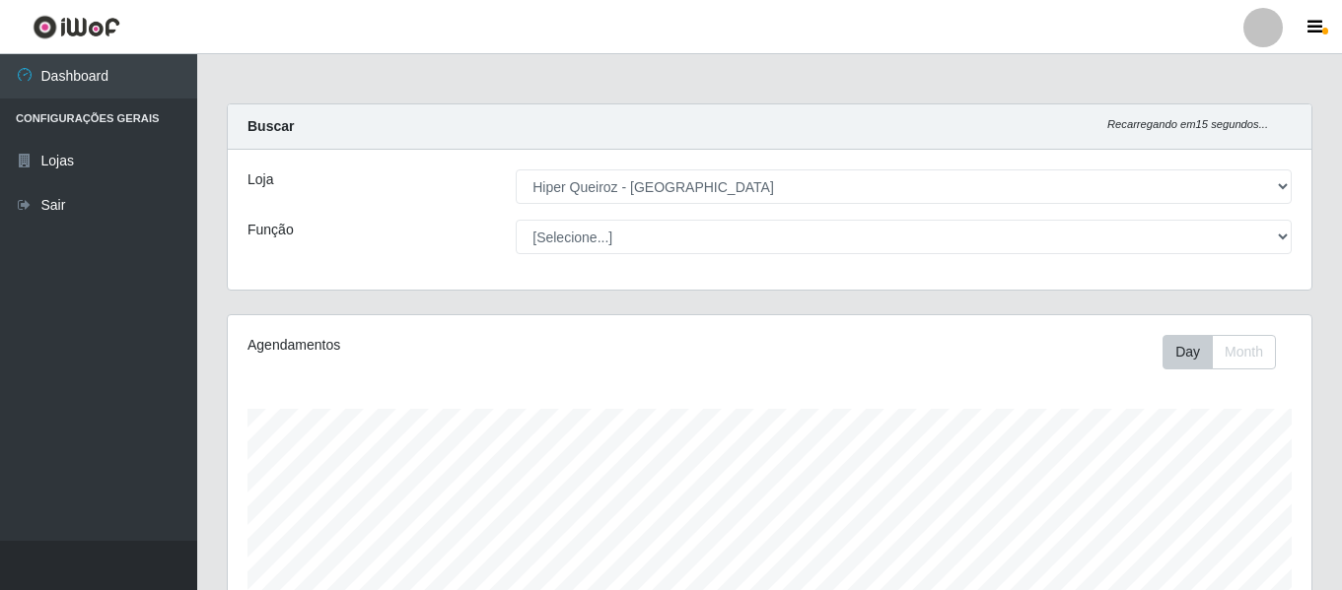
click at [516, 220] on select "[Selecione...] ASG ASG + ASG ++ Embalador Embalador + Embalador ++ Operador de …" at bounding box center [904, 237] width 776 height 34
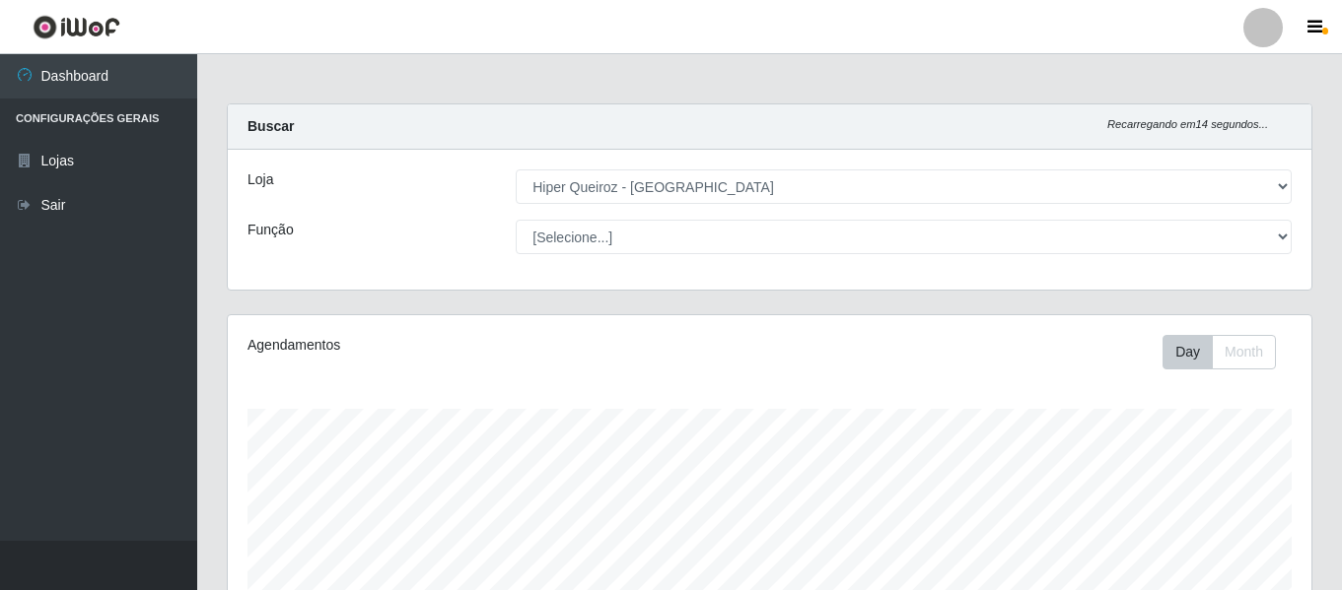
click at [516, 220] on select "[Selecione...] ASG ASG + ASG ++ Embalador Embalador + Embalador ++ Operador de …" at bounding box center [904, 237] width 776 height 34
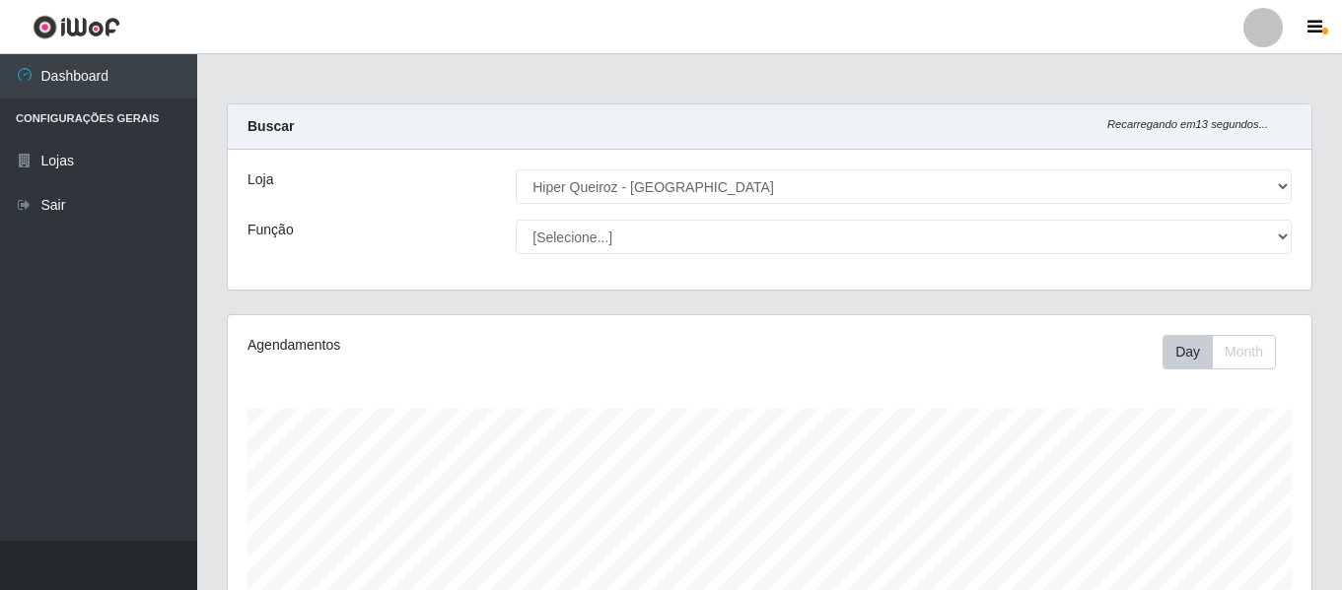
click at [516, 220] on select "[Selecione...] ASG ASG + ASG ++ Embalador Embalador + Embalador ++ Operador de …" at bounding box center [904, 237] width 776 height 34
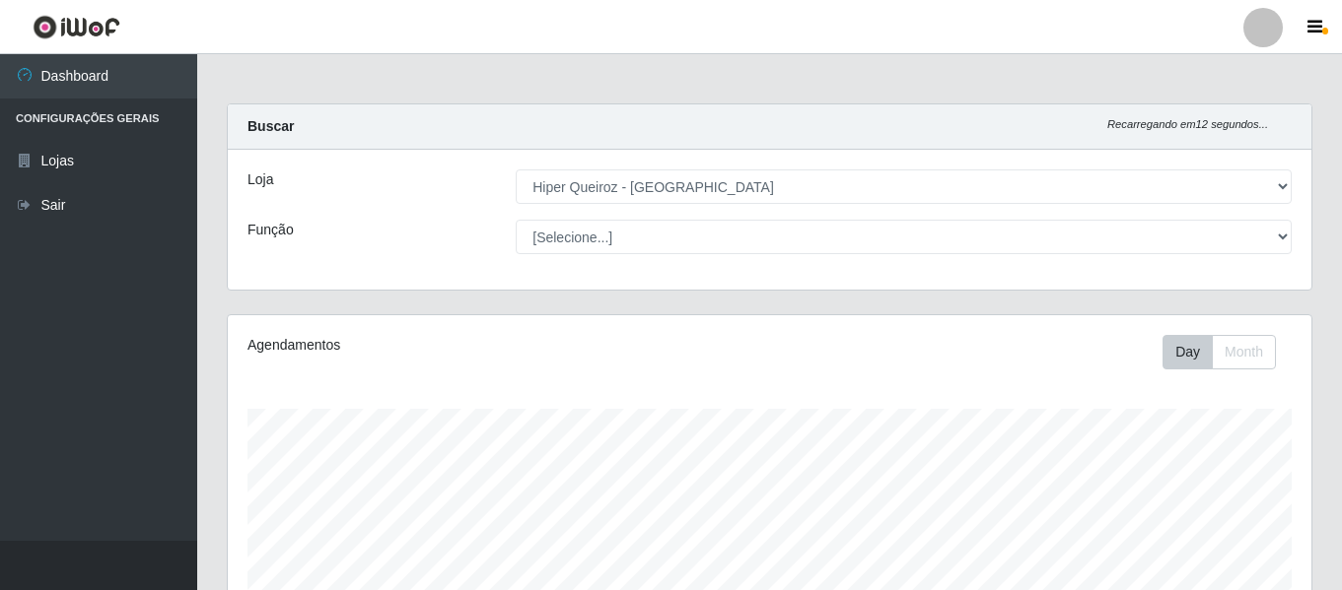
click at [516, 220] on select "[Selecione...] ASG ASG + ASG ++ Embalador Embalador + Embalador ++ Operador de …" at bounding box center [904, 237] width 776 height 34
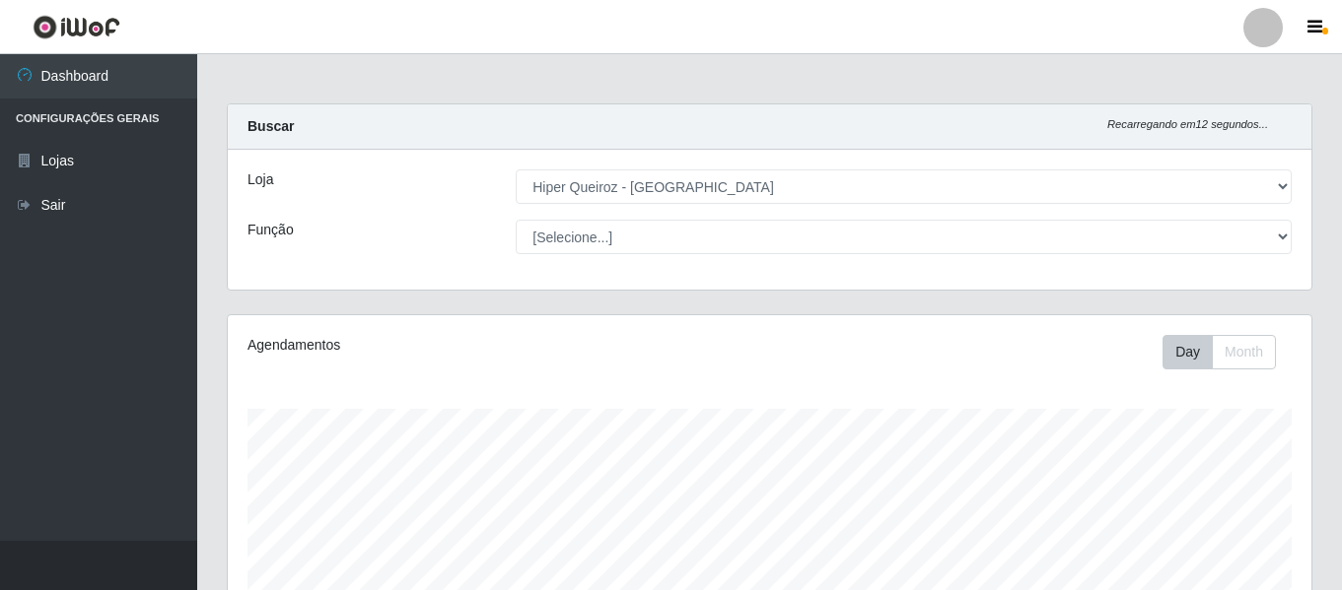
click at [516, 220] on select "[Selecione...] ASG ASG + ASG ++ Embalador Embalador + Embalador ++ Operador de …" at bounding box center [904, 237] width 776 height 34
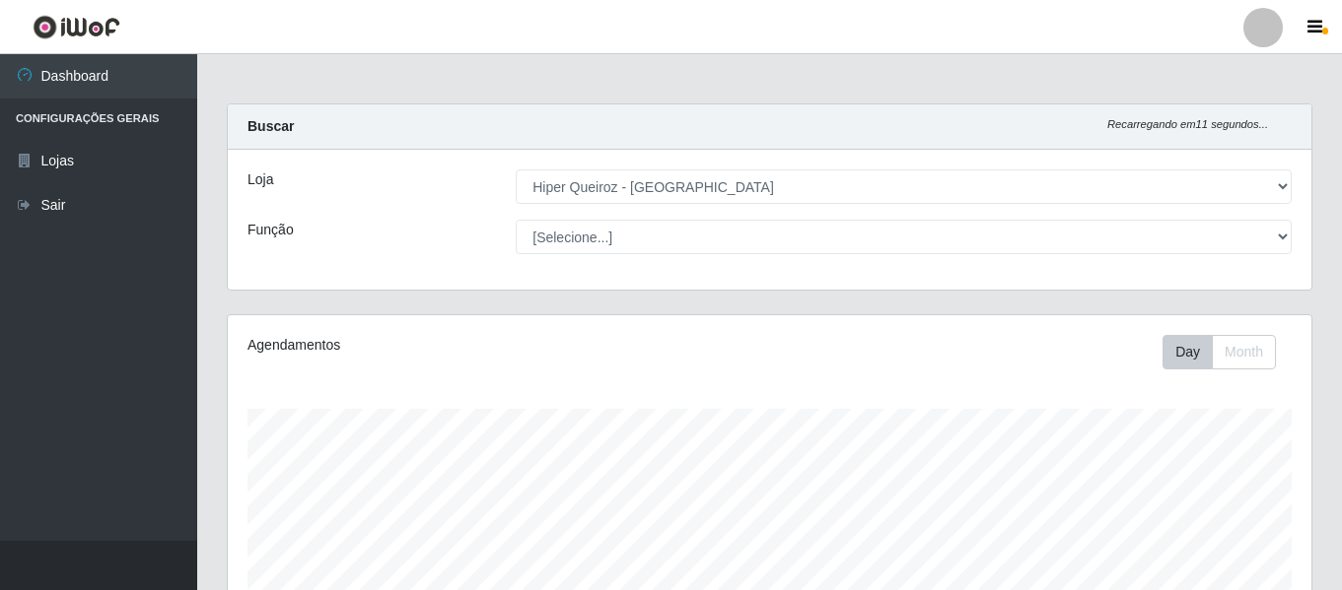
click at [516, 220] on select "[Selecione...] ASG ASG + ASG ++ Embalador Embalador + Embalador ++ Operador de …" at bounding box center [904, 237] width 776 height 34
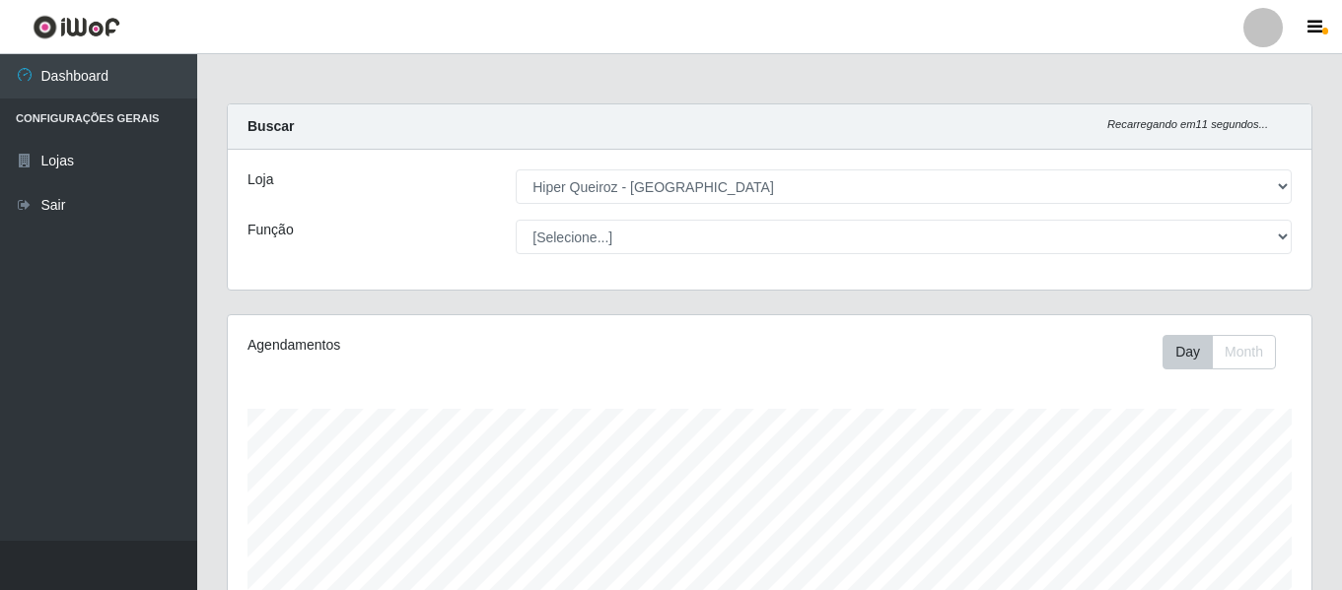
click at [516, 220] on select "[Selecione...] ASG ASG + ASG ++ Embalador Embalador + Embalador ++ Operador de …" at bounding box center [904, 237] width 776 height 34
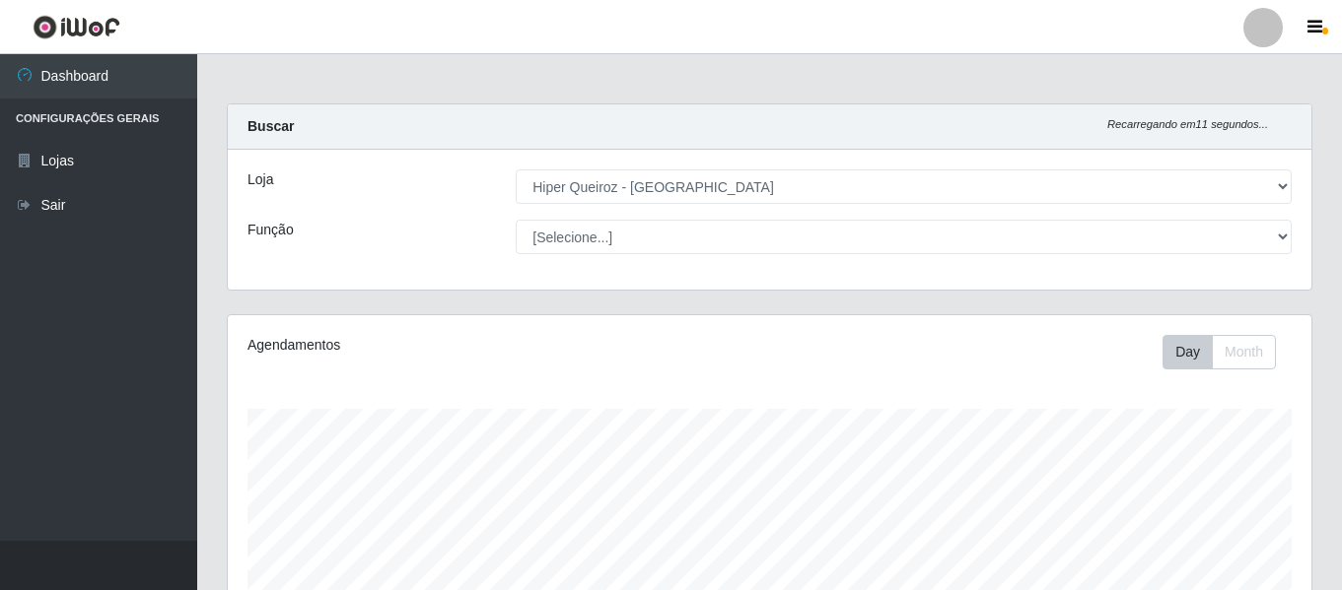
click at [516, 220] on select "[Selecione...] ASG ASG + ASG ++ Embalador Embalador + Embalador ++ Operador de …" at bounding box center [904, 237] width 776 height 34
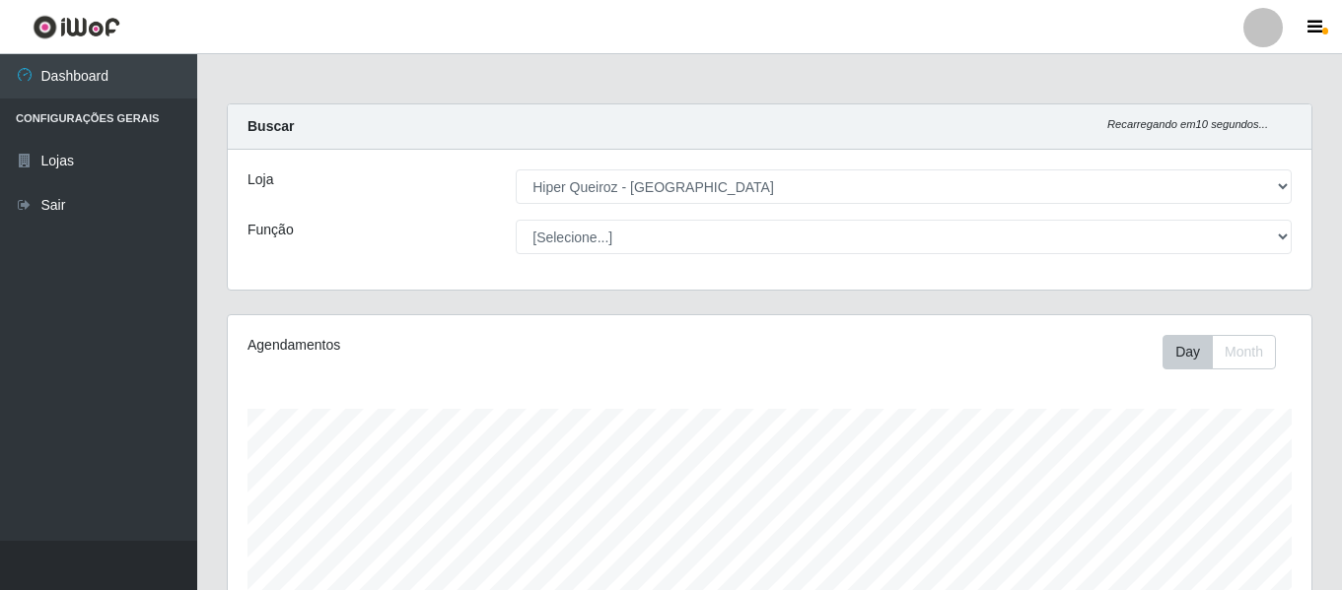
click at [516, 220] on select "[Selecione...] ASG ASG + ASG ++ Embalador Embalador + Embalador ++ Operador de …" at bounding box center [904, 237] width 776 height 34
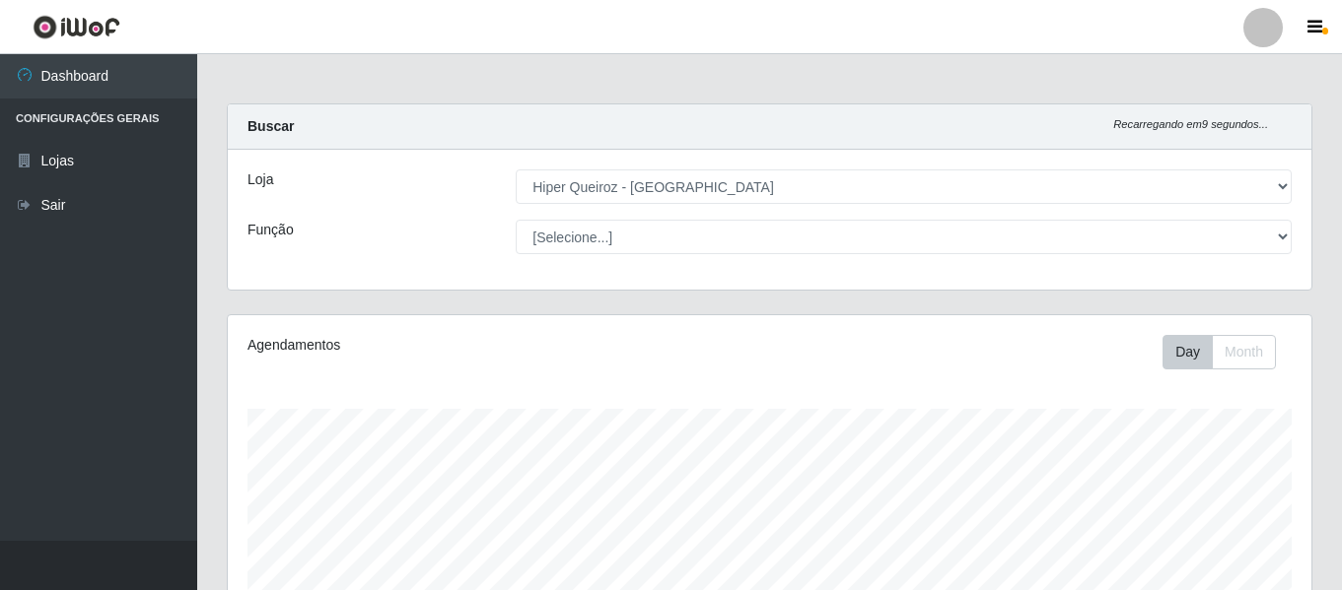
click at [516, 220] on select "[Selecione...] ASG ASG + ASG ++ Embalador Embalador + Embalador ++ Operador de …" at bounding box center [904, 237] width 776 height 34
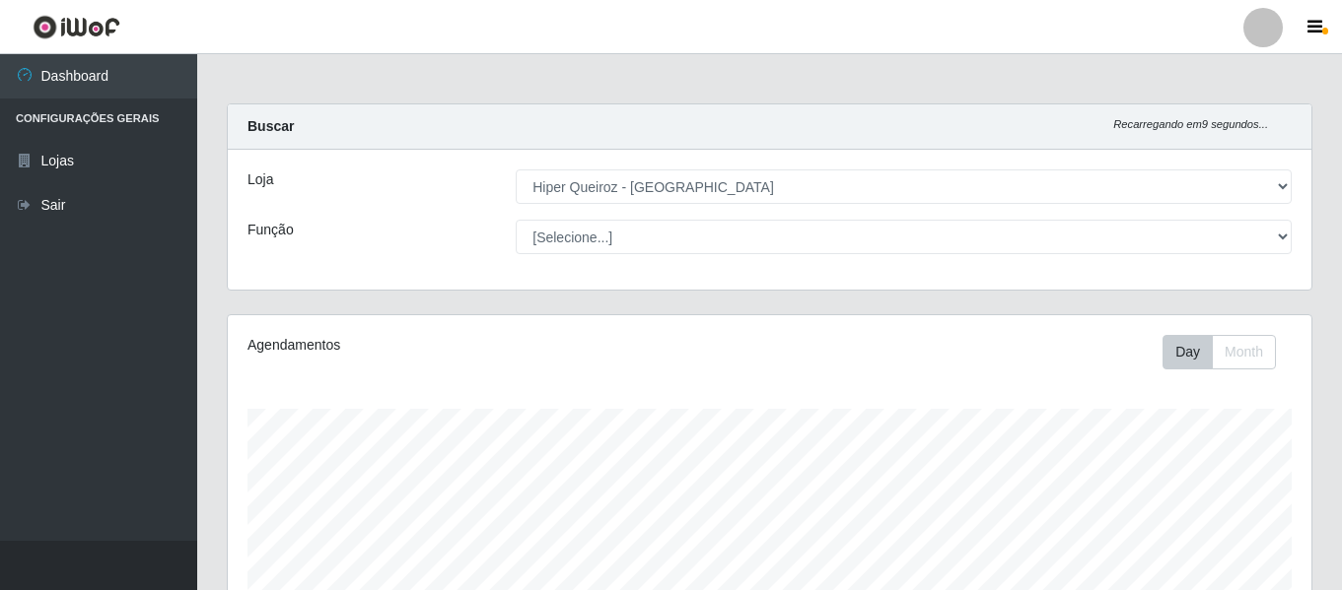
click at [516, 220] on select "[Selecione...] ASG ASG + ASG ++ Embalador Embalador + Embalador ++ Operador de …" at bounding box center [904, 237] width 776 height 34
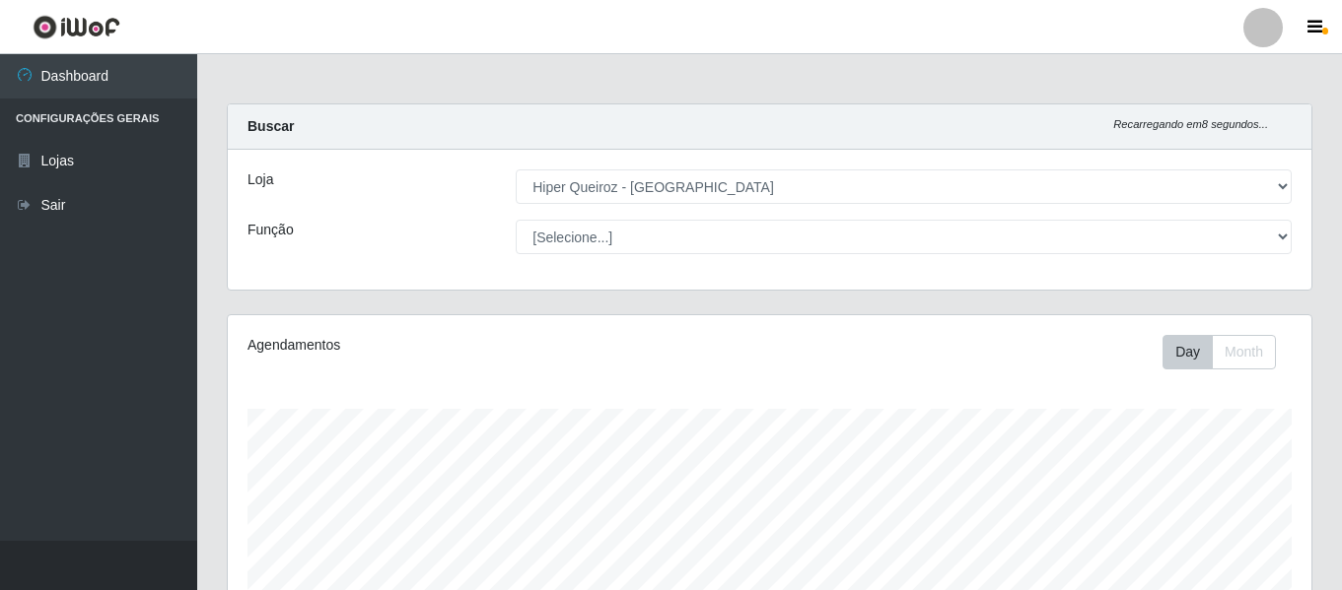
click at [516, 220] on select "[Selecione...] ASG ASG + ASG ++ Embalador Embalador + Embalador ++ Operador de …" at bounding box center [904, 237] width 776 height 34
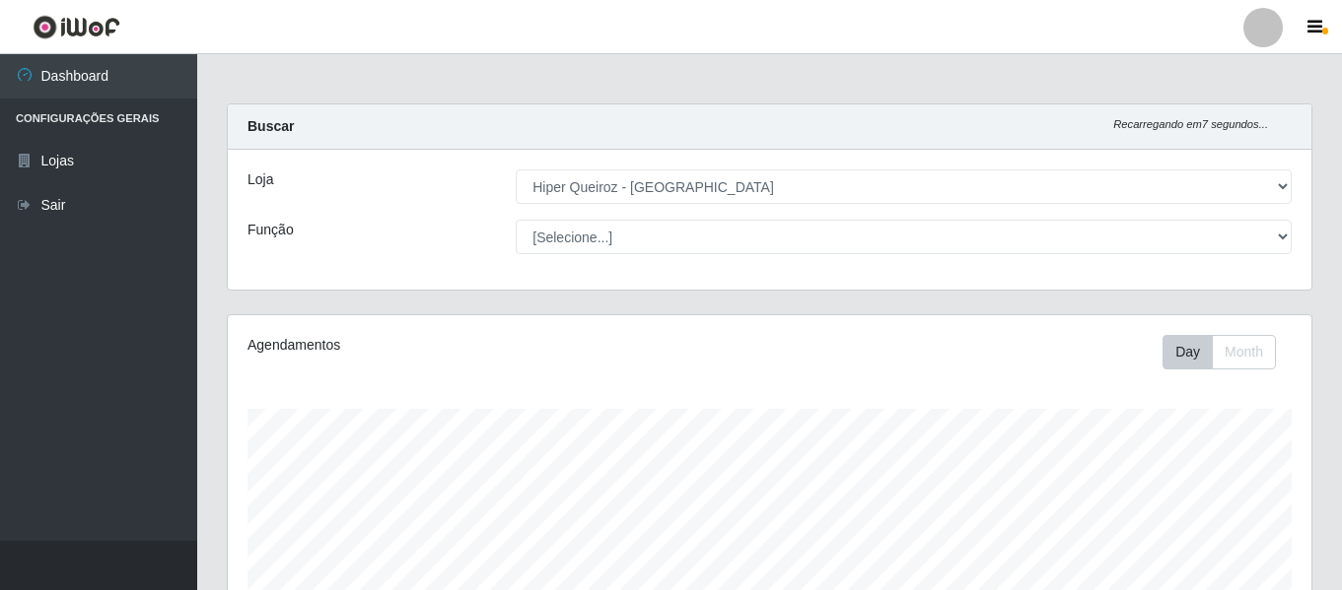
click at [516, 220] on select "[Selecione...] ASG ASG + ASG ++ Embalador Embalador + Embalador ++ Operador de …" at bounding box center [904, 237] width 776 height 34
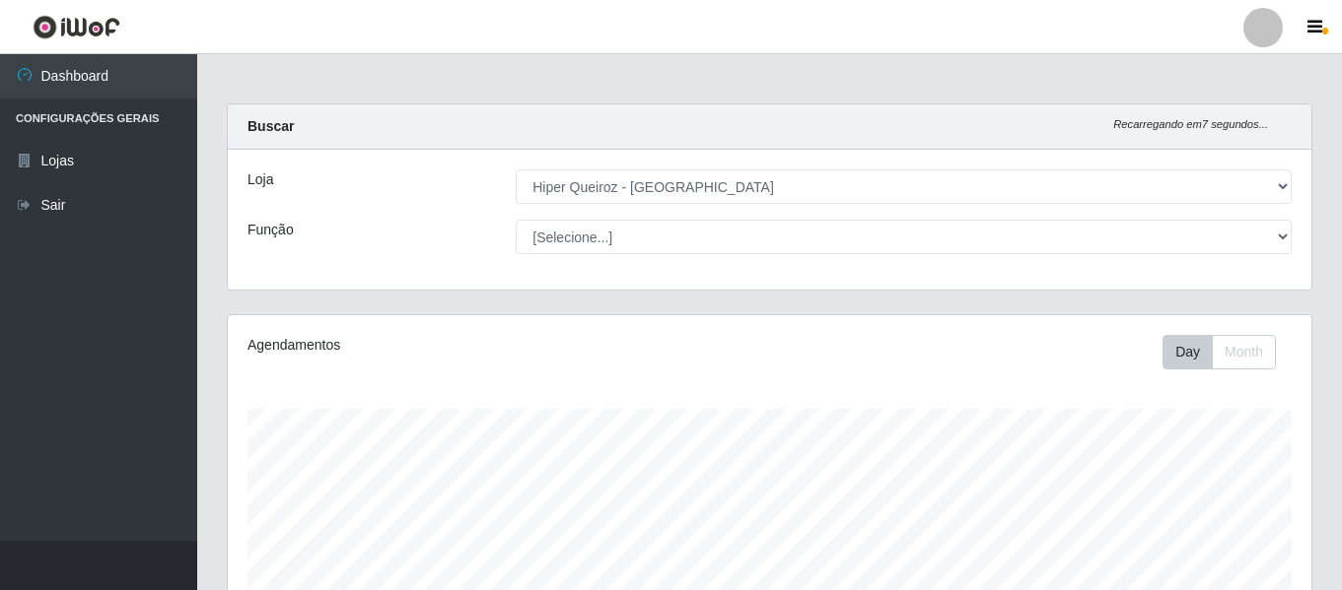
click at [516, 220] on select "[Selecione...] ASG ASG + ASG ++ Embalador Embalador + Embalador ++ Operador de …" at bounding box center [904, 237] width 776 height 34
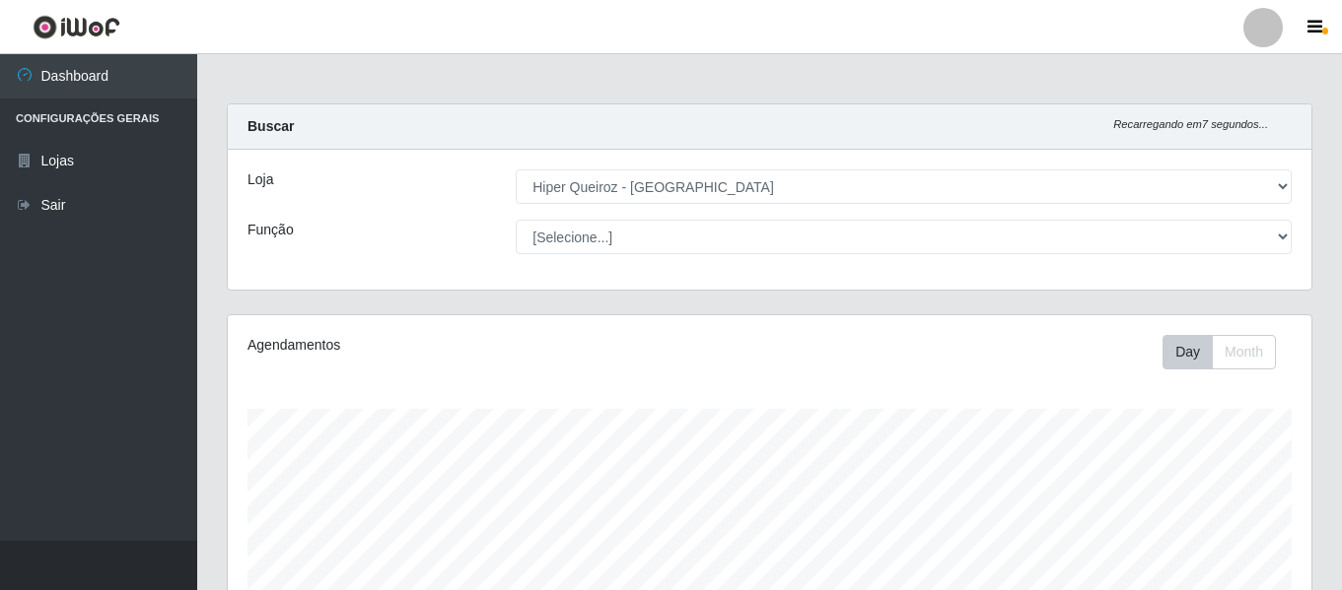
click at [516, 220] on select "[Selecione...] ASG ASG + ASG ++ Embalador Embalador + Embalador ++ Operador de …" at bounding box center [904, 237] width 776 height 34
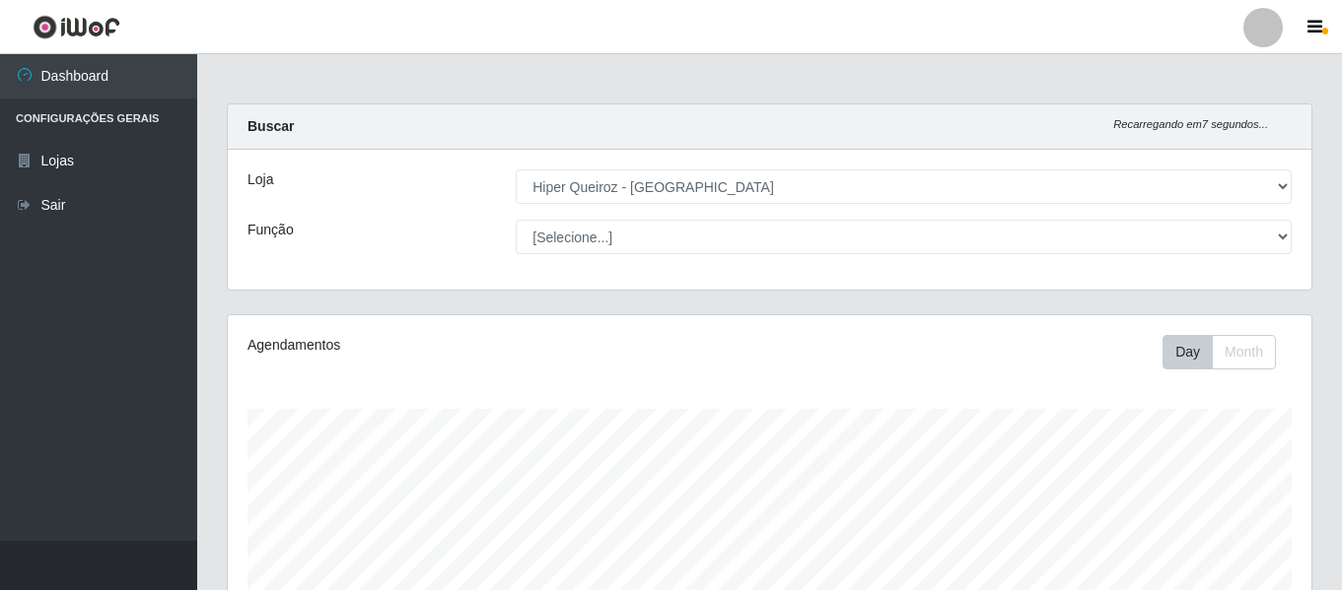
click at [516, 220] on select "[Selecione...] ASG ASG + ASG ++ Embalador Embalador + Embalador ++ Operador de …" at bounding box center [904, 237] width 776 height 34
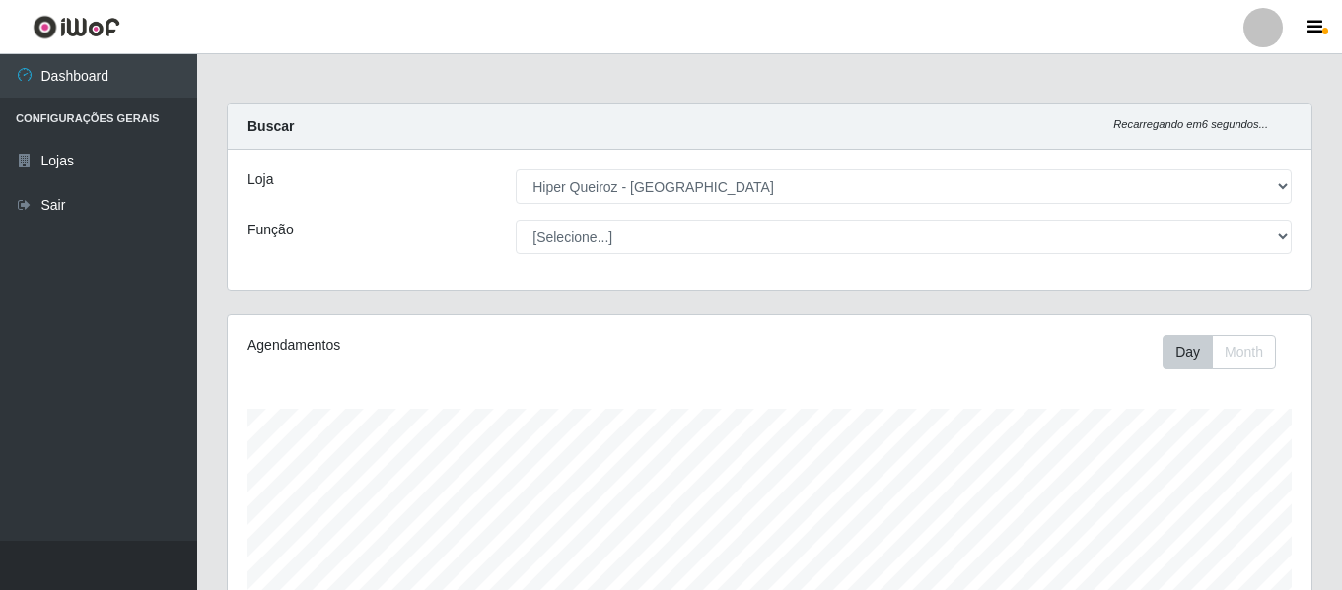
click at [516, 220] on select "[Selecione...] ASG ASG + ASG ++ Embalador Embalador + Embalador ++ Operador de …" at bounding box center [904, 237] width 776 height 34
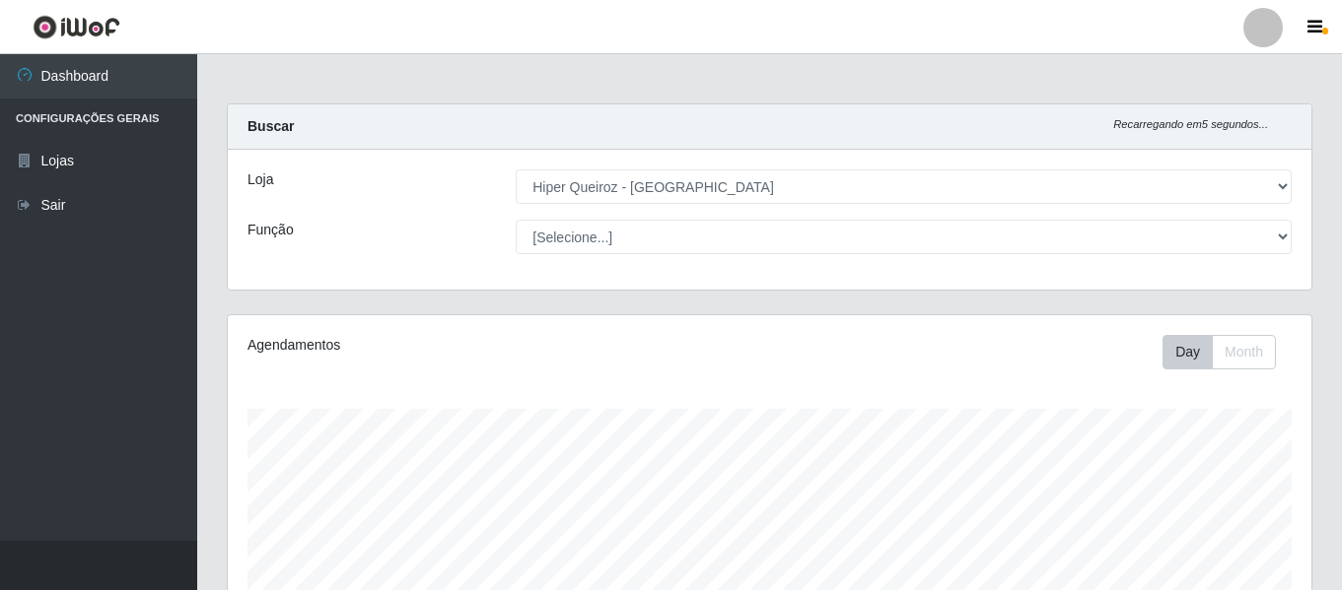
click at [516, 220] on select "[Selecione...] ASG ASG + ASG ++ Embalador Embalador + Embalador ++ Operador de …" at bounding box center [904, 237] width 776 height 34
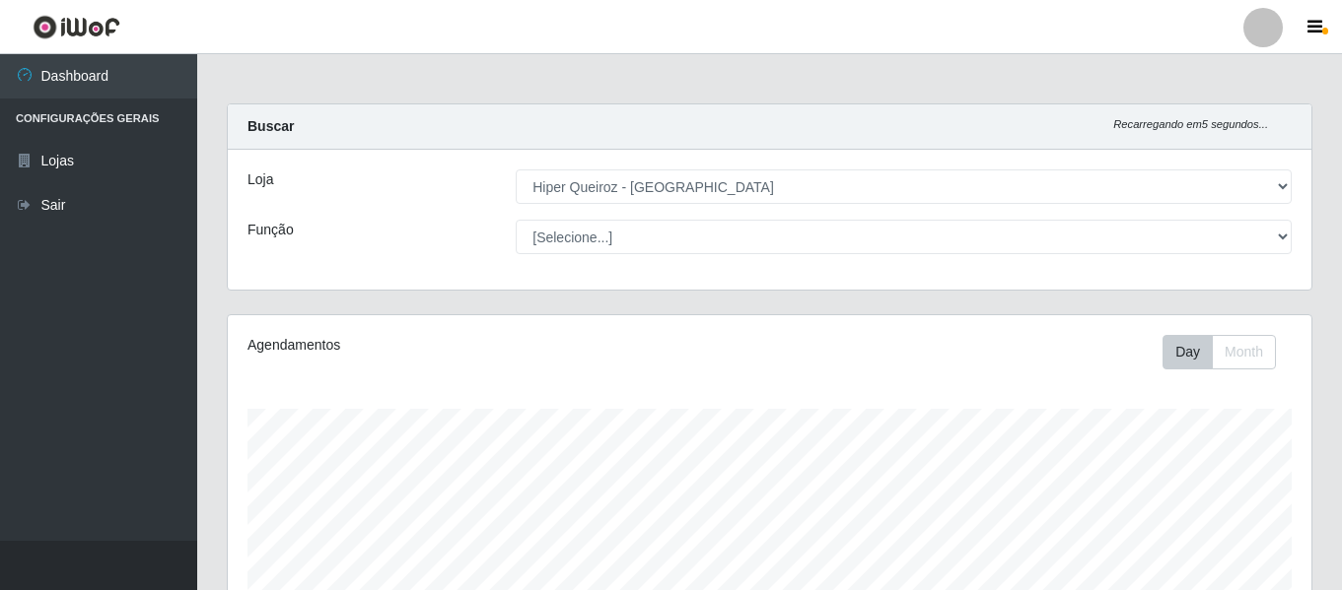
click at [516, 220] on select "[Selecione...] ASG ASG + ASG ++ Embalador Embalador + Embalador ++ Operador de …" at bounding box center [904, 237] width 776 height 34
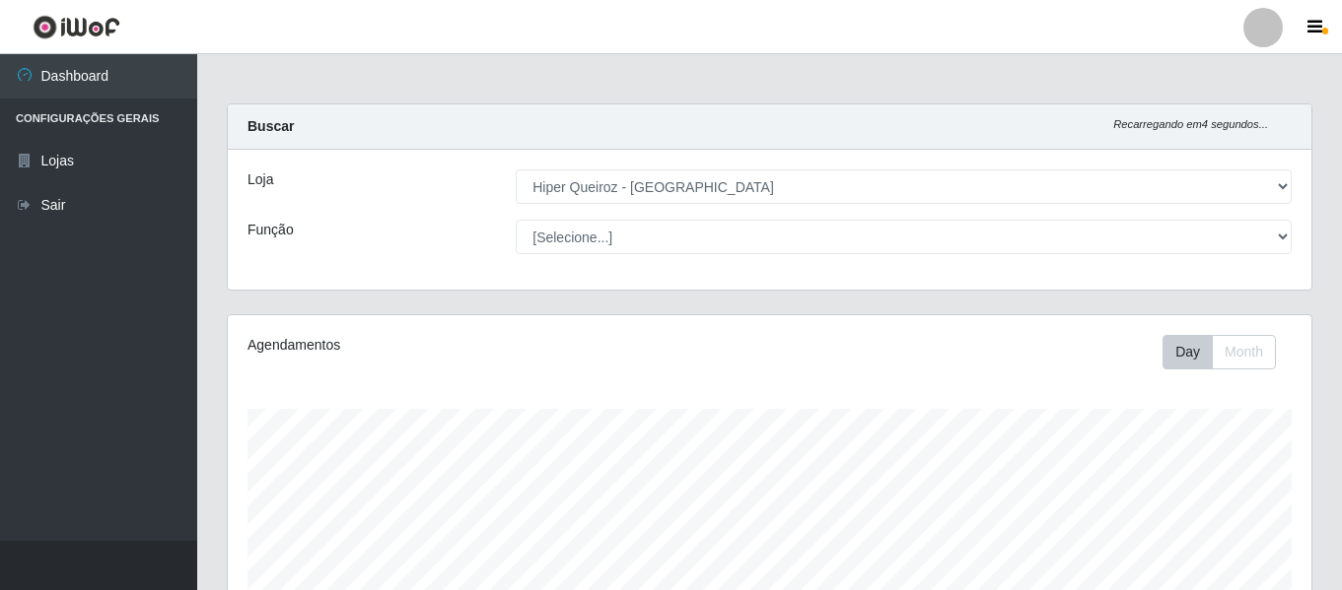
click at [516, 220] on select "[Selecione...] ASG ASG + ASG ++ Embalador Embalador + Embalador ++ Operador de …" at bounding box center [904, 237] width 776 height 34
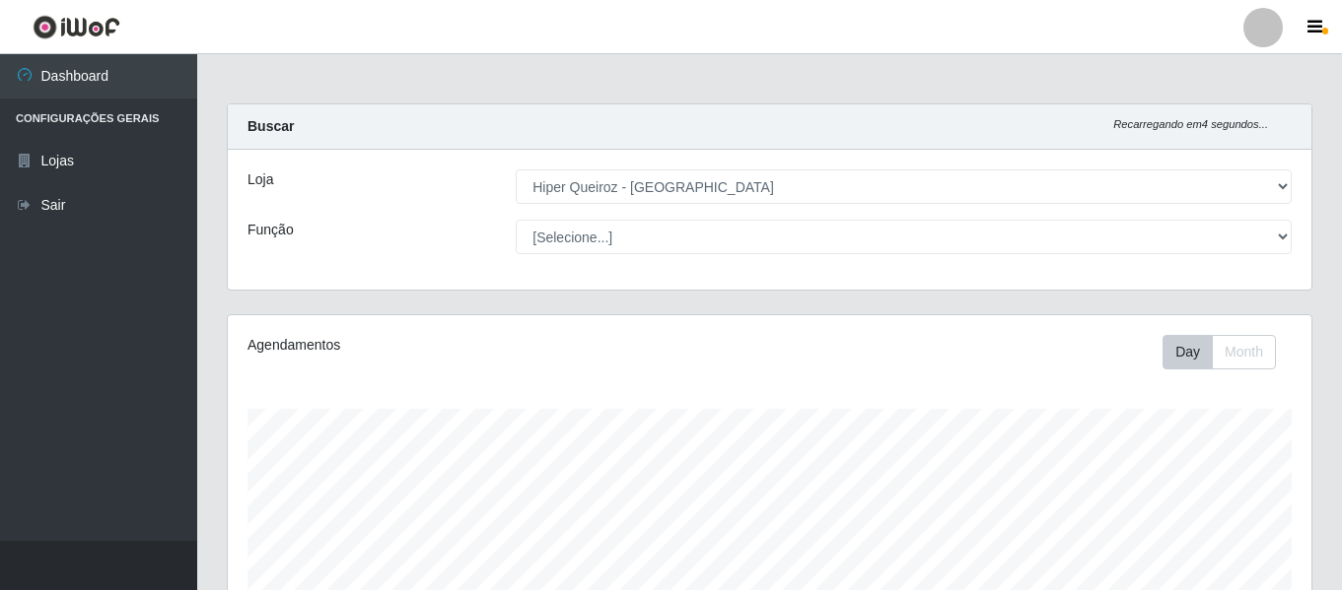
click at [516, 220] on select "[Selecione...] ASG ASG + ASG ++ Embalador Embalador + Embalador ++ Operador de …" at bounding box center [904, 237] width 776 height 34
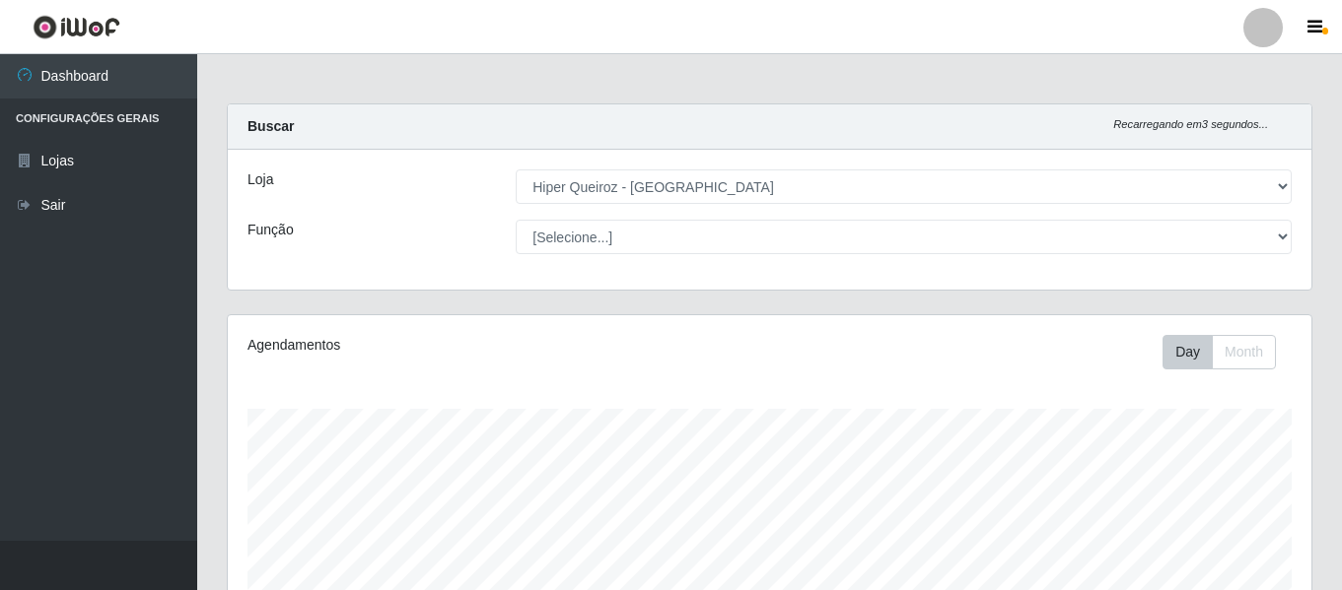
click at [516, 220] on select "[Selecione...] ASG ASG + ASG ++ Embalador Embalador + Embalador ++ Operador de …" at bounding box center [904, 237] width 776 height 34
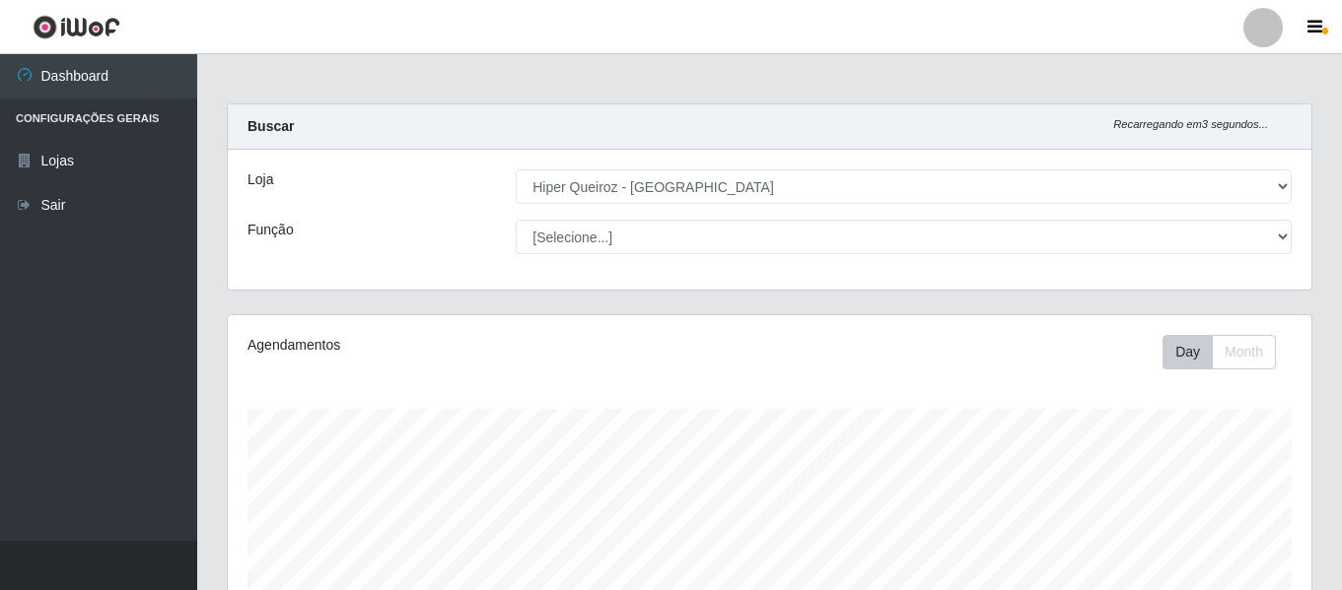
click at [516, 220] on select "[Selecione...] ASG ASG + ASG ++ Embalador Embalador + Embalador ++ Operador de …" at bounding box center [904, 237] width 776 height 34
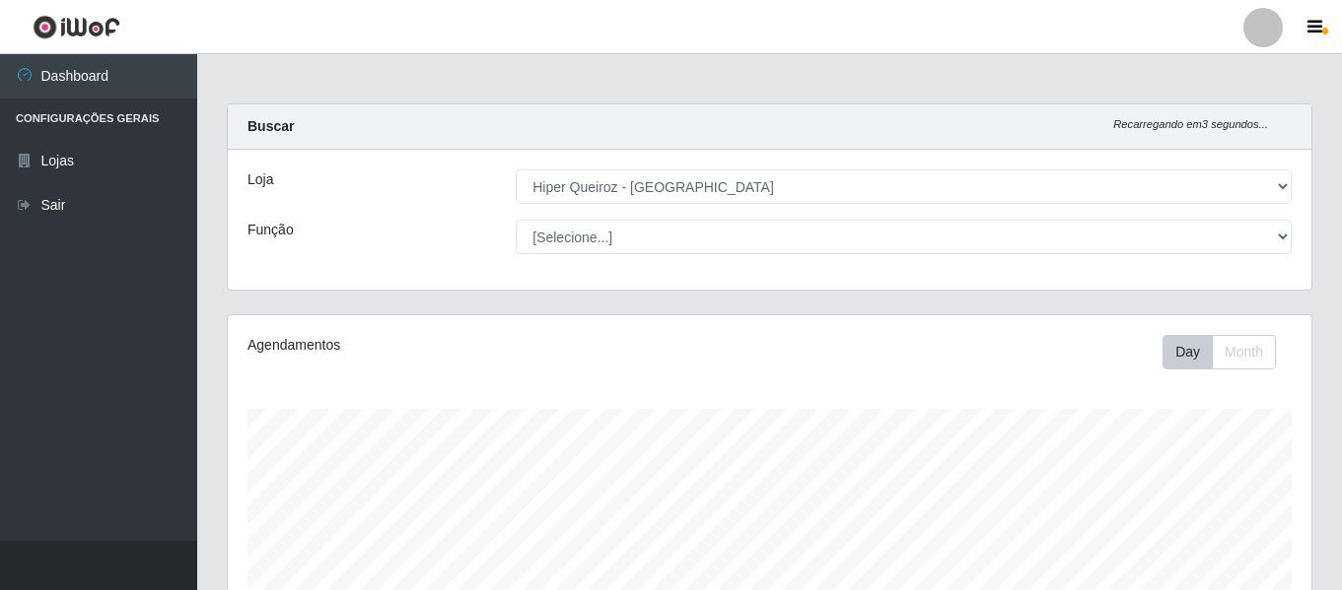
click at [516, 220] on select "[Selecione...] ASG ASG + ASG ++ Embalador Embalador + Embalador ++ Operador de …" at bounding box center [904, 237] width 776 height 34
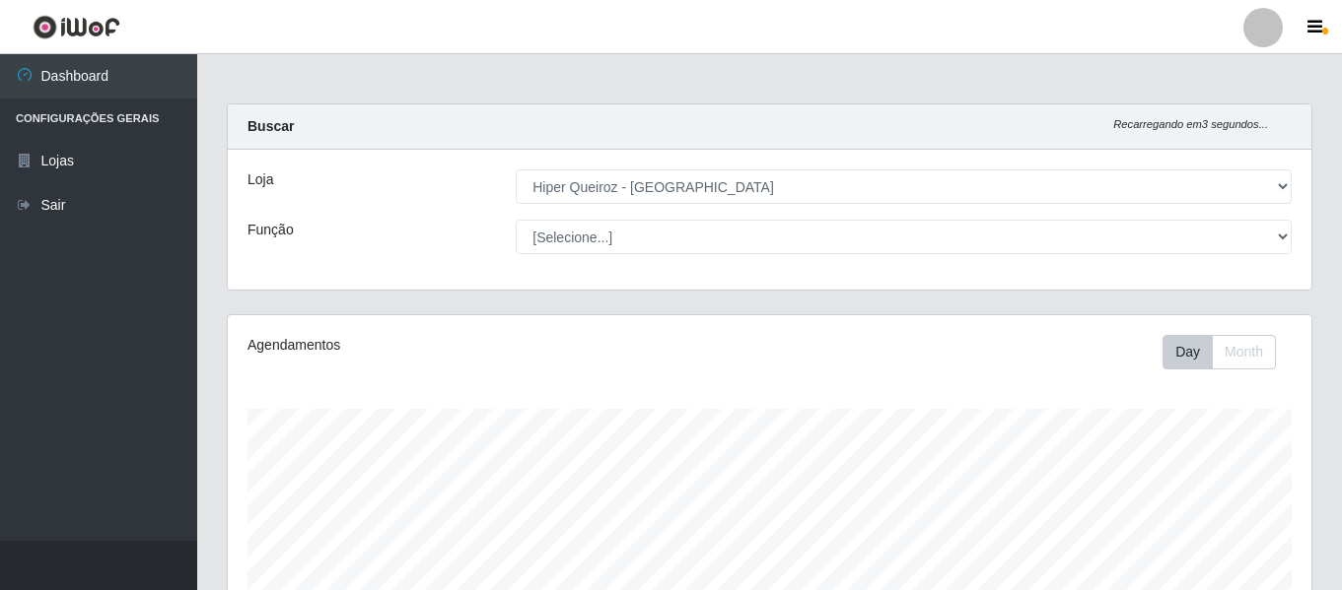
click at [516, 220] on select "[Selecione...] ASG ASG + ASG ++ Embalador Embalador + Embalador ++ Operador de …" at bounding box center [904, 237] width 776 height 34
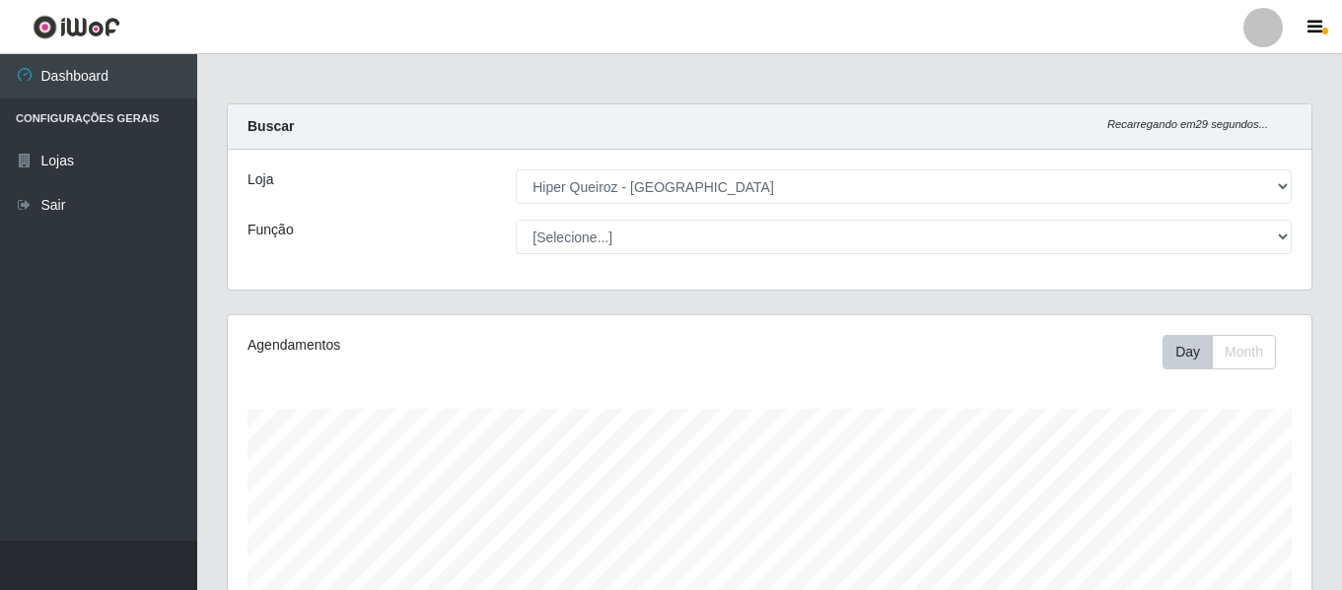
click at [516, 220] on select "[Selecione...] ASG ASG + ASG ++ Embalador Embalador + Embalador ++ Operador de …" at bounding box center [904, 237] width 776 height 34
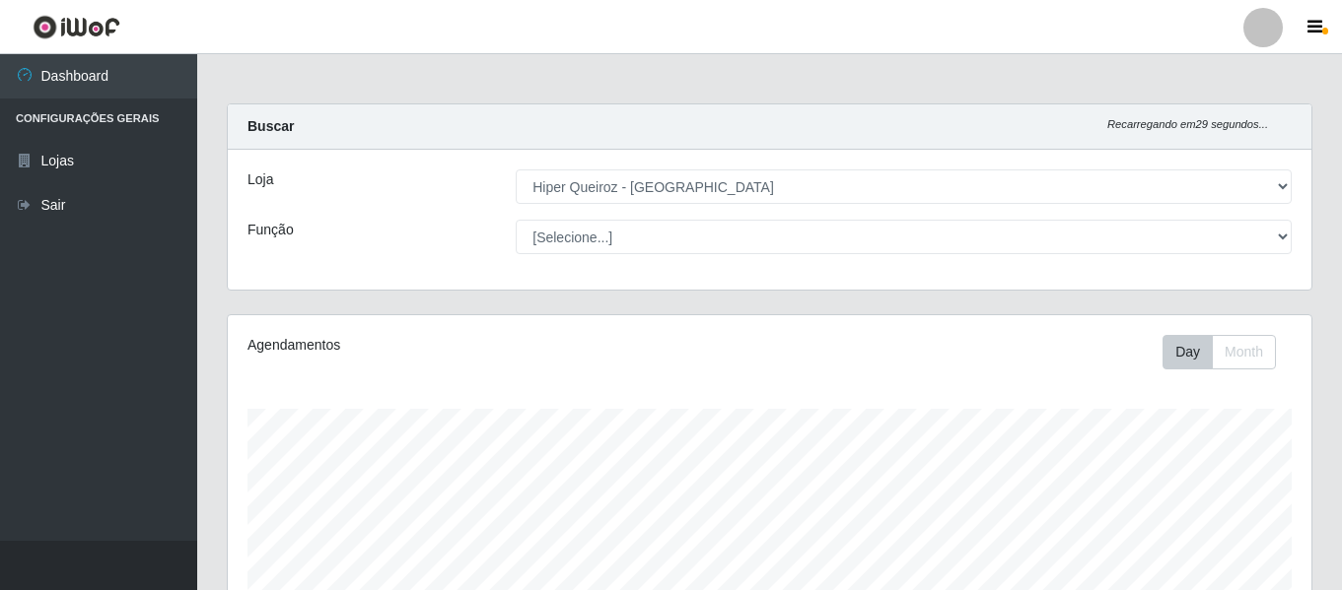
click at [516, 220] on select "[Selecione...] ASG ASG + ASG ++ Embalador Embalador + Embalador ++ Operador de …" at bounding box center [904, 237] width 776 height 34
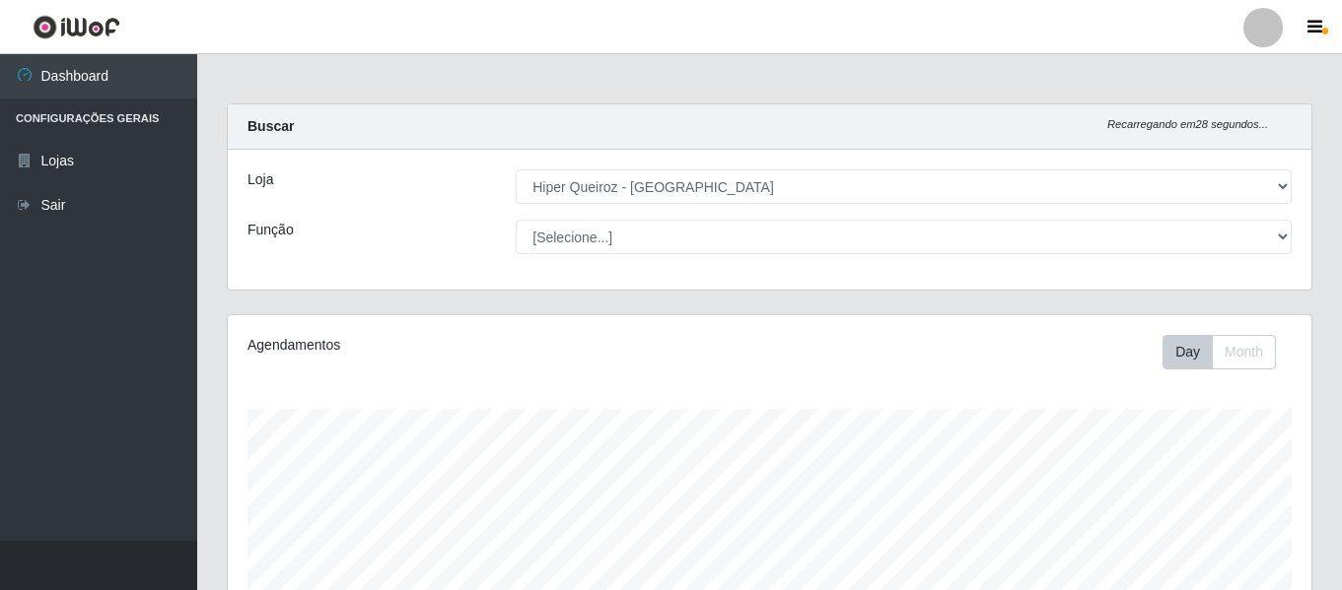
click at [516, 220] on select "[Selecione...] ASG ASG + ASG ++ Embalador Embalador + Embalador ++ Operador de …" at bounding box center [904, 237] width 776 height 34
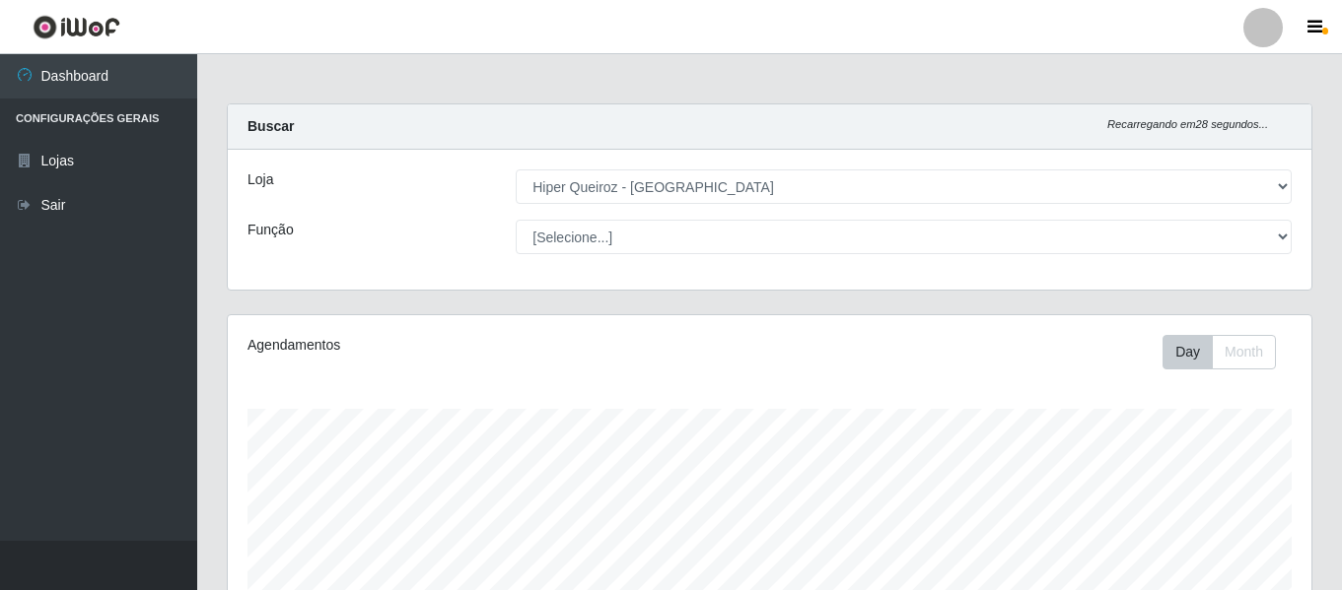
click at [516, 220] on select "[Selecione...] ASG ASG + ASG ++ Embalador Embalador + Embalador ++ Operador de …" at bounding box center [904, 237] width 776 height 34
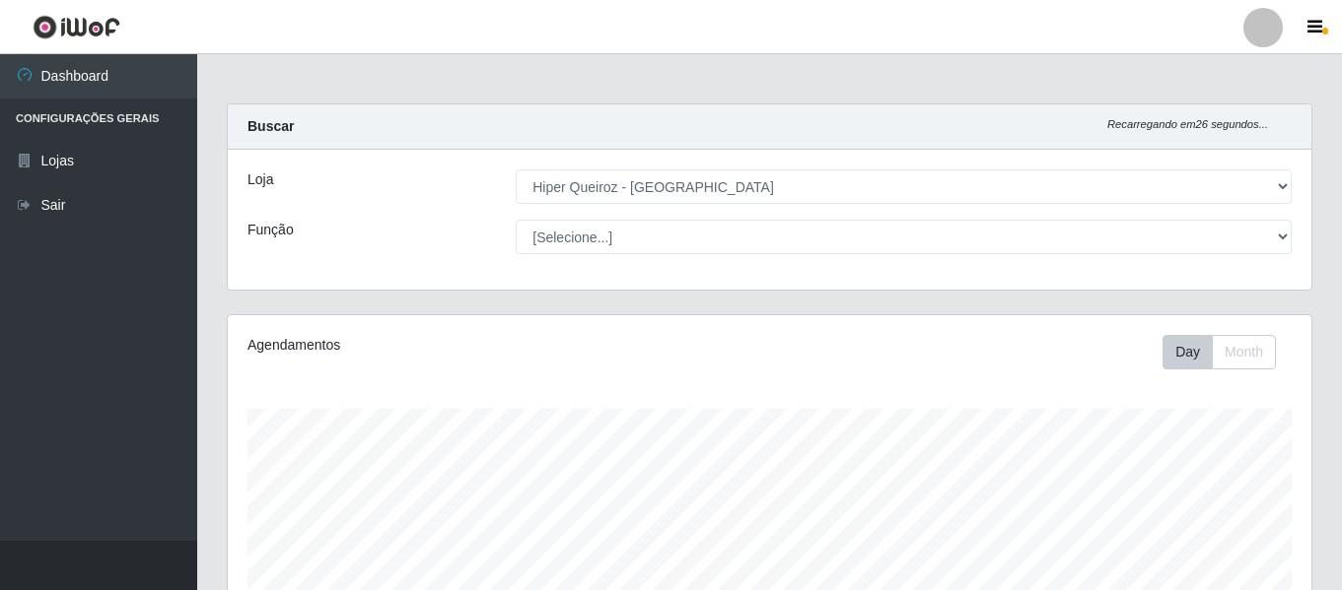
click at [516, 220] on select "[Selecione...] ASG ASG + ASG ++ Embalador Embalador + Embalador ++ Operador de …" at bounding box center [904, 237] width 776 height 34
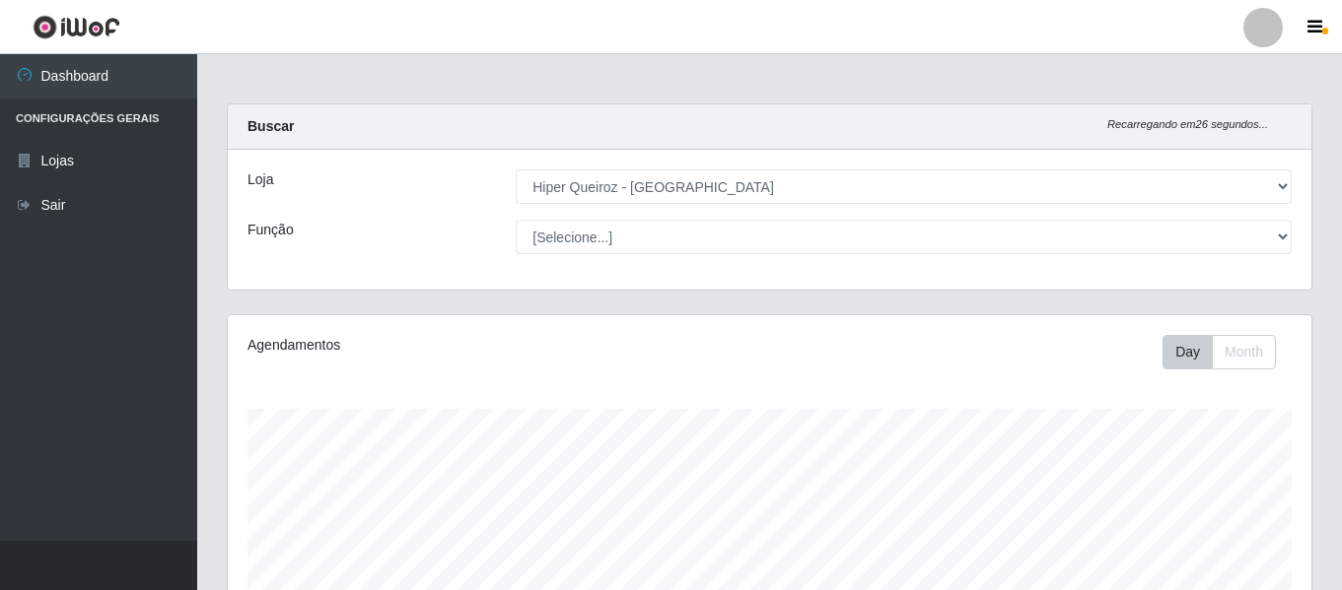
click at [516, 220] on select "[Selecione...] ASG ASG + ASG ++ Embalador Embalador + Embalador ++ Operador de …" at bounding box center [904, 237] width 776 height 34
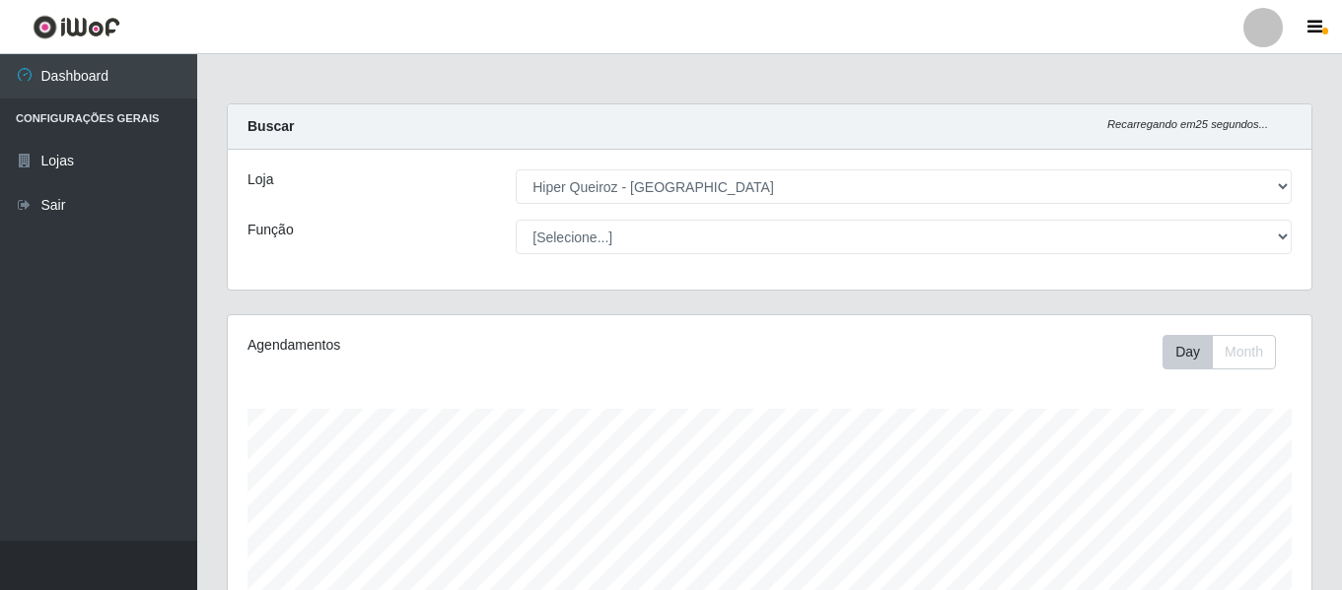
click at [516, 220] on select "[Selecione...] ASG ASG + ASG ++ Embalador Embalador + Embalador ++ Operador de …" at bounding box center [904, 237] width 776 height 34
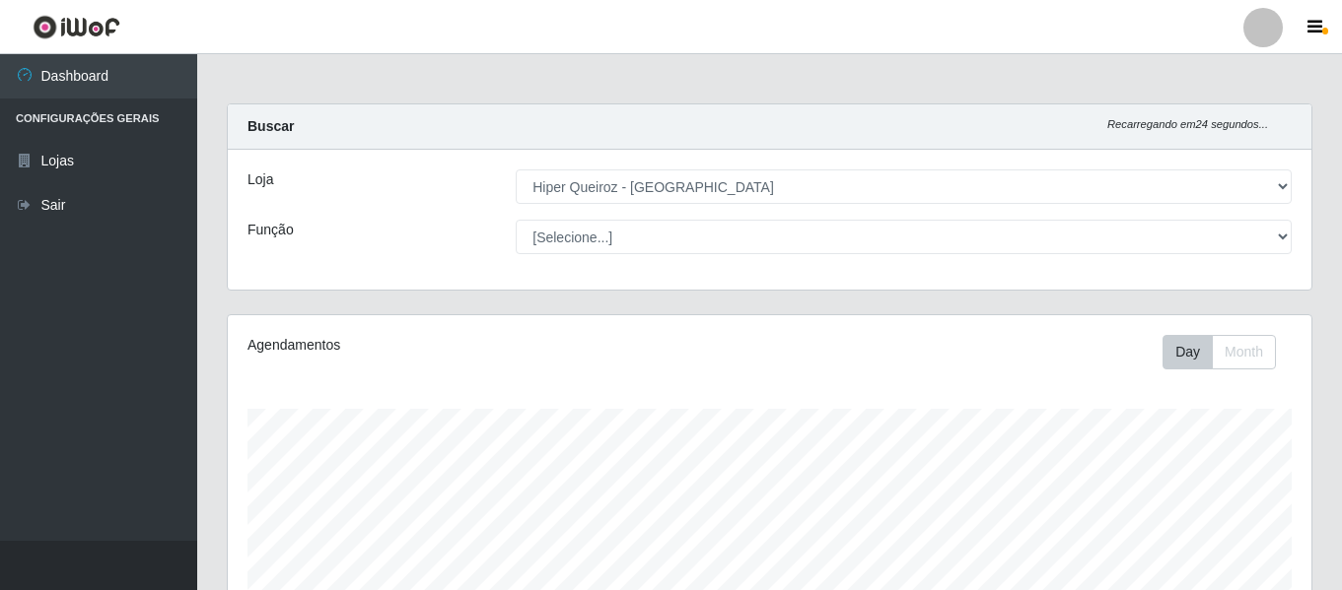
click at [516, 220] on select "[Selecione...] ASG ASG + ASG ++ Embalador Embalador + Embalador ++ Operador de …" at bounding box center [904, 237] width 776 height 34
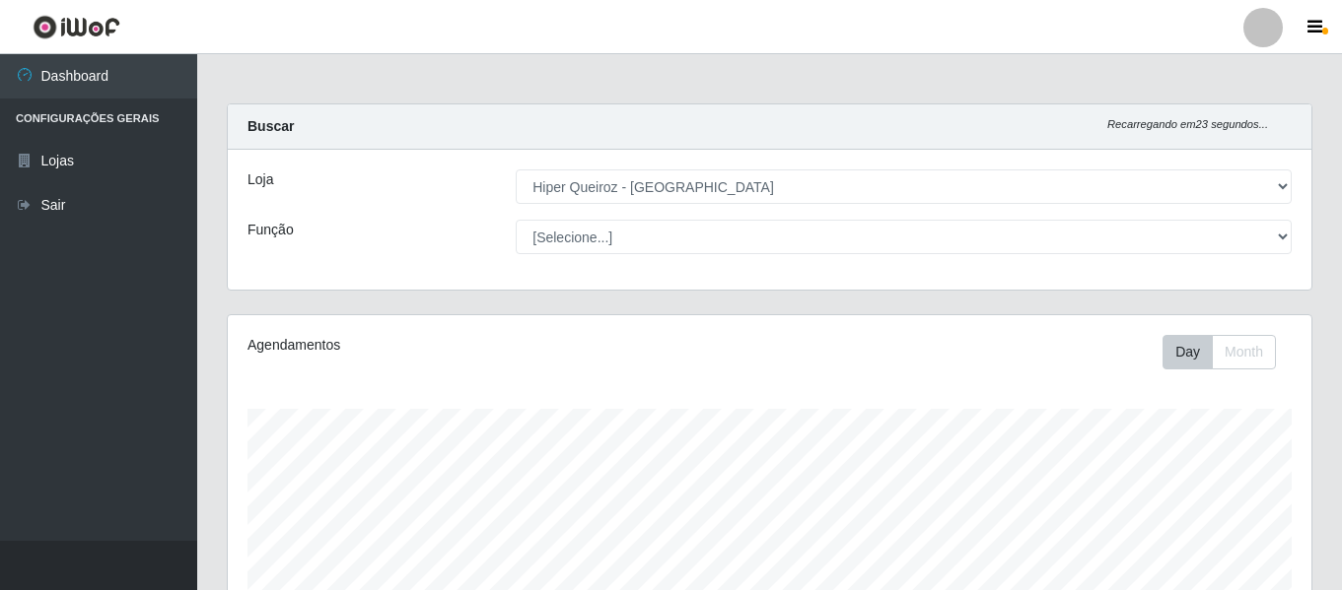
click at [516, 220] on select "[Selecione...] ASG ASG + ASG ++ Embalador Embalador + Embalador ++ Operador de …" at bounding box center [904, 237] width 776 height 34
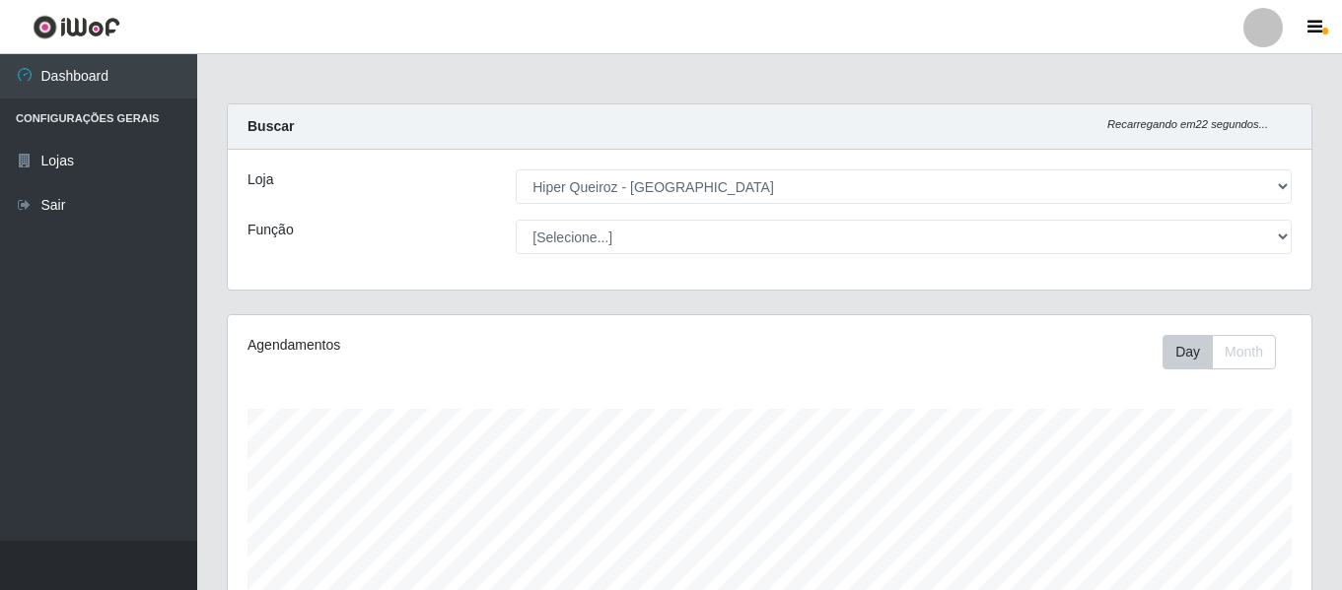
click at [516, 220] on select "[Selecione...] ASG ASG + ASG ++ Embalador Embalador + Embalador ++ Operador de …" at bounding box center [904, 237] width 776 height 34
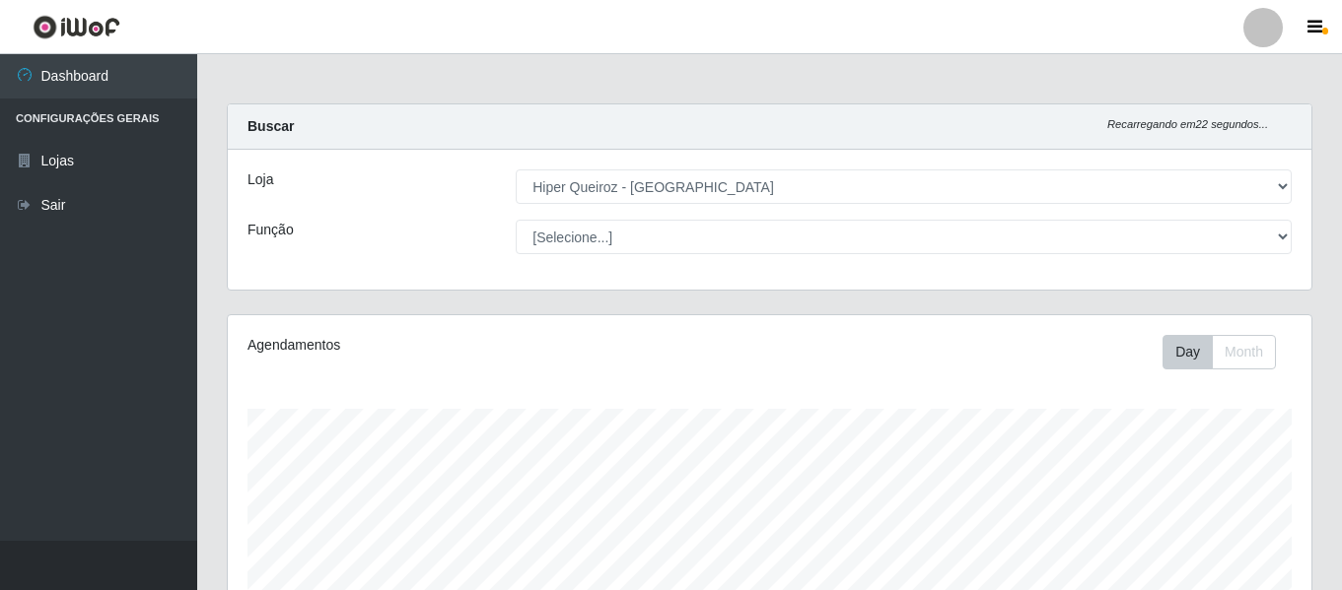
click at [516, 220] on select "[Selecione...] ASG ASG + ASG ++ Embalador Embalador + Embalador ++ Operador de …" at bounding box center [904, 237] width 776 height 34
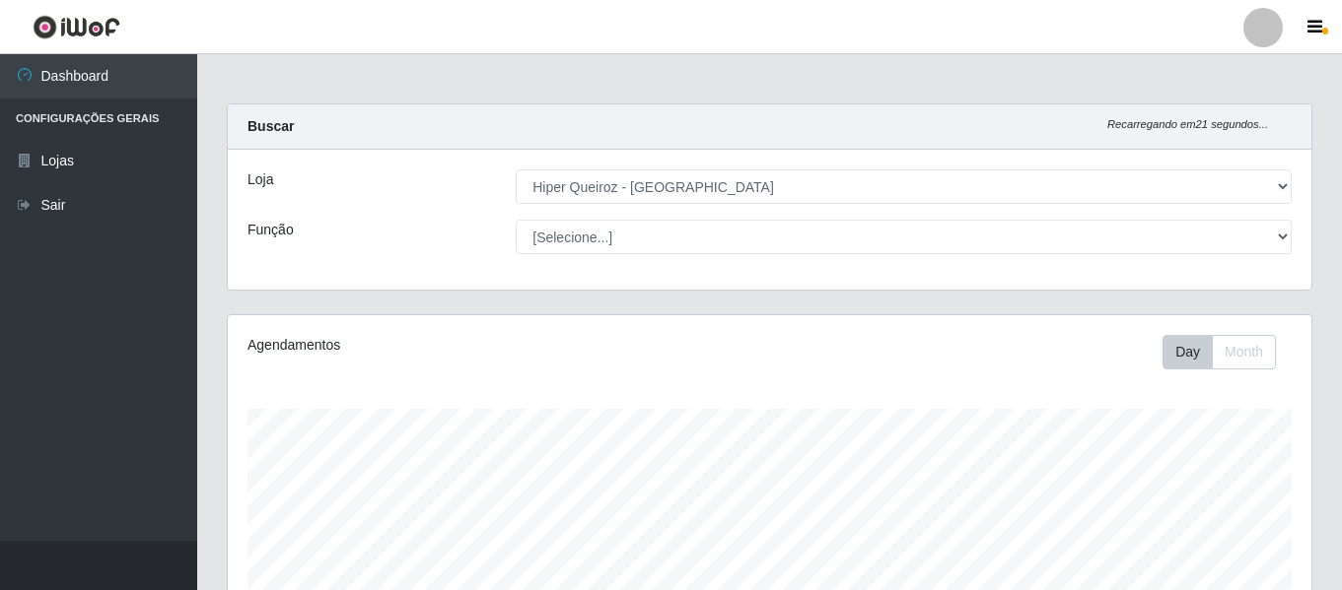
click at [516, 220] on select "[Selecione...] ASG ASG + ASG ++ Embalador Embalador + Embalador ++ Operador de …" at bounding box center [904, 237] width 776 height 34
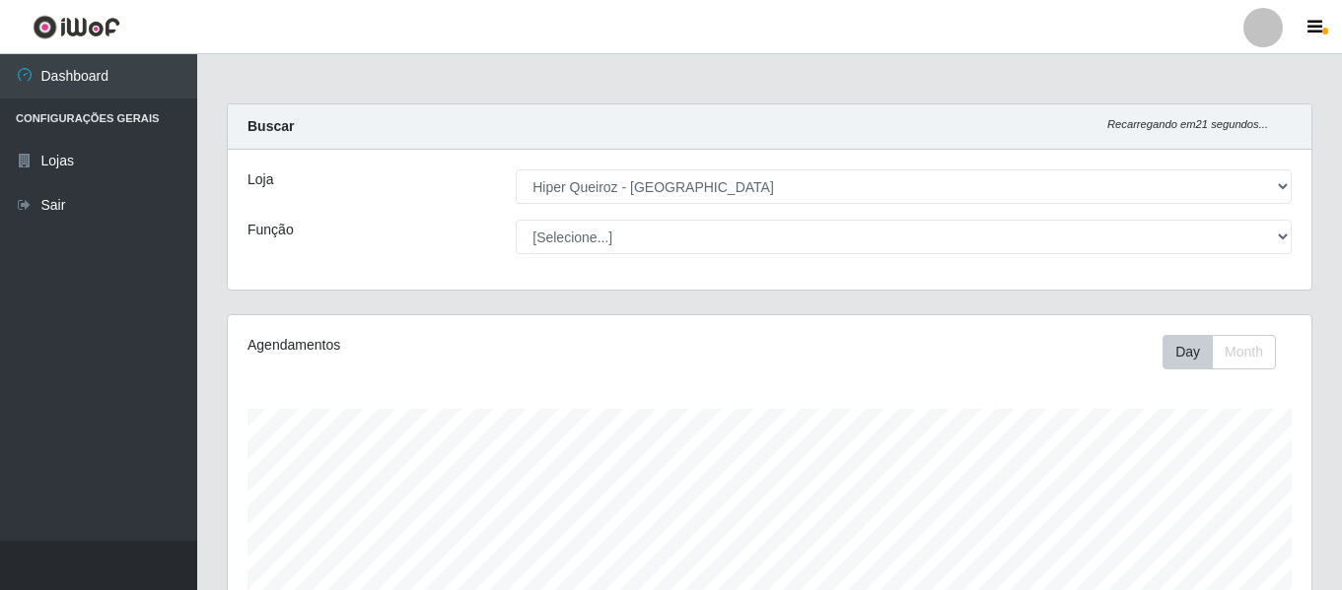
click at [516, 220] on select "[Selecione...] ASG ASG + ASG ++ Embalador Embalador + Embalador ++ Operador de …" at bounding box center [904, 237] width 776 height 34
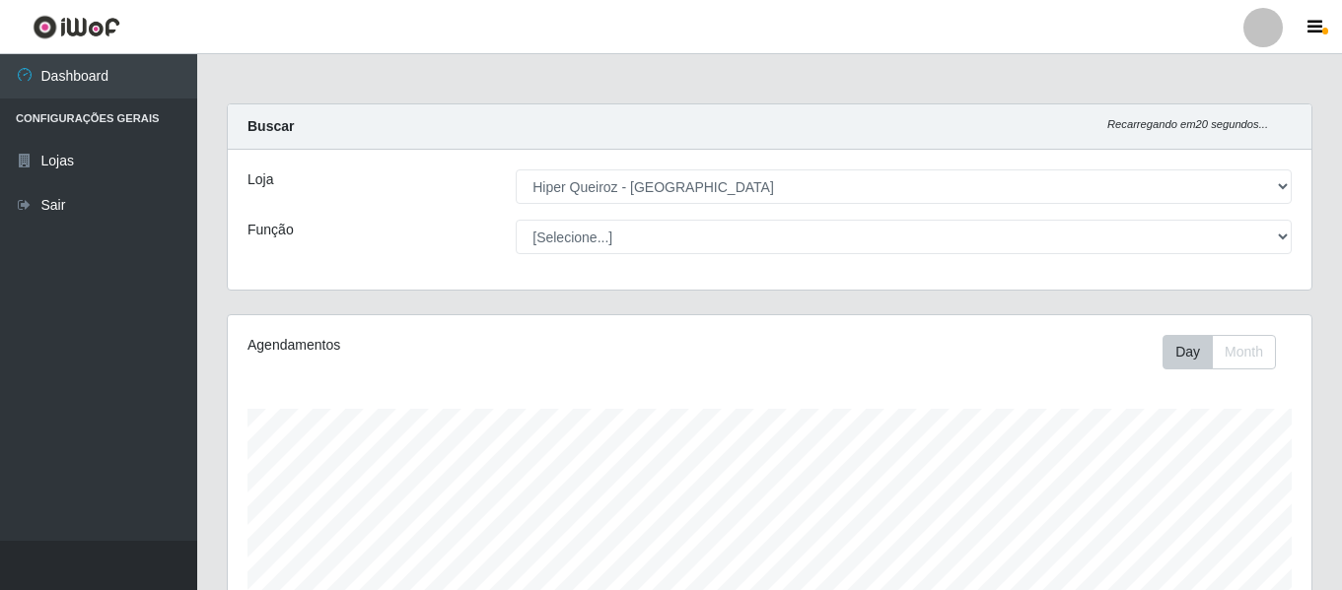
click at [516, 220] on select "[Selecione...] ASG ASG + ASG ++ Embalador Embalador + Embalador ++ Operador de …" at bounding box center [904, 237] width 776 height 34
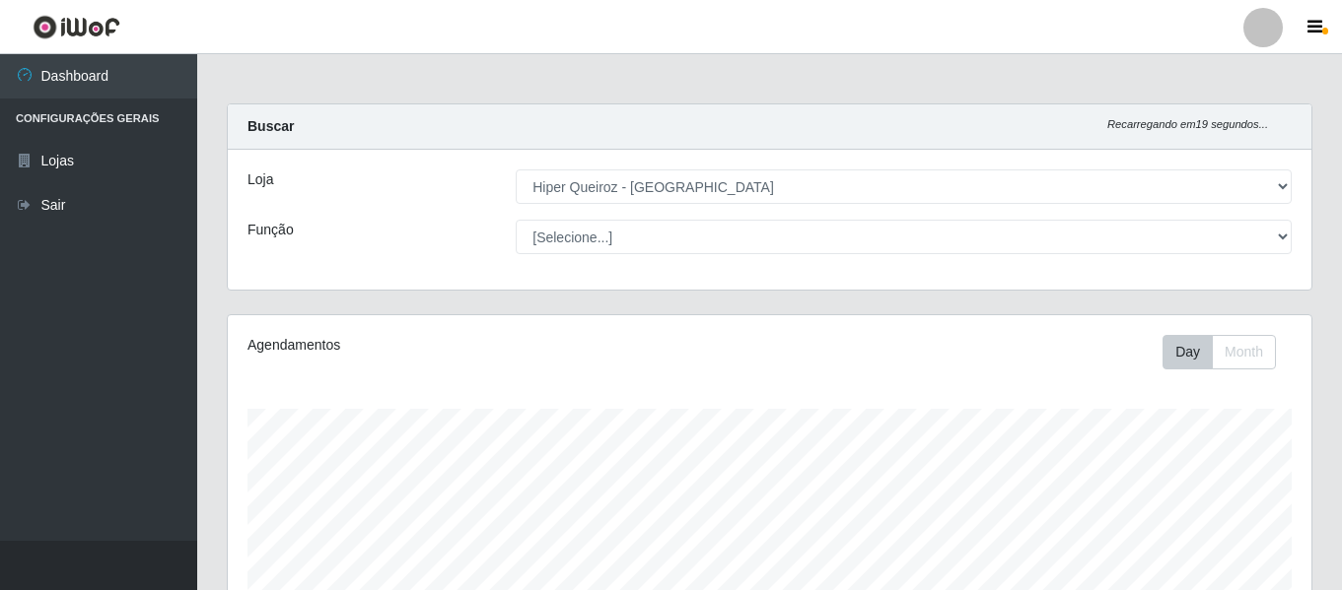
click at [516, 220] on select "[Selecione...] ASG ASG + ASG ++ Embalador Embalador + Embalador ++ Operador de …" at bounding box center [904, 237] width 776 height 34
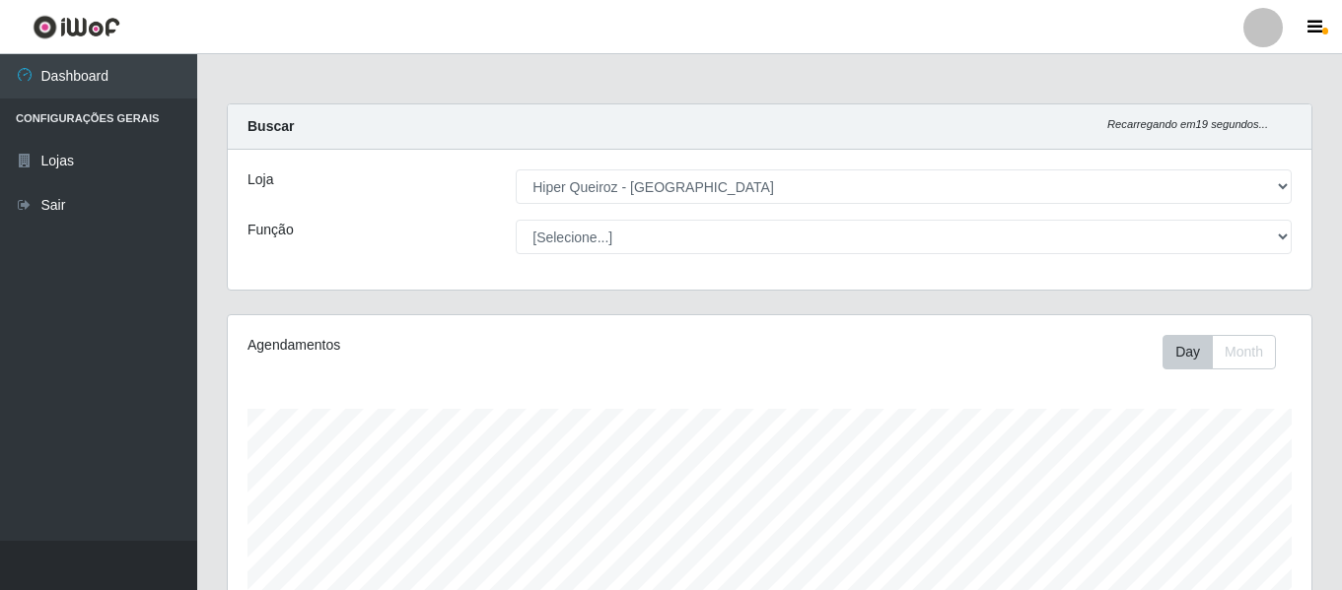
click at [516, 220] on select "[Selecione...] ASG ASG + ASG ++ Embalador Embalador + Embalador ++ Operador de …" at bounding box center [904, 237] width 776 height 34
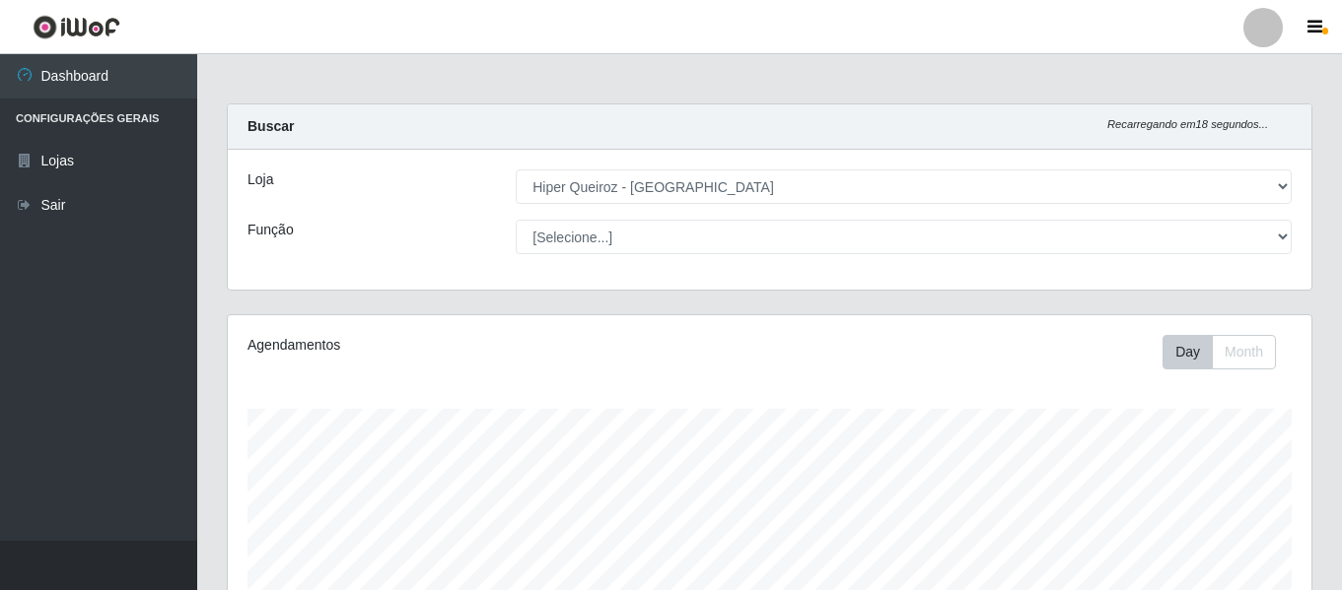
click at [516, 220] on select "[Selecione...] ASG ASG + ASG ++ Embalador Embalador + Embalador ++ Operador de …" at bounding box center [904, 237] width 776 height 34
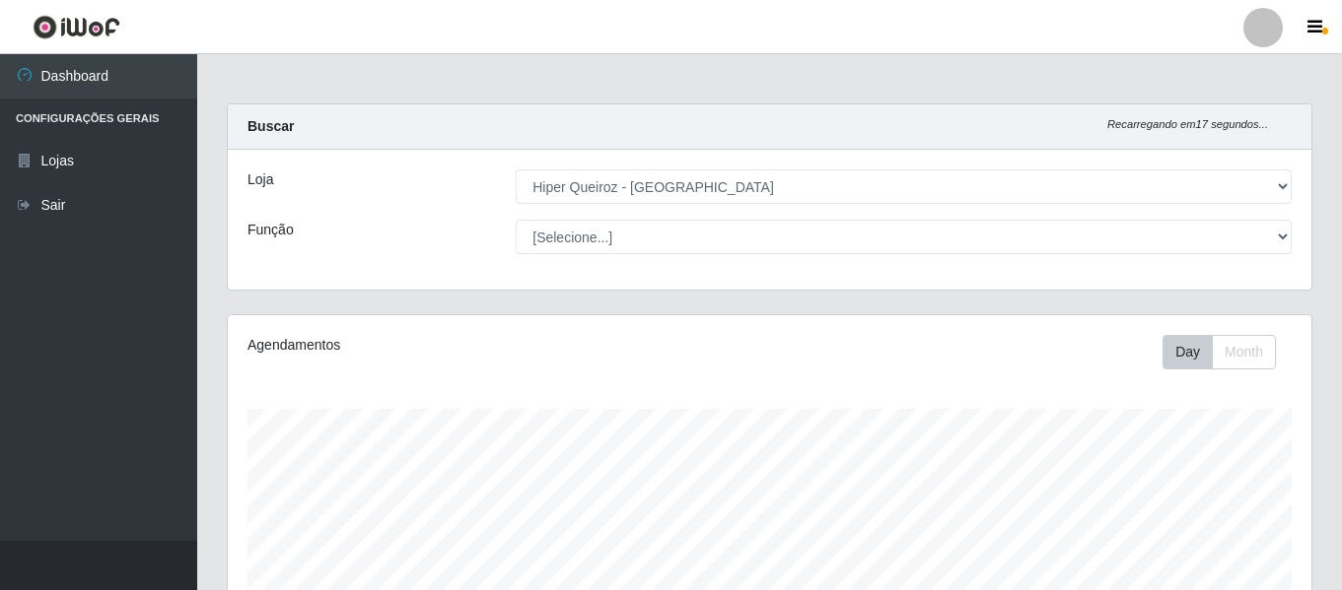
click at [516, 220] on select "[Selecione...] ASG ASG + ASG ++ Embalador Embalador + Embalador ++ Operador de …" at bounding box center [904, 237] width 776 height 34
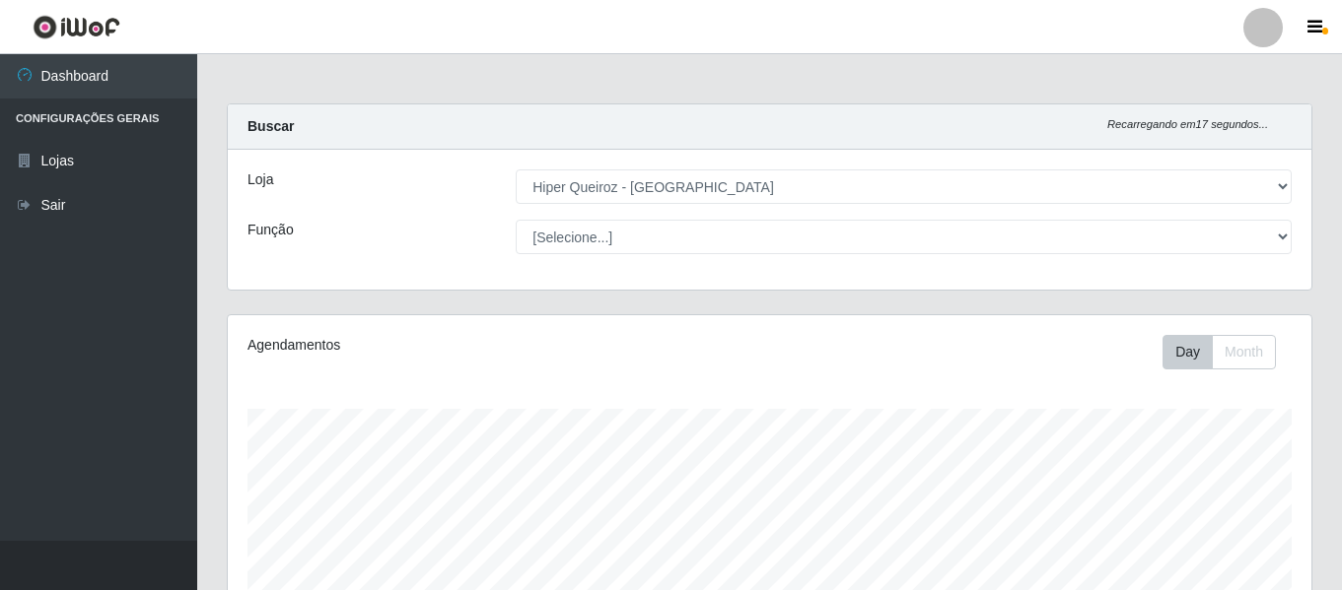
click at [516, 220] on select "[Selecione...] ASG ASG + ASG ++ Embalador Embalador + Embalador ++ Operador de …" at bounding box center [904, 237] width 776 height 34
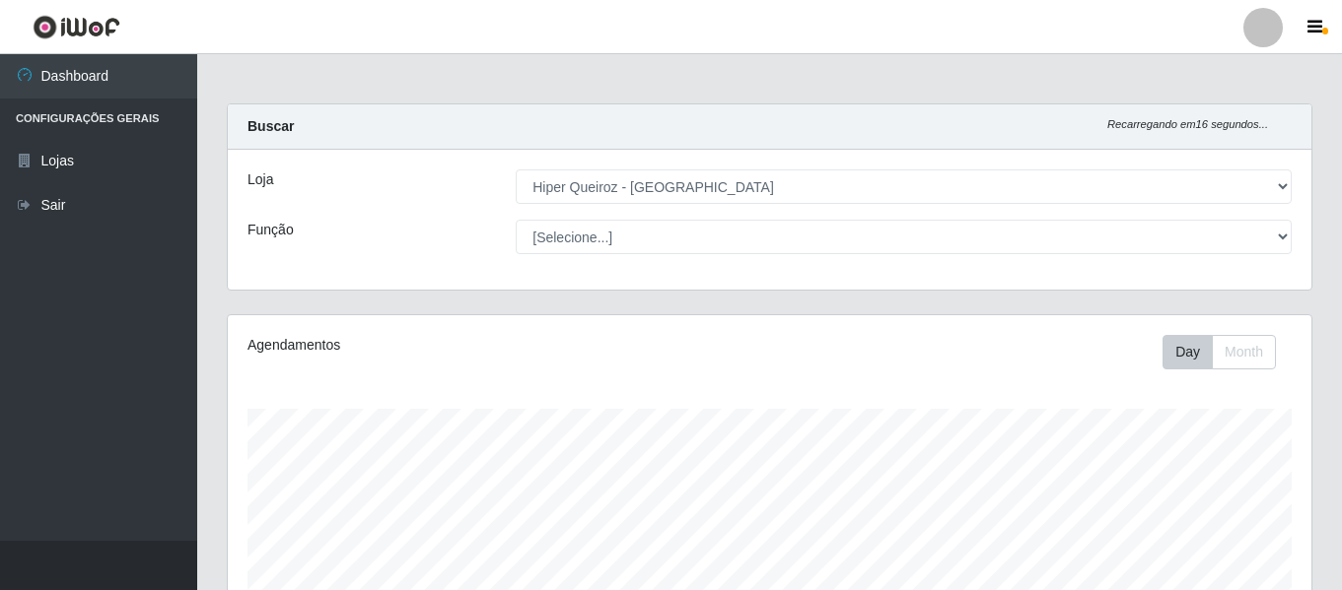
click at [516, 220] on select "[Selecione...] ASG ASG + ASG ++ Embalador Embalador + Embalador ++ Operador de …" at bounding box center [904, 237] width 776 height 34
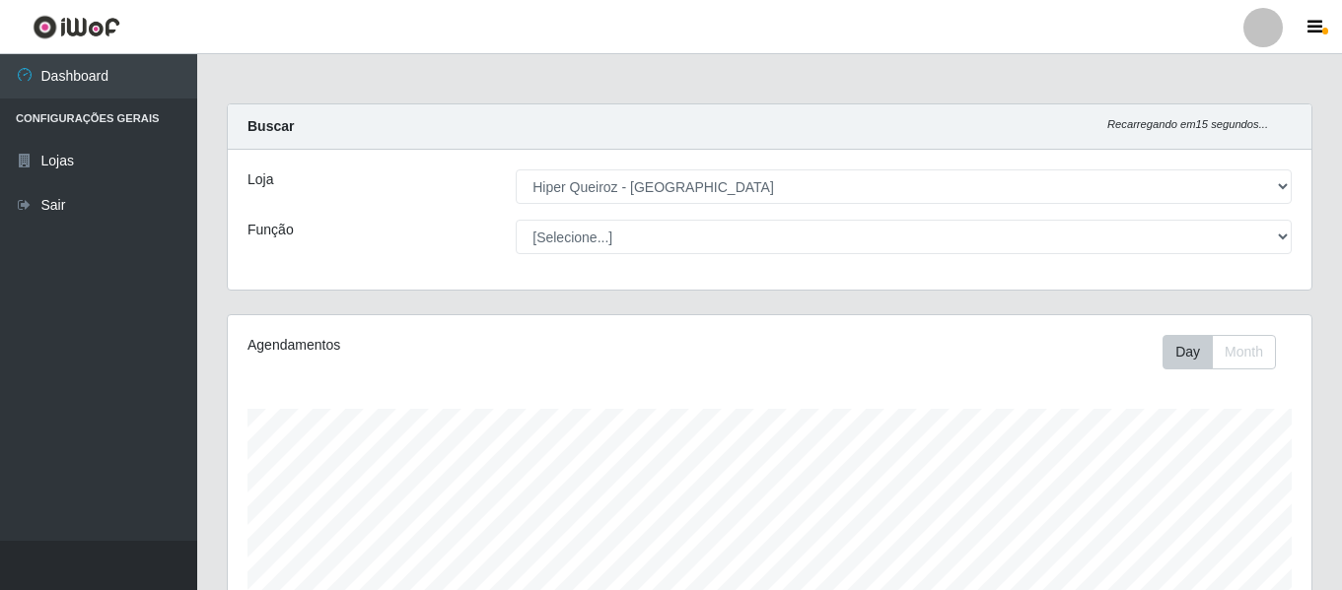
click at [516, 220] on select "[Selecione...] ASG ASG + ASG ++ Embalador Embalador + Embalador ++ Operador de …" at bounding box center [904, 237] width 776 height 34
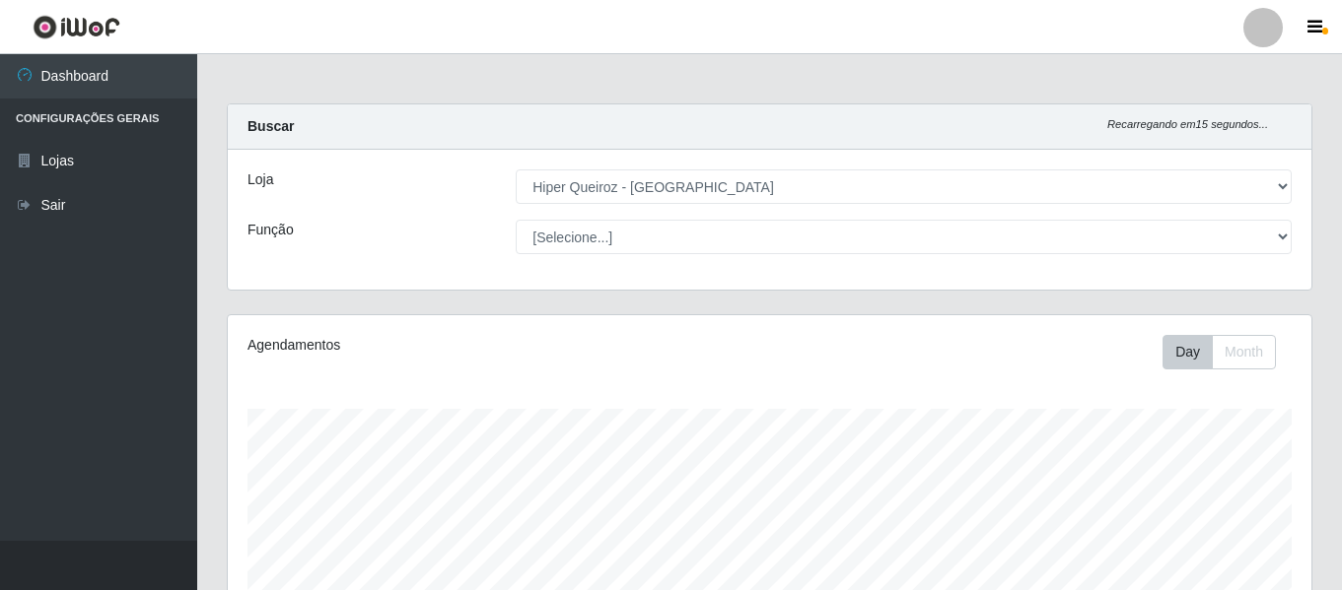
click at [516, 220] on select "[Selecione...] ASG ASG + ASG ++ Embalador Embalador + Embalador ++ Operador de …" at bounding box center [904, 237] width 776 height 34
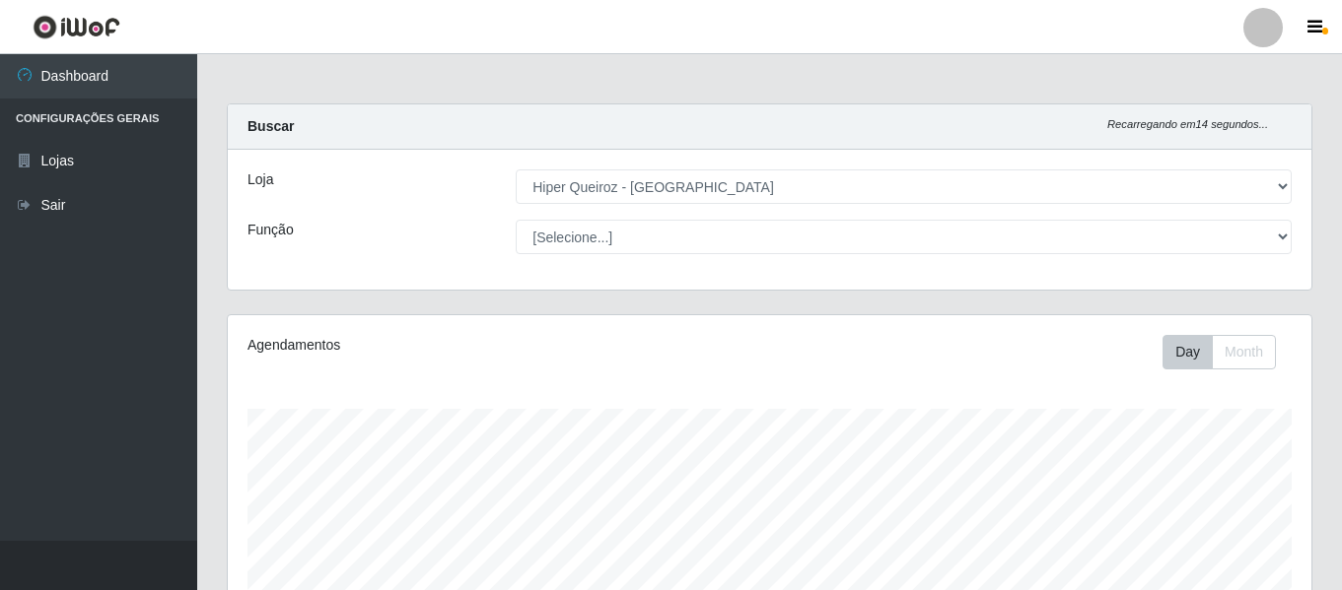
click at [516, 220] on select "[Selecione...] ASG ASG + ASG ++ Embalador Embalador + Embalador ++ Operador de …" at bounding box center [904, 237] width 776 height 34
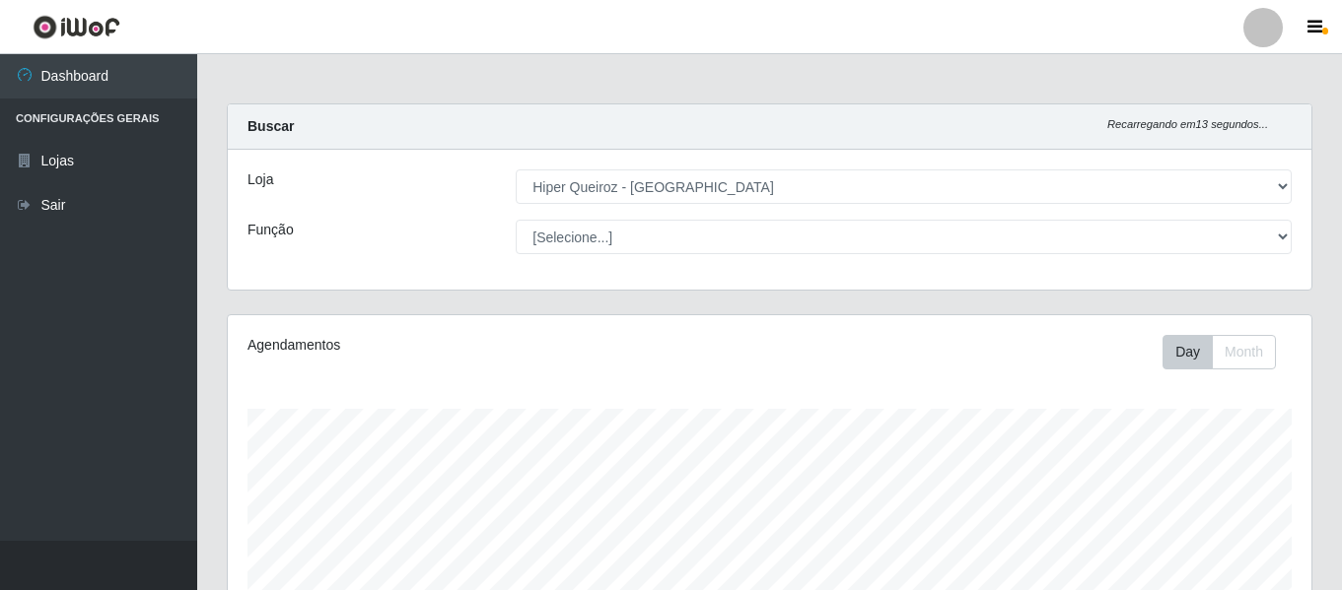
click at [516, 220] on select "[Selecione...] ASG ASG + ASG ++ Embalador Embalador + Embalador ++ Operador de …" at bounding box center [904, 237] width 776 height 34
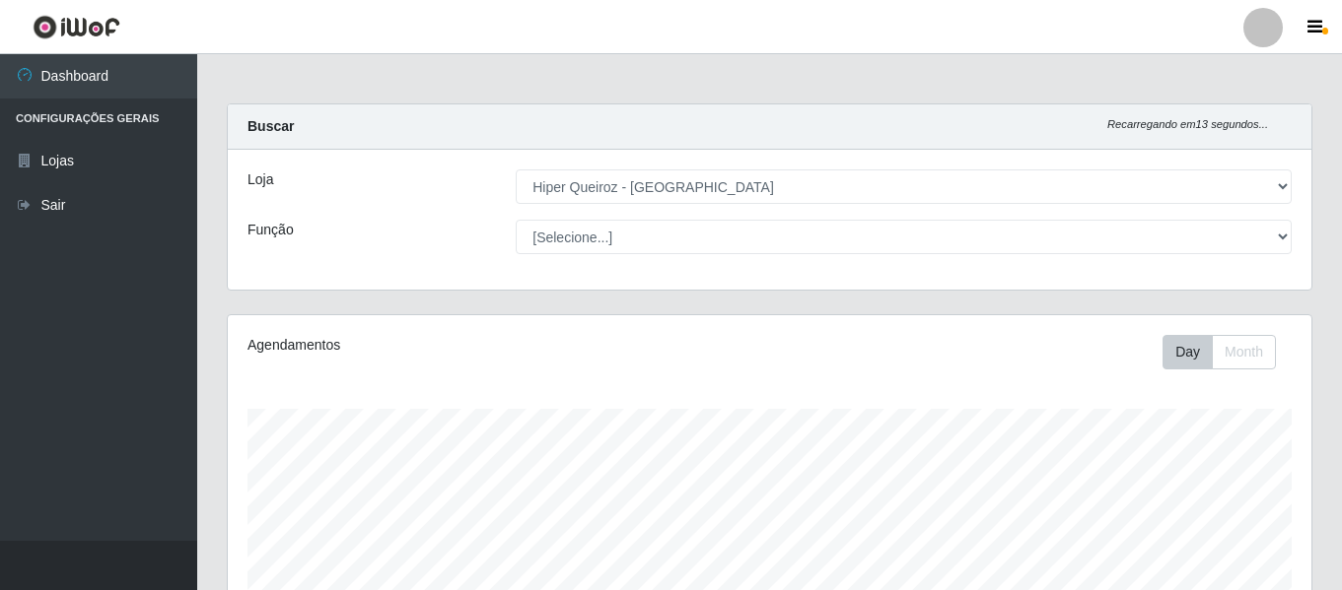
click at [516, 220] on select "[Selecione...] ASG ASG + ASG ++ Embalador Embalador + Embalador ++ Operador de …" at bounding box center [904, 237] width 776 height 34
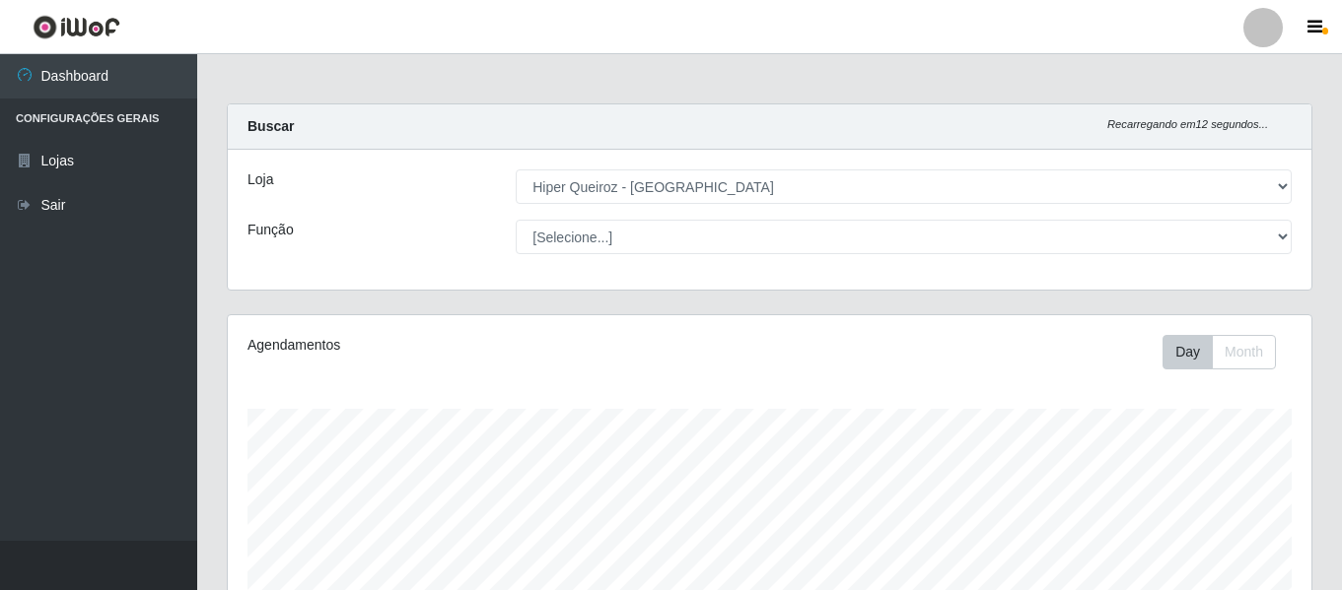
click at [516, 220] on select "[Selecione...] ASG ASG + ASG ++ Embalador Embalador + Embalador ++ Operador de …" at bounding box center [904, 237] width 776 height 34
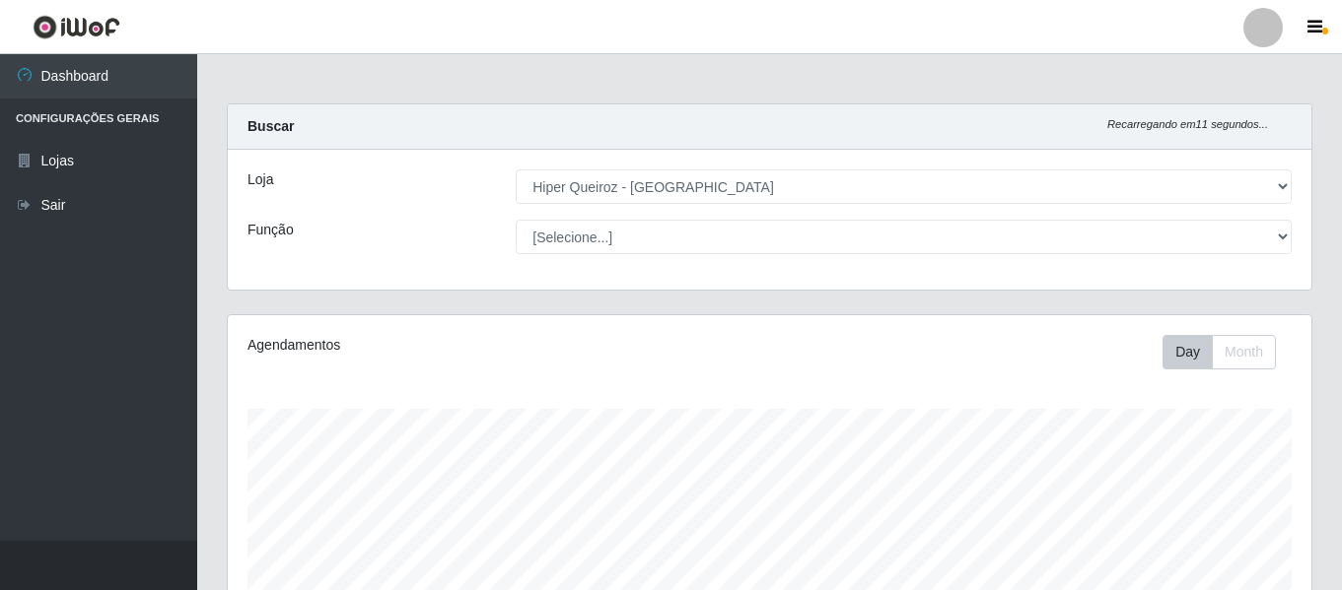
click at [516, 220] on select "[Selecione...] ASG ASG + ASG ++ Embalador Embalador + Embalador ++ Operador de …" at bounding box center [904, 237] width 776 height 34
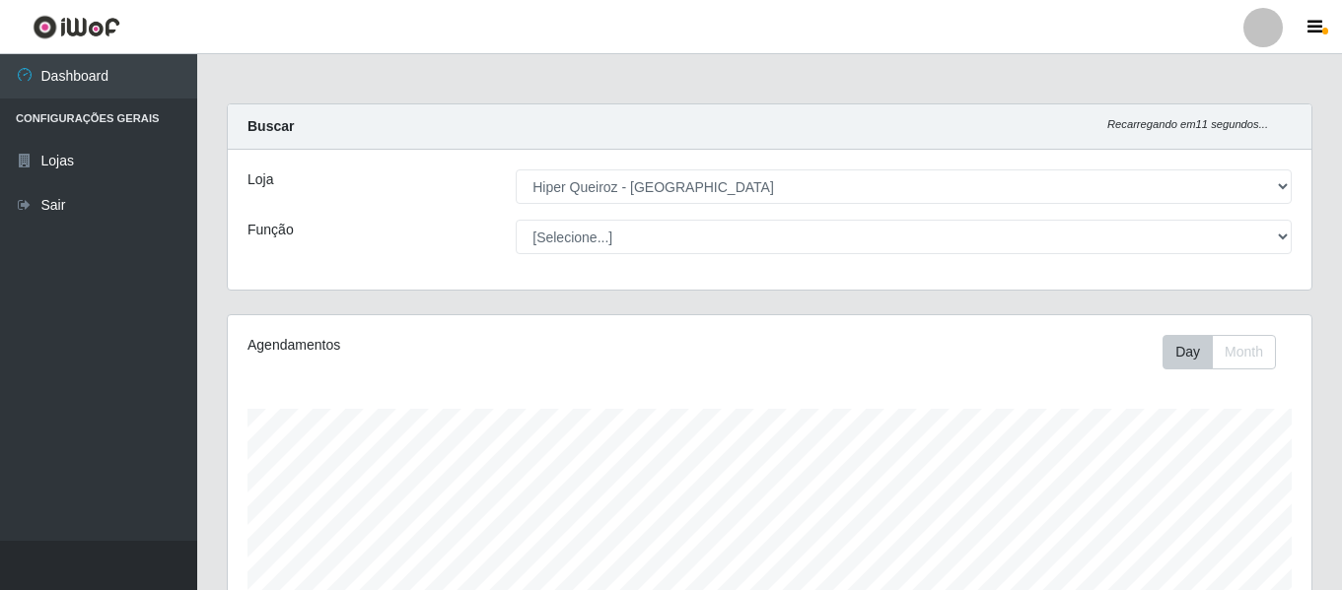
click at [516, 220] on select "[Selecione...] ASG ASG + ASG ++ Embalador Embalador + Embalador ++ Operador de …" at bounding box center [904, 237] width 776 height 34
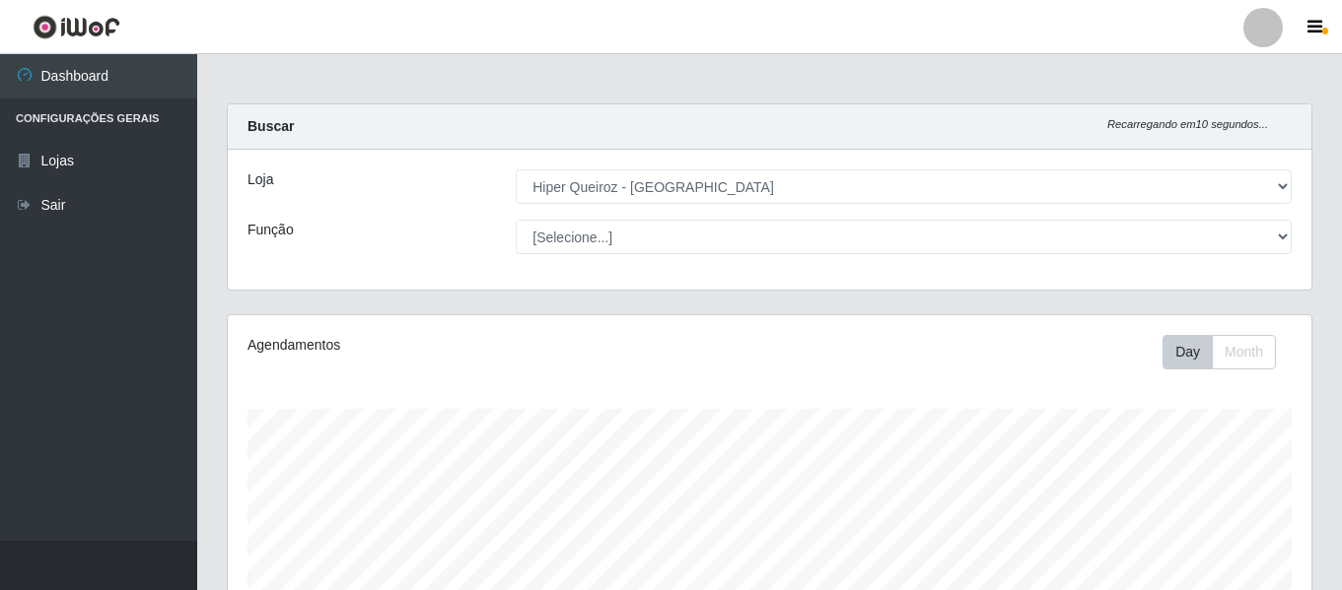
click at [516, 220] on select "[Selecione...] ASG ASG + ASG ++ Embalador Embalador + Embalador ++ Operador de …" at bounding box center [904, 237] width 776 height 34
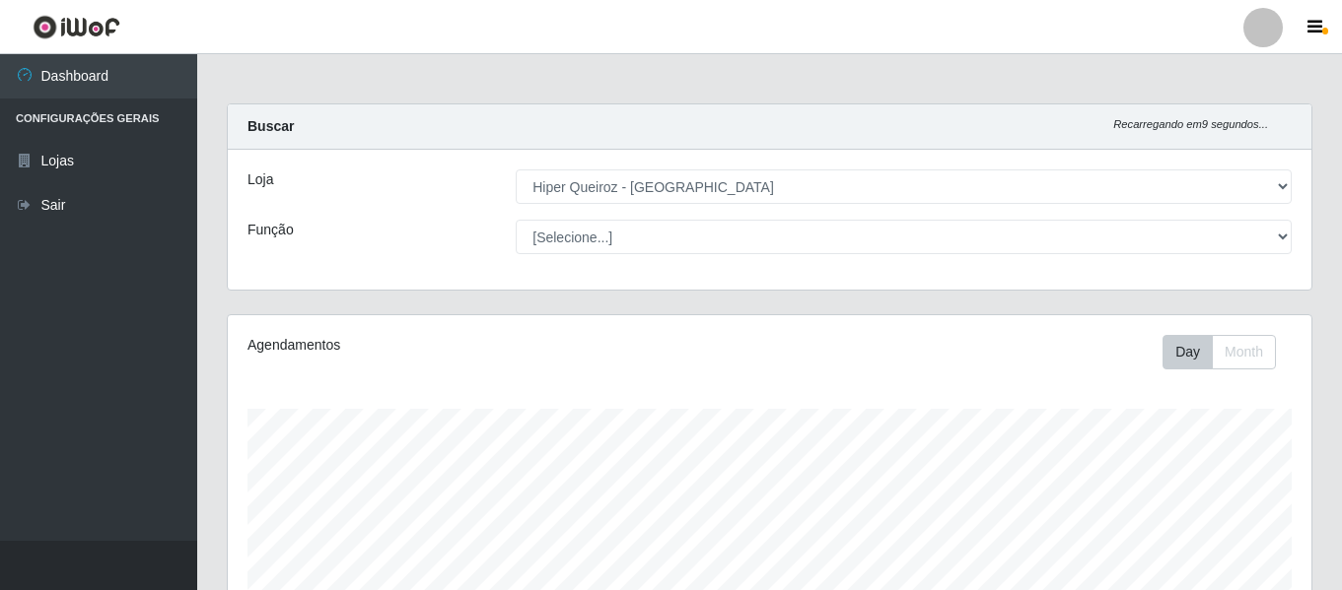
click at [516, 220] on select "[Selecione...] ASG ASG + ASG ++ Embalador Embalador + Embalador ++ Operador de …" at bounding box center [904, 237] width 776 height 34
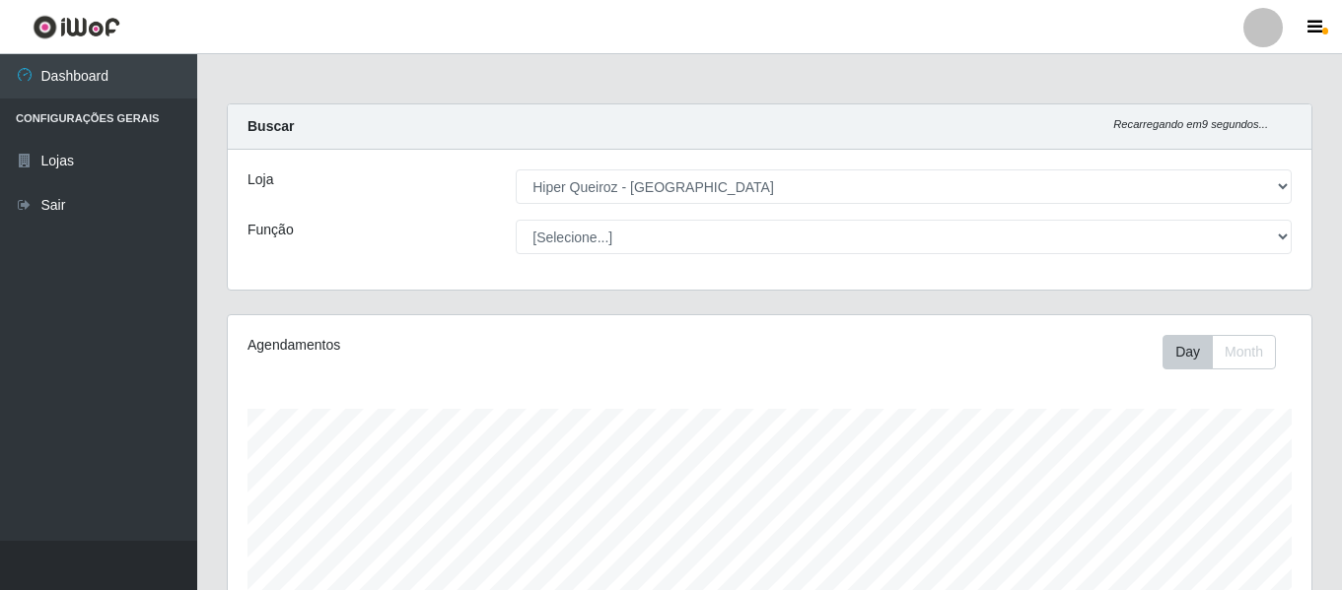
click at [516, 220] on select "[Selecione...] ASG ASG + ASG ++ Embalador Embalador + Embalador ++ Operador de …" at bounding box center [904, 237] width 776 height 34
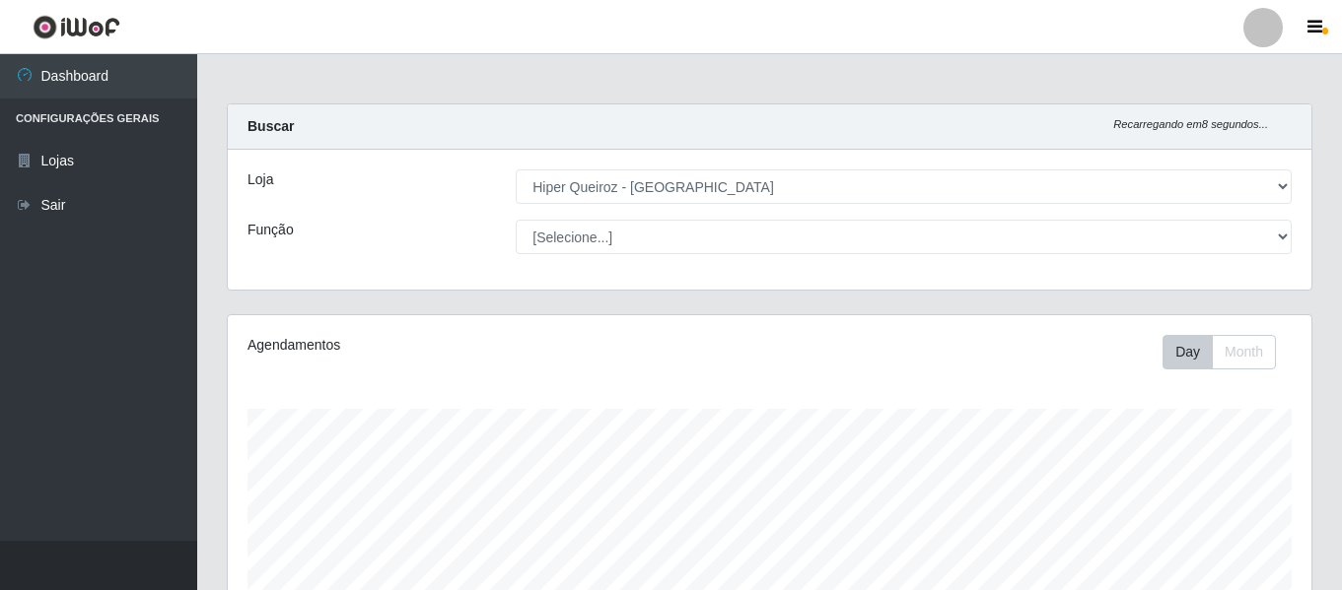
click at [516, 220] on select "[Selecione...] ASG ASG + ASG ++ Embalador Embalador + Embalador ++ Operador de …" at bounding box center [904, 237] width 776 height 34
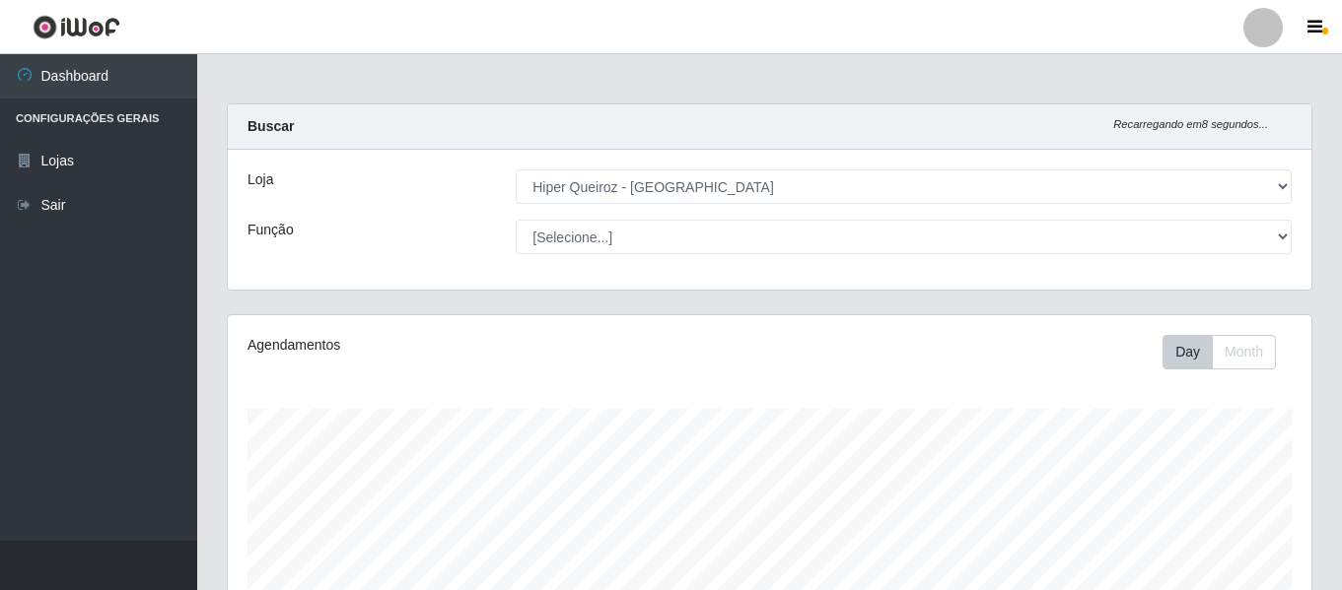
click at [516, 220] on select "[Selecione...] ASG ASG + ASG ++ Embalador Embalador + Embalador ++ Operador de …" at bounding box center [904, 237] width 776 height 34
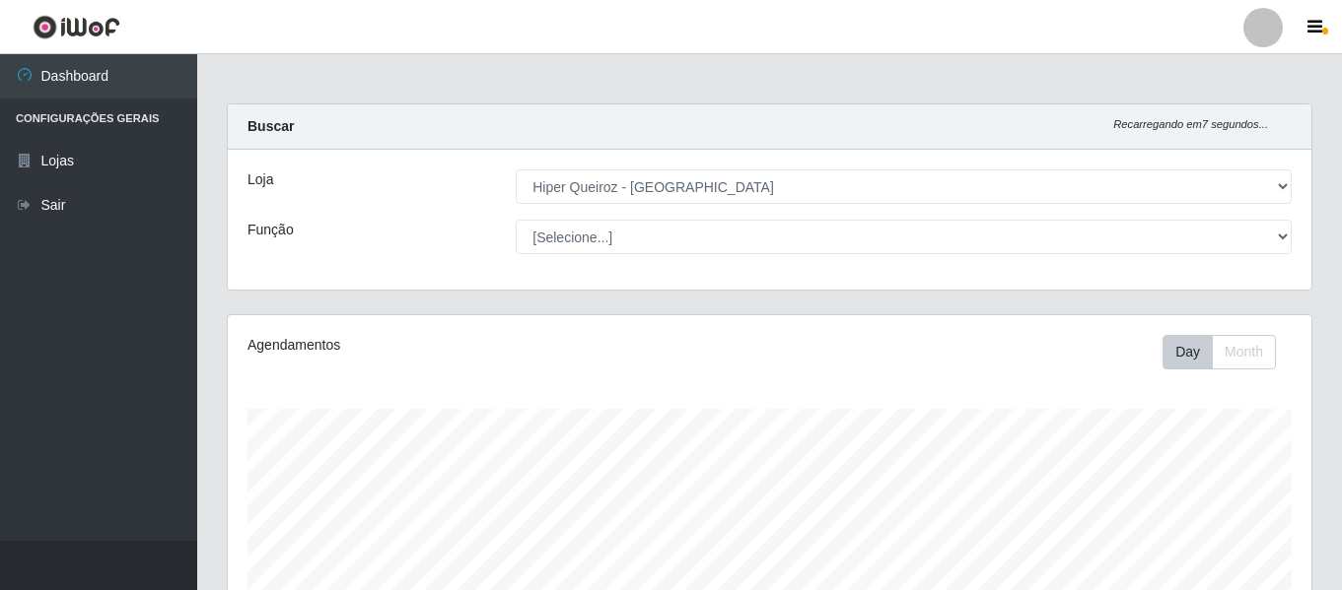
click at [516, 220] on select "[Selecione...] ASG ASG + ASG ++ Embalador Embalador + Embalador ++ Operador de …" at bounding box center [904, 237] width 776 height 34
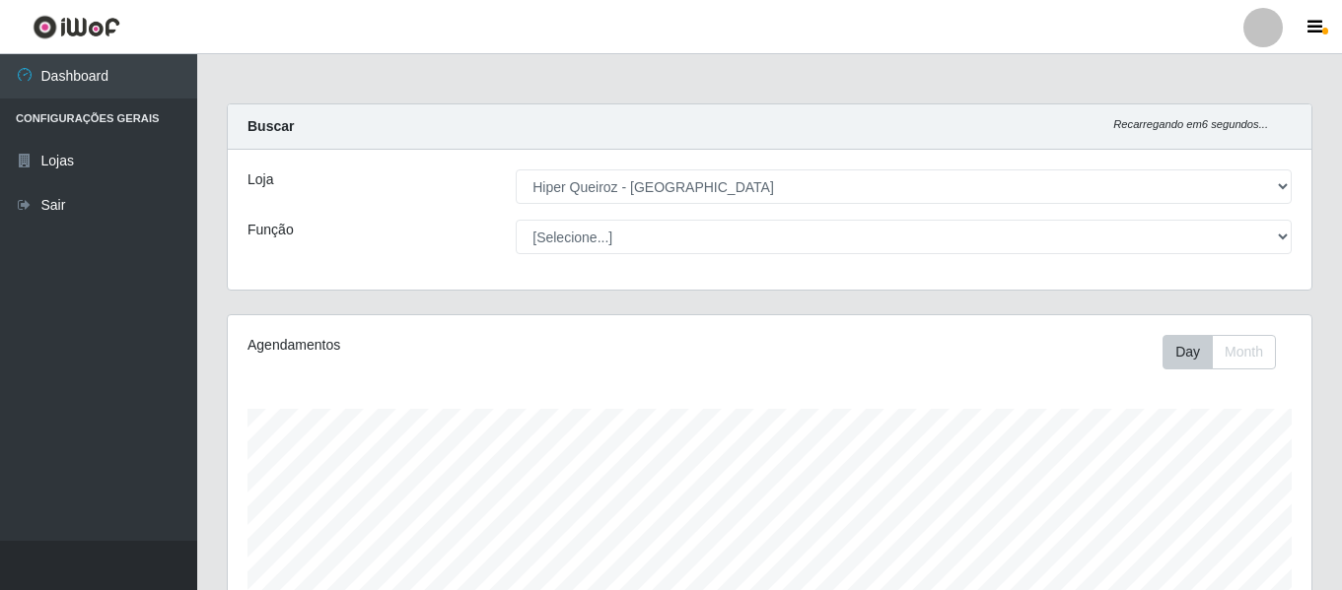
click at [516, 220] on select "[Selecione...] ASG ASG + ASG ++ Embalador Embalador + Embalador ++ Operador de …" at bounding box center [904, 237] width 776 height 34
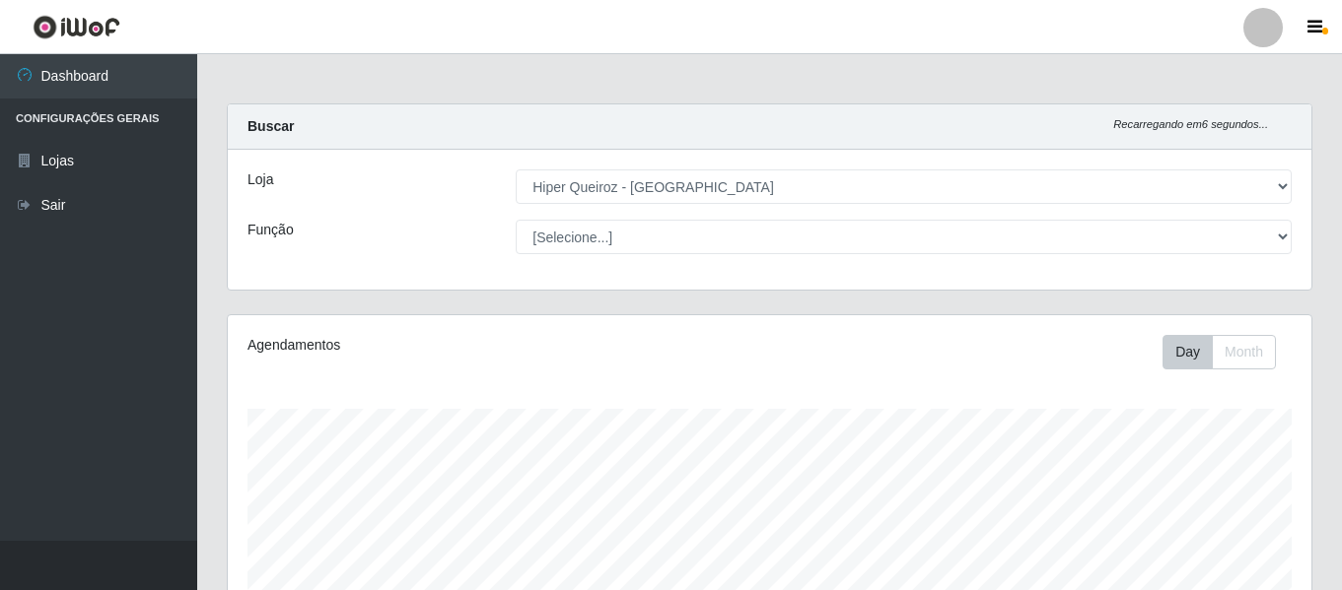
click at [516, 220] on select "[Selecione...] ASG ASG + ASG ++ Embalador Embalador + Embalador ++ Operador de …" at bounding box center [904, 237] width 776 height 34
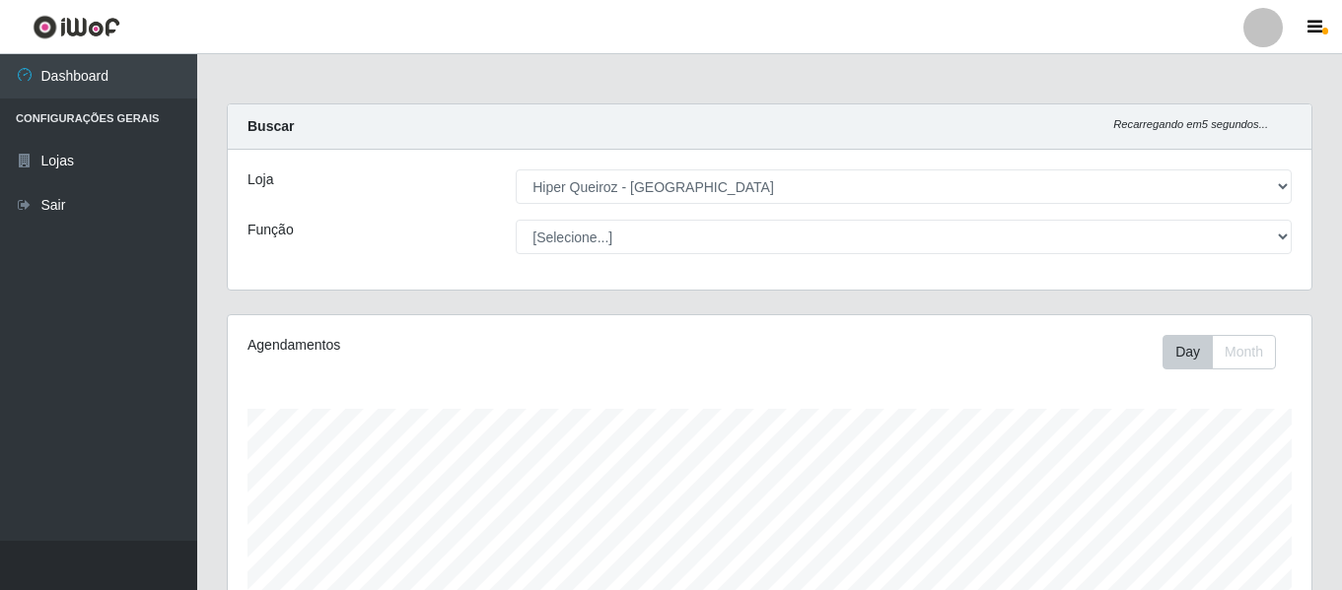
click at [516, 220] on select "[Selecione...] ASG ASG + ASG ++ Embalador Embalador + Embalador ++ Operador de …" at bounding box center [904, 237] width 776 height 34
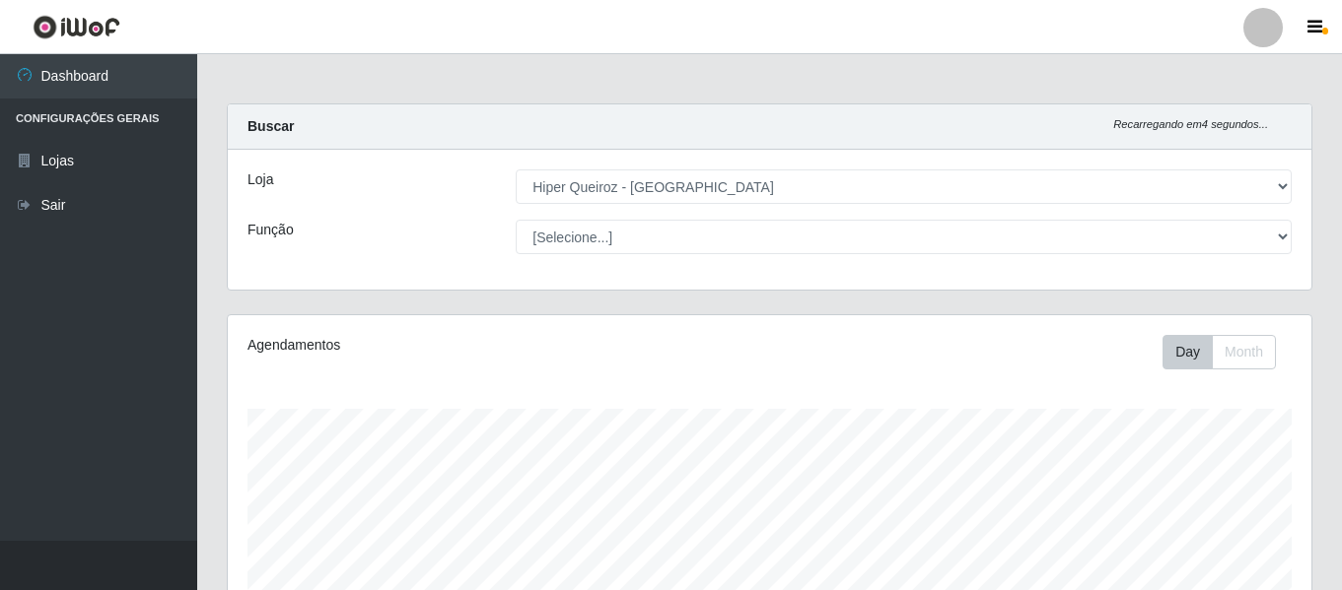
click at [516, 220] on select "[Selecione...] ASG ASG + ASG ++ Embalador Embalador + Embalador ++ Operador de …" at bounding box center [904, 237] width 776 height 34
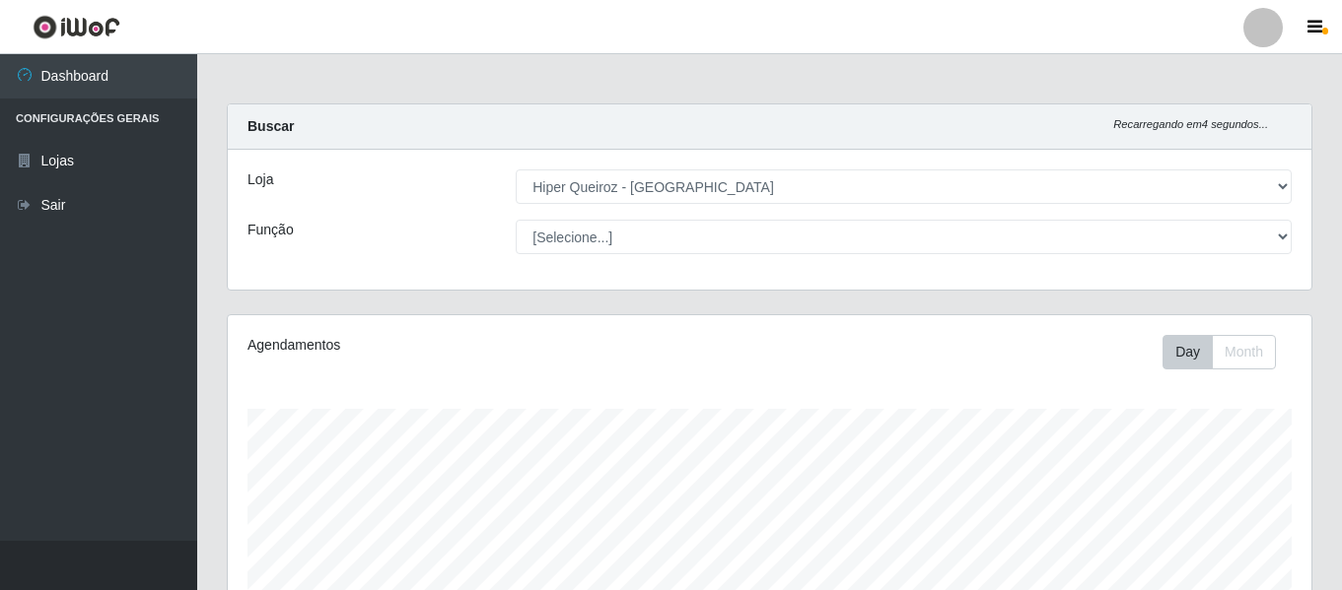
click at [516, 220] on select "[Selecione...] ASG ASG + ASG ++ Embalador Embalador + Embalador ++ Operador de …" at bounding box center [904, 237] width 776 height 34
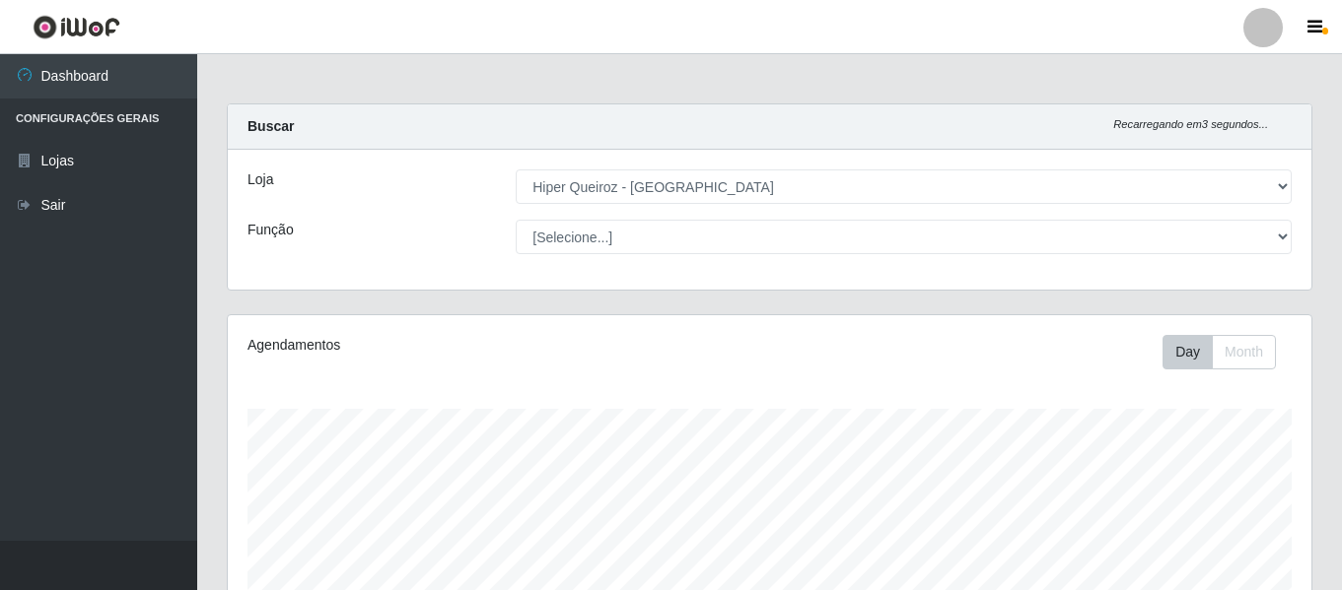
click at [516, 220] on select "[Selecione...] ASG ASG + ASG ++ Embalador Embalador + Embalador ++ Operador de …" at bounding box center [904, 237] width 776 height 34
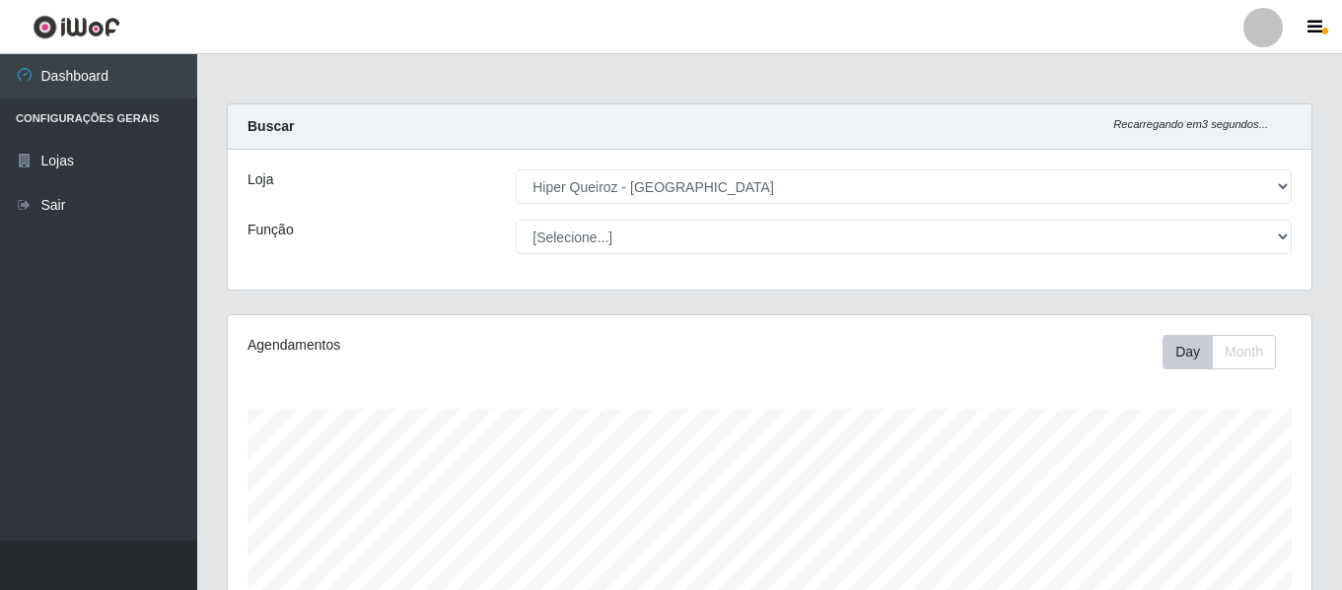
click at [516, 220] on select "[Selecione...] ASG ASG + ASG ++ Embalador Embalador + Embalador ++ Operador de …" at bounding box center [904, 237] width 776 height 34
click
